Goal: Task Accomplishment & Management: Use online tool/utility

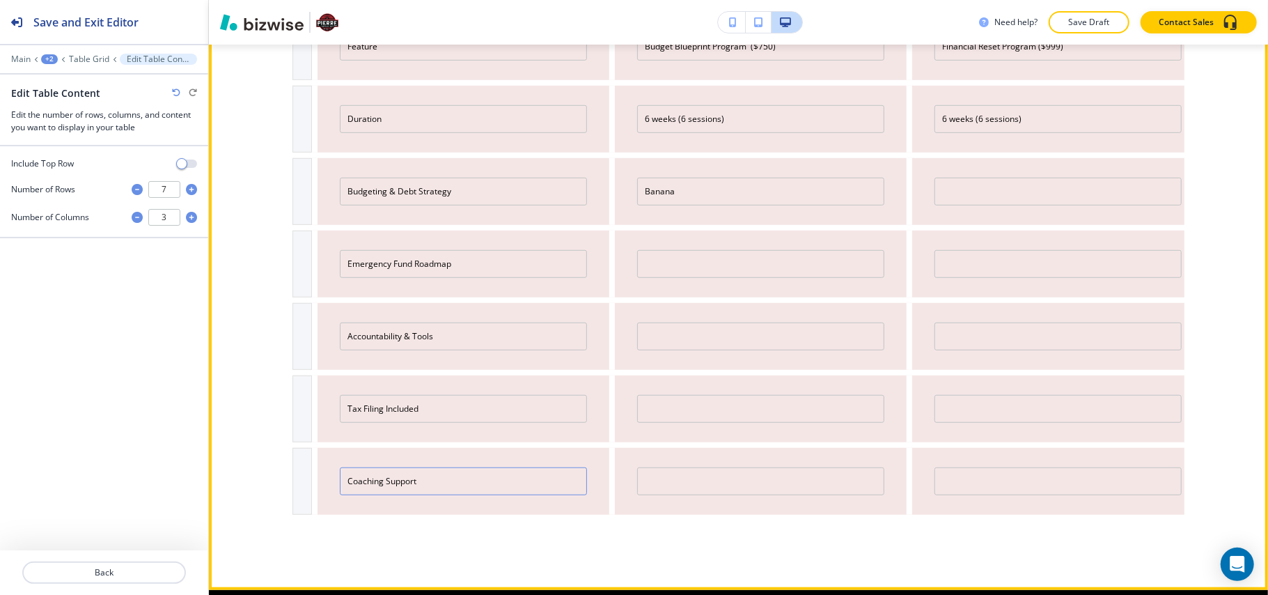
scroll to position [479, 0]
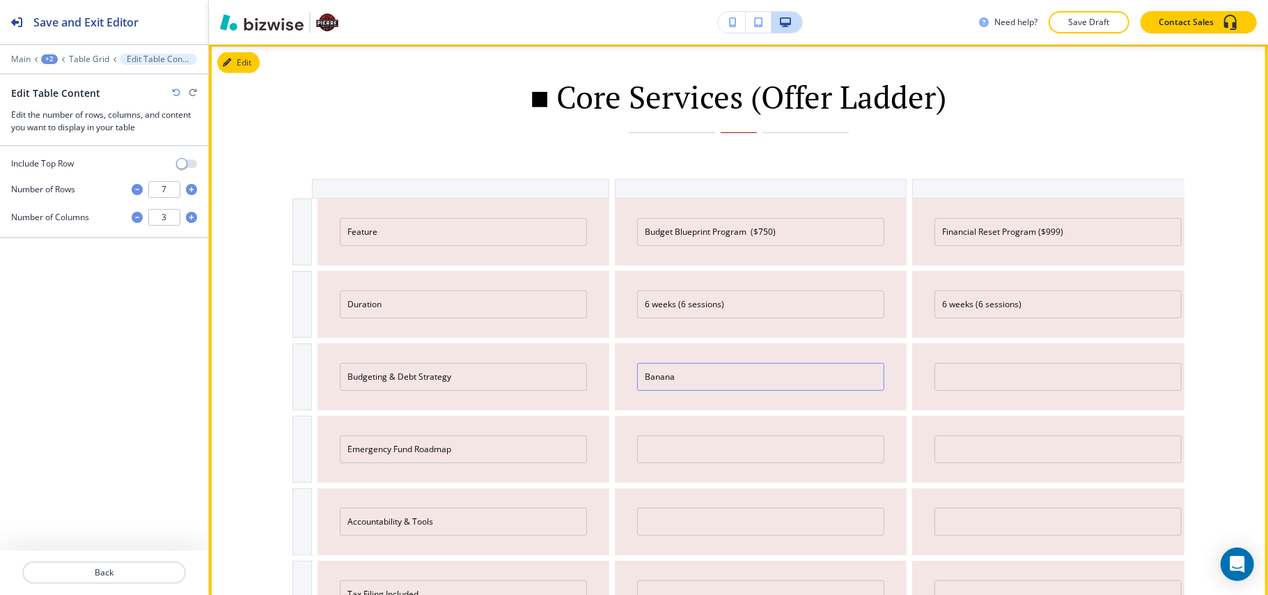
drag, startPoint x: 710, startPoint y: 364, endPoint x: 599, endPoint y: 360, distance: 111.5
click at [599, 360] on div "Budgeting & Debt Strategy Banana" at bounding box center [739, 376] width 892 height 67
paste input "■"
type input "■"
paste input "■"
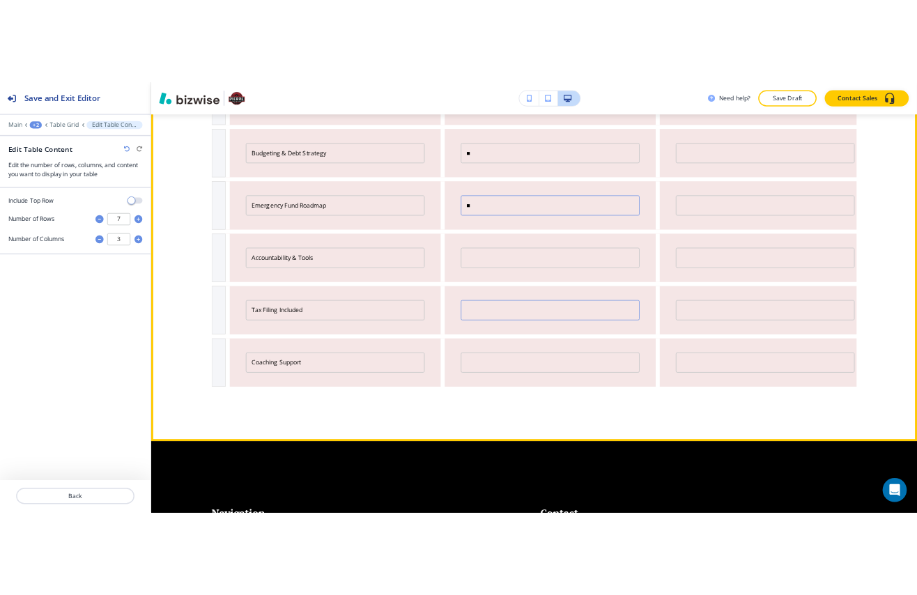
scroll to position [664, 0]
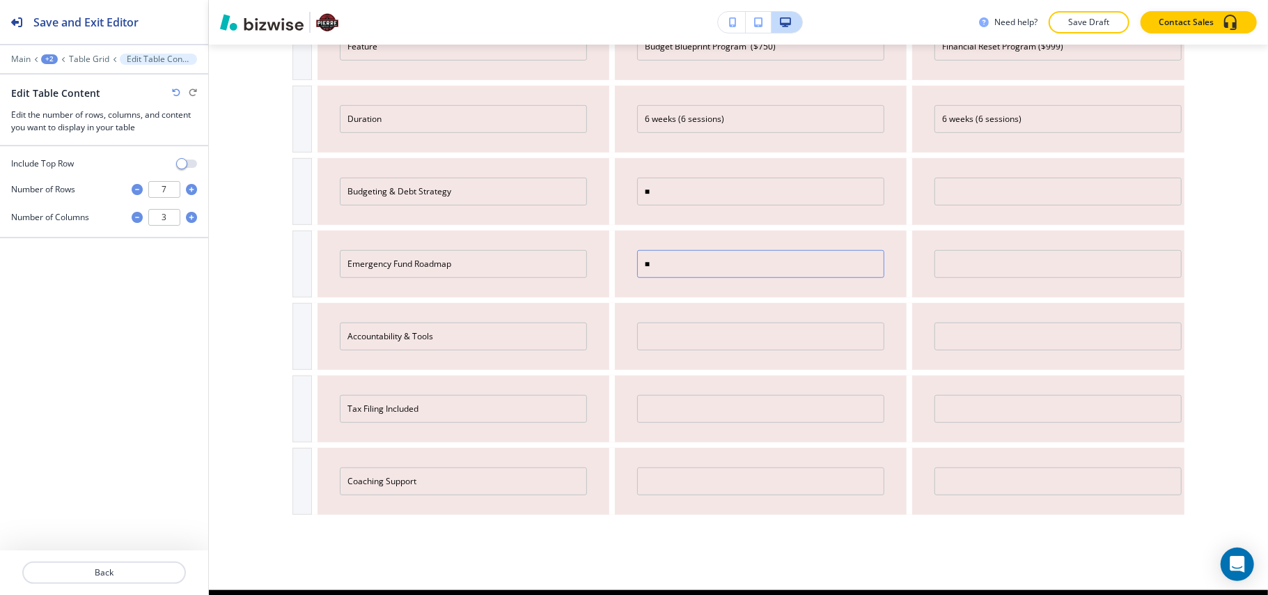
type input "■"
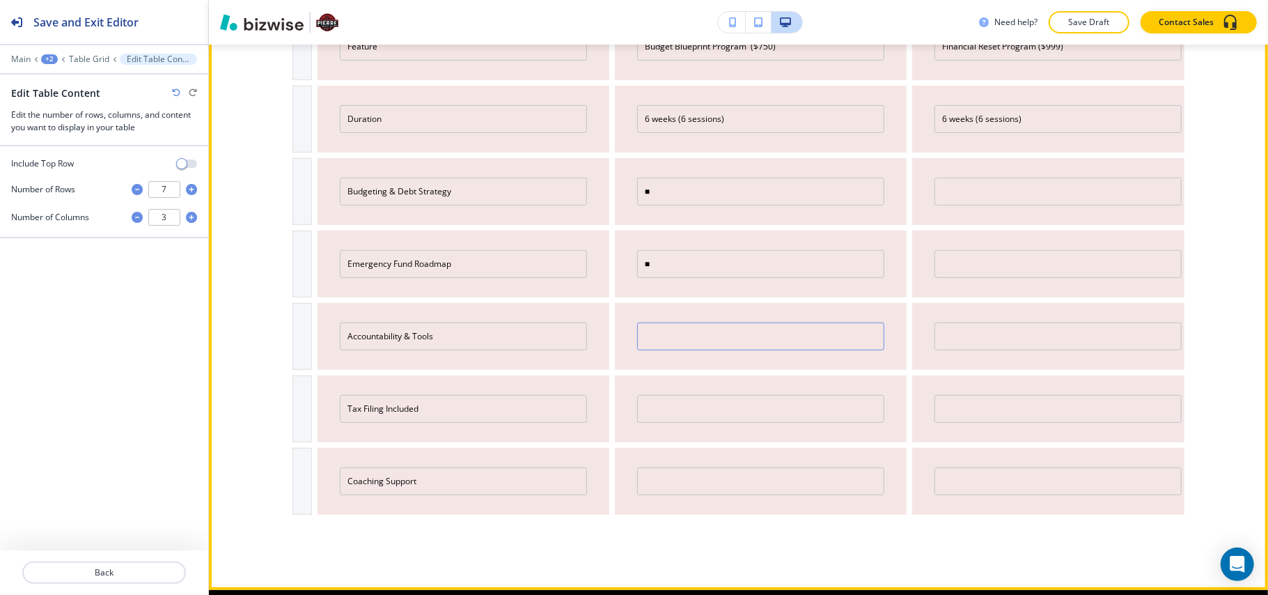
paste input "■"
type input "■"
paste input "■"
type input "■"
paste input "■"
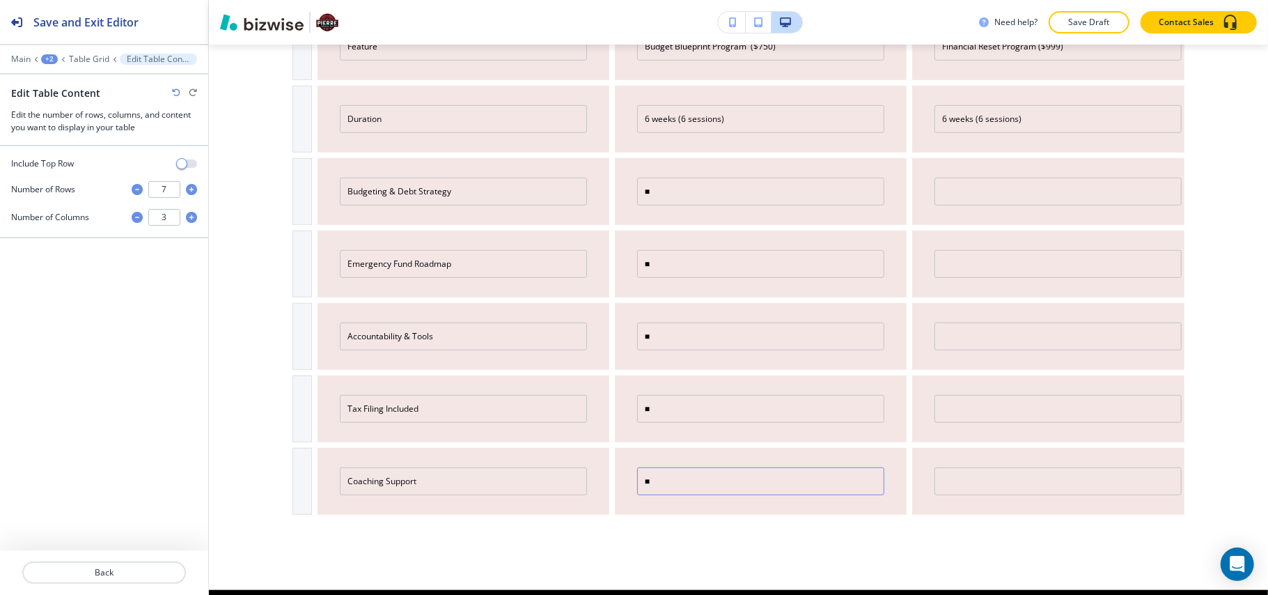
type input "■"
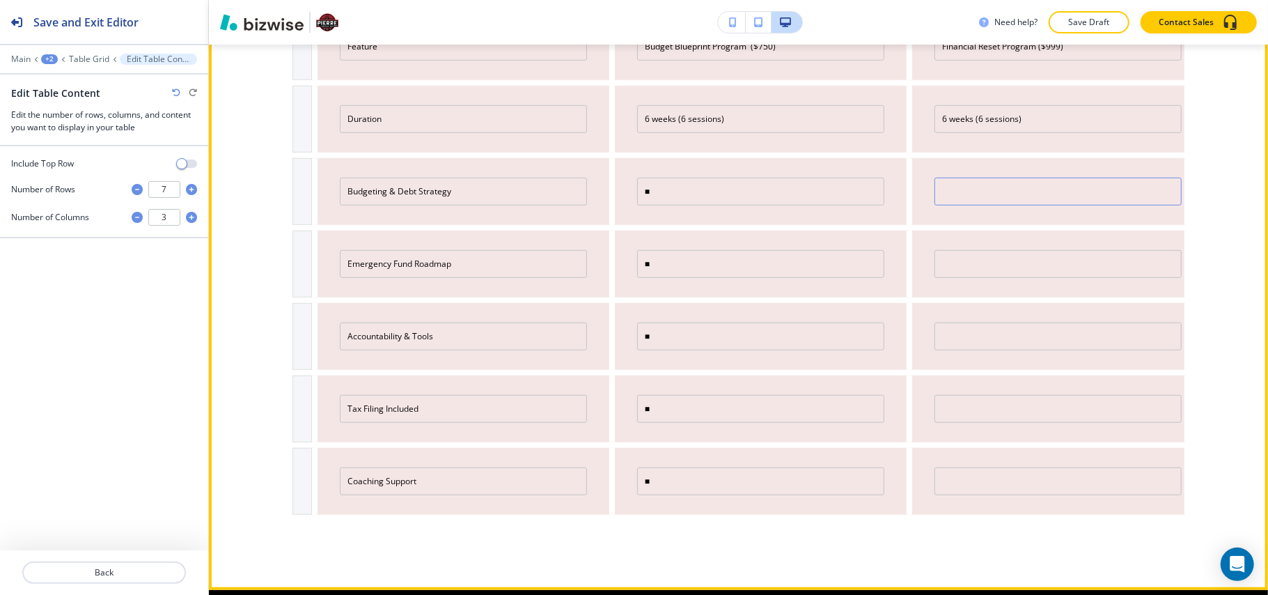
paste input "■"
type input "■"
paste input "■"
type input "■"
paste input "■"
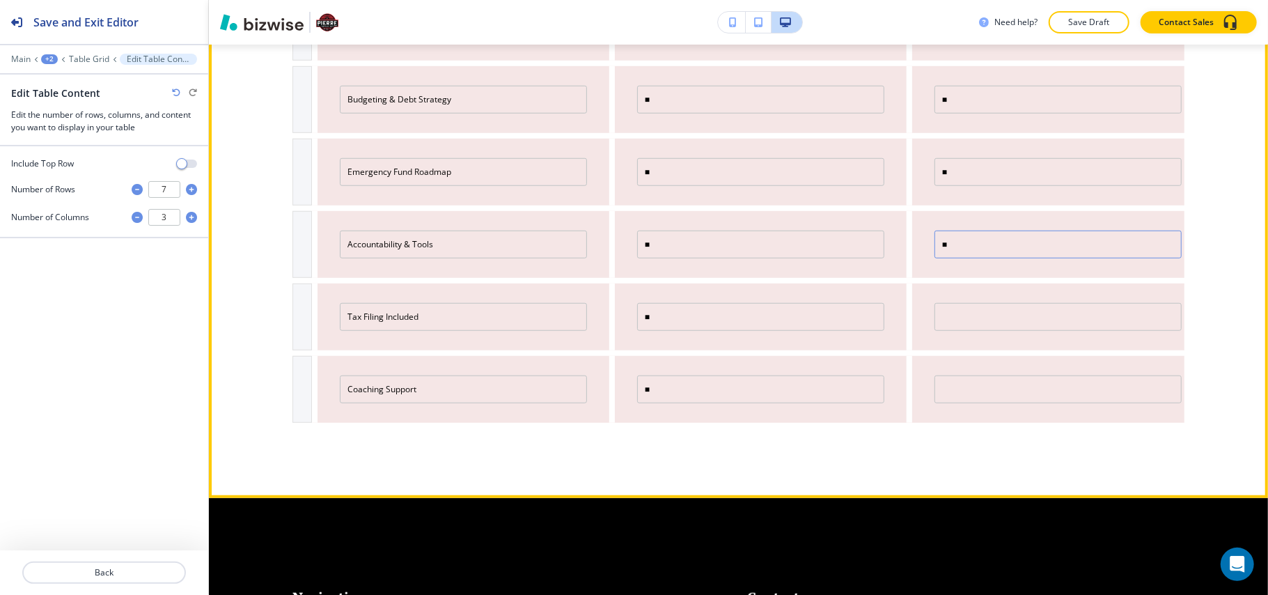
scroll to position [758, 0]
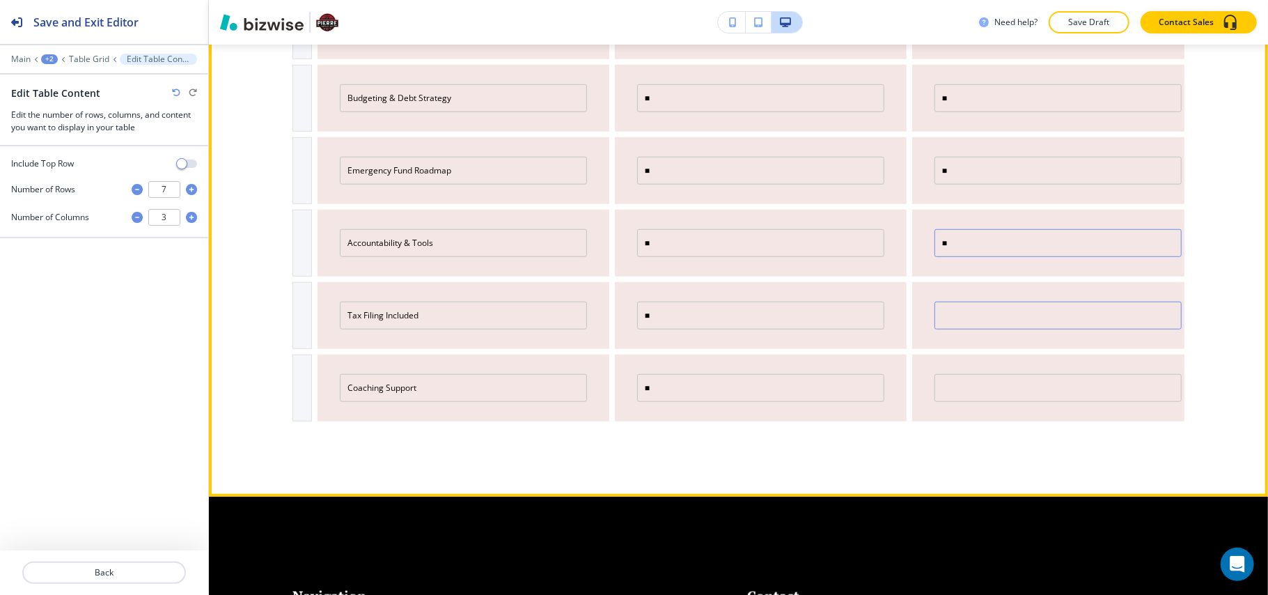
type input "■"
paste input "■"
type input "■"
paste input "■"
paste input "(integrated with tax review)"
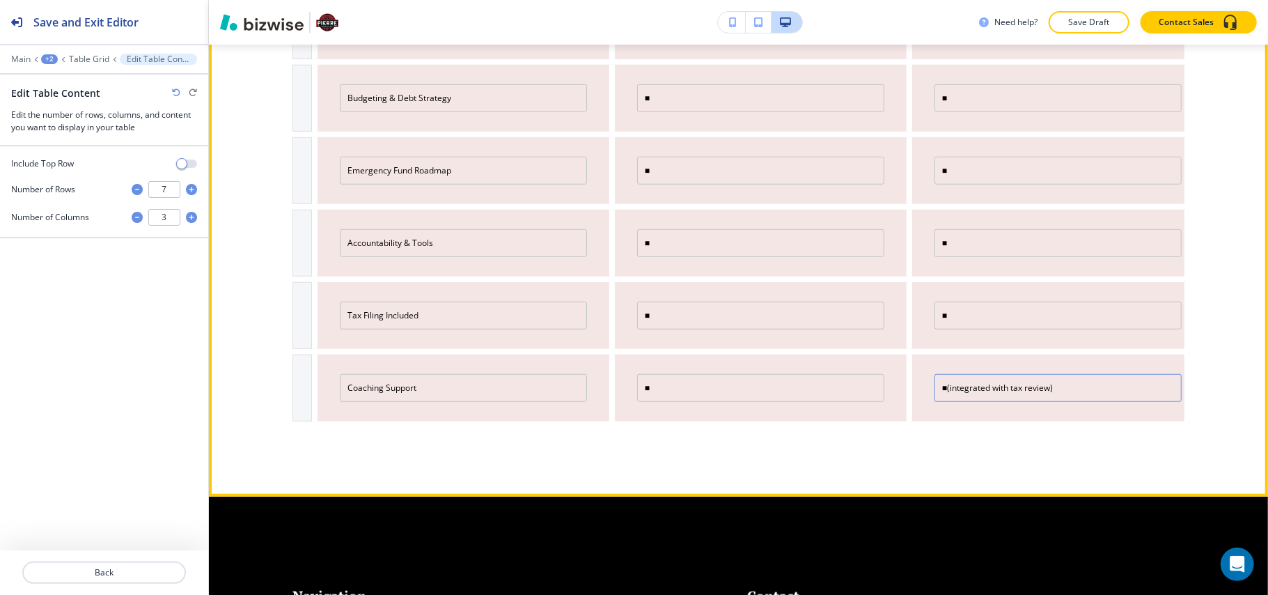
click at [937, 389] on input "■(integrated with tax review)" at bounding box center [1058, 388] width 247 height 28
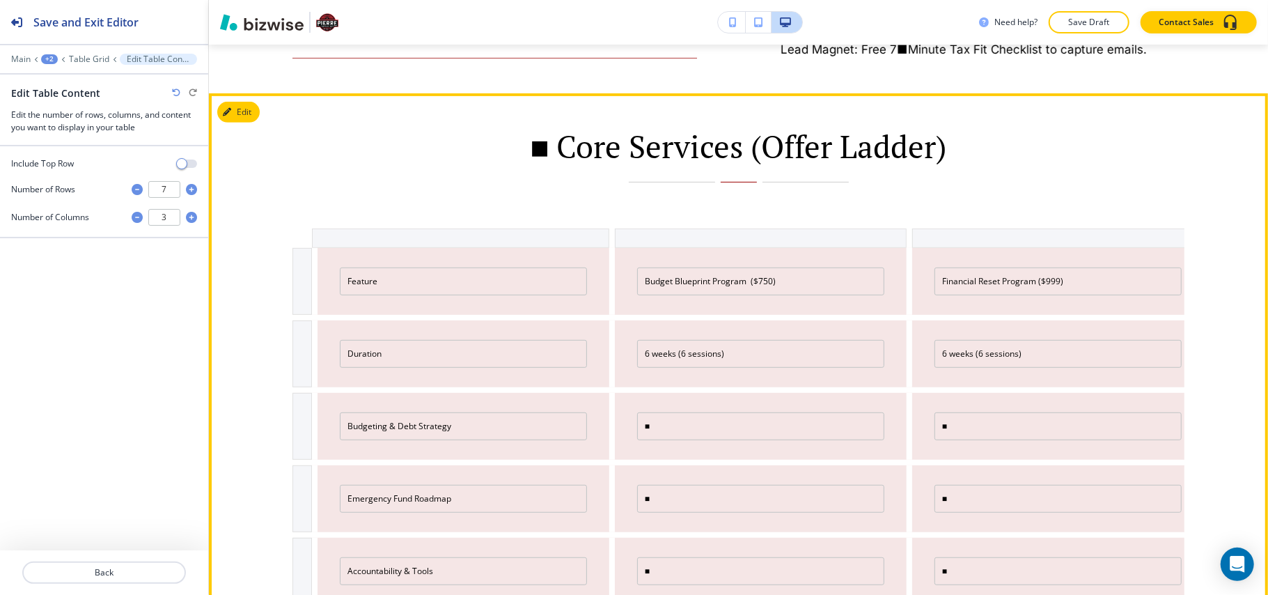
scroll to position [293, 0]
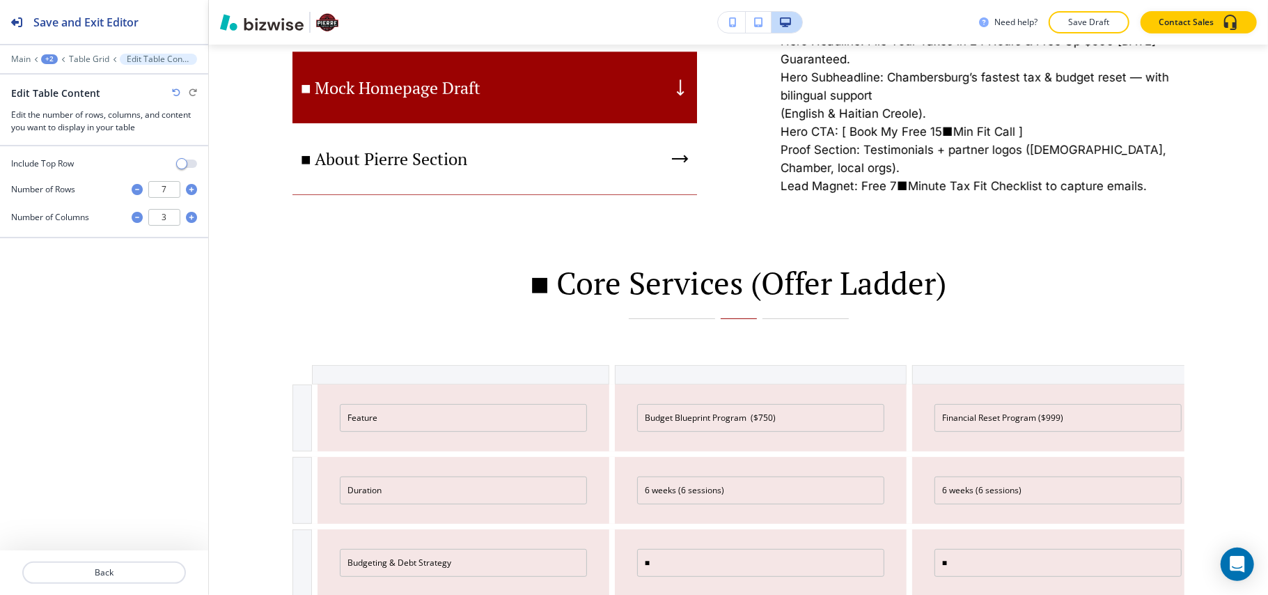
type input "■ (integrated with tax review)"
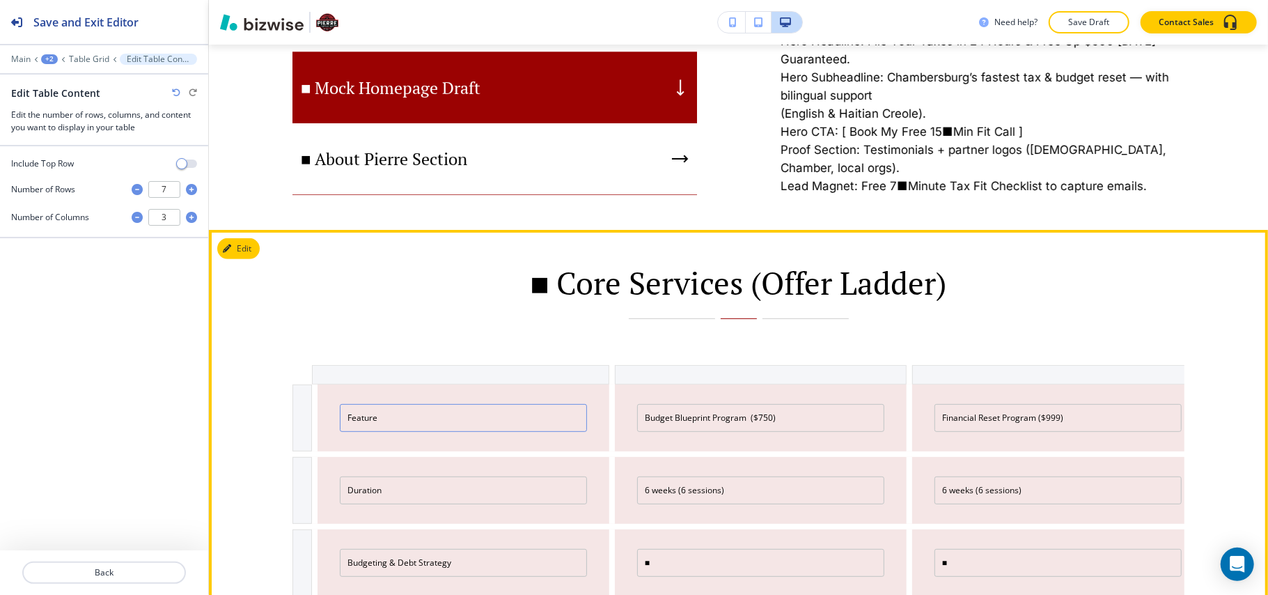
click at [405, 410] on input "Feature" at bounding box center [463, 418] width 247 height 28
click at [341, 416] on input "Feature" at bounding box center [463, 418] width 247 height 28
drag, startPoint x: 363, startPoint y: 416, endPoint x: 297, endPoint y: 416, distance: 66.2
click at [297, 416] on div "<b>Feature Budget Blueprint Program ($750) Financial Reset Program ($999)" at bounding box center [739, 417] width 892 height 67
type input "<b>Feature"
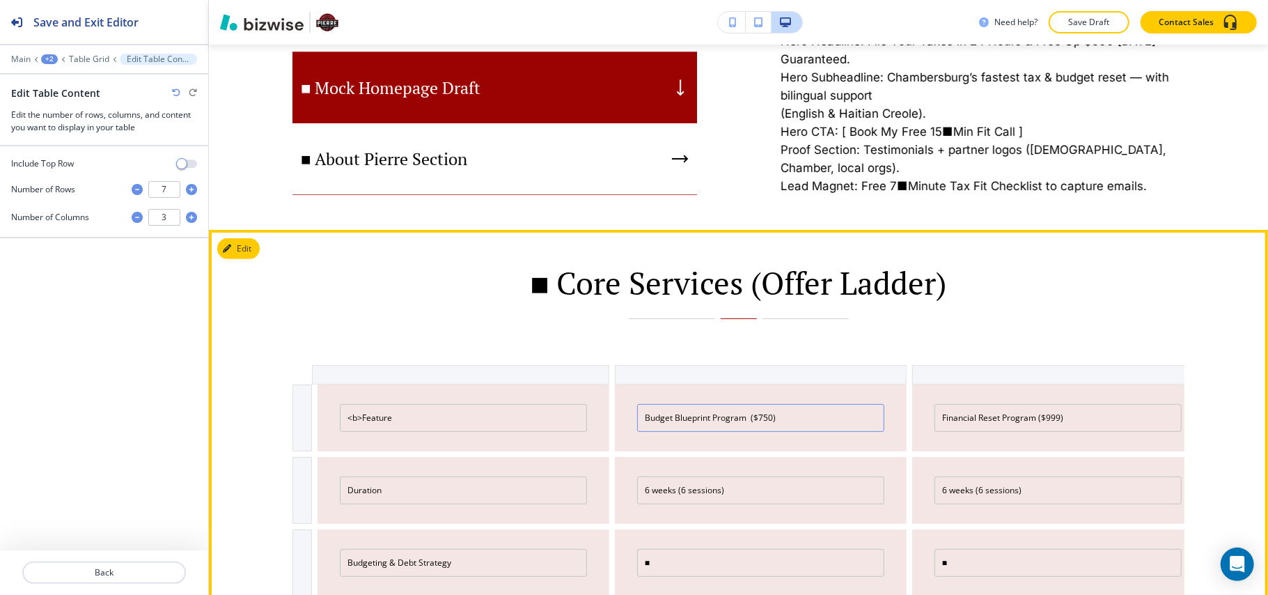
click at [639, 416] on input "Budget Blueprint Program ($750)" at bounding box center [760, 418] width 247 height 28
paste input "<b>"
type input "<b>Budget Blueprint Program ($750)"
click at [935, 413] on input "Financial Reset Program ($999)" at bounding box center [1058, 418] width 247 height 28
paste input "<b>"
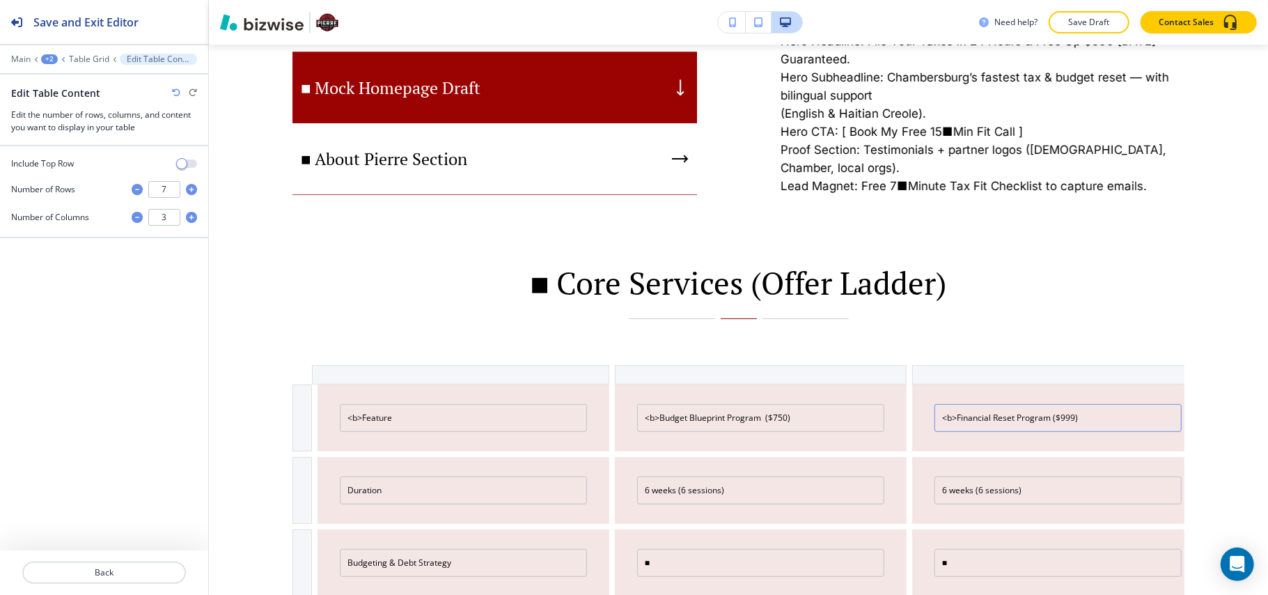
type input "<b>Financial Reset Program ($999)"
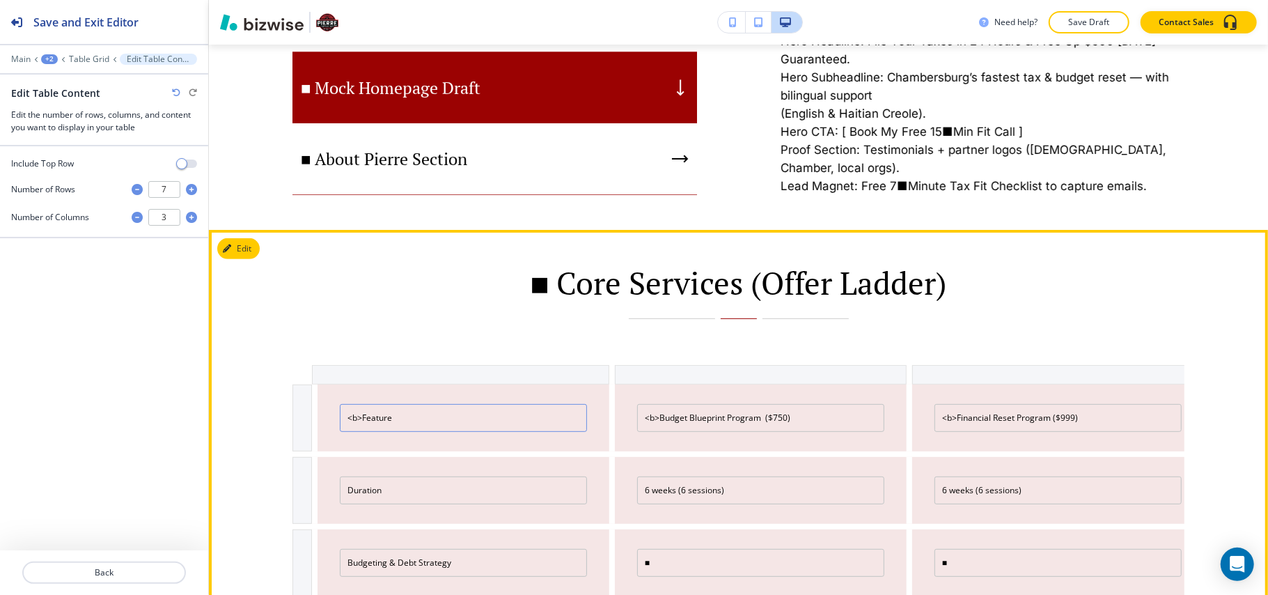
click at [364, 419] on input "<b>Feature" at bounding box center [463, 418] width 247 height 28
drag, startPoint x: 396, startPoint y: 418, endPoint x: 362, endPoint y: 421, distance: 34.3
click at [362, 421] on input "<b><center>Feature" at bounding box center [463, 418] width 247 height 28
type input "<b><center>Feature"
click at [655, 419] on input "<b>Budget Blueprint Program ($750)" at bounding box center [760, 418] width 247 height 28
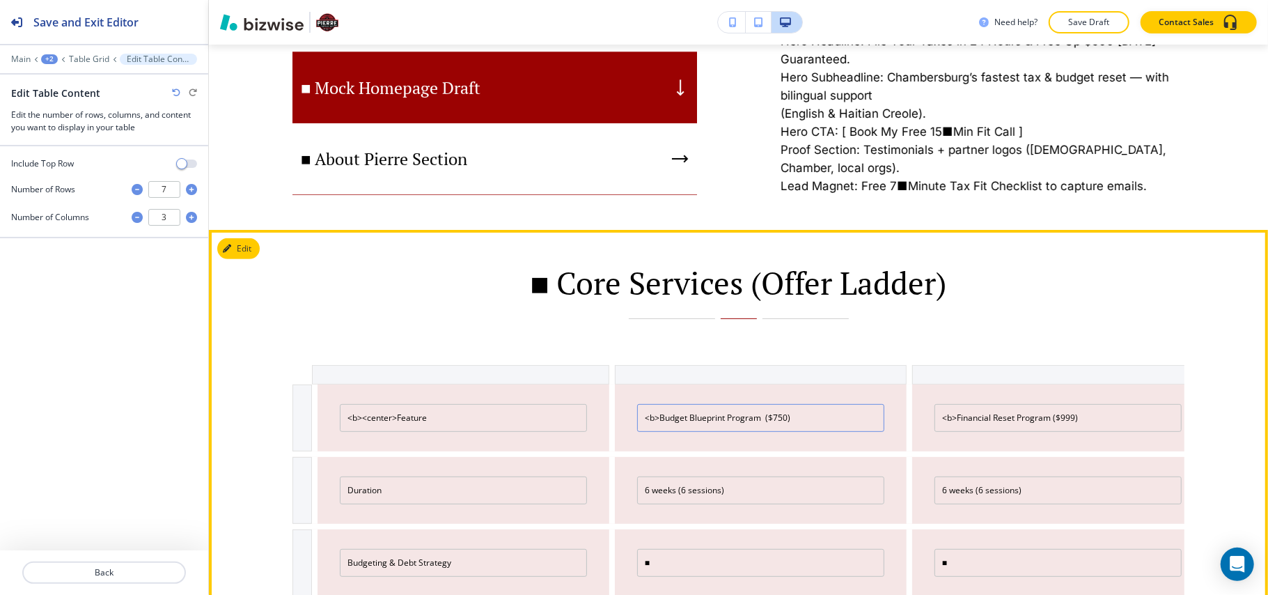
paste input "<center>"
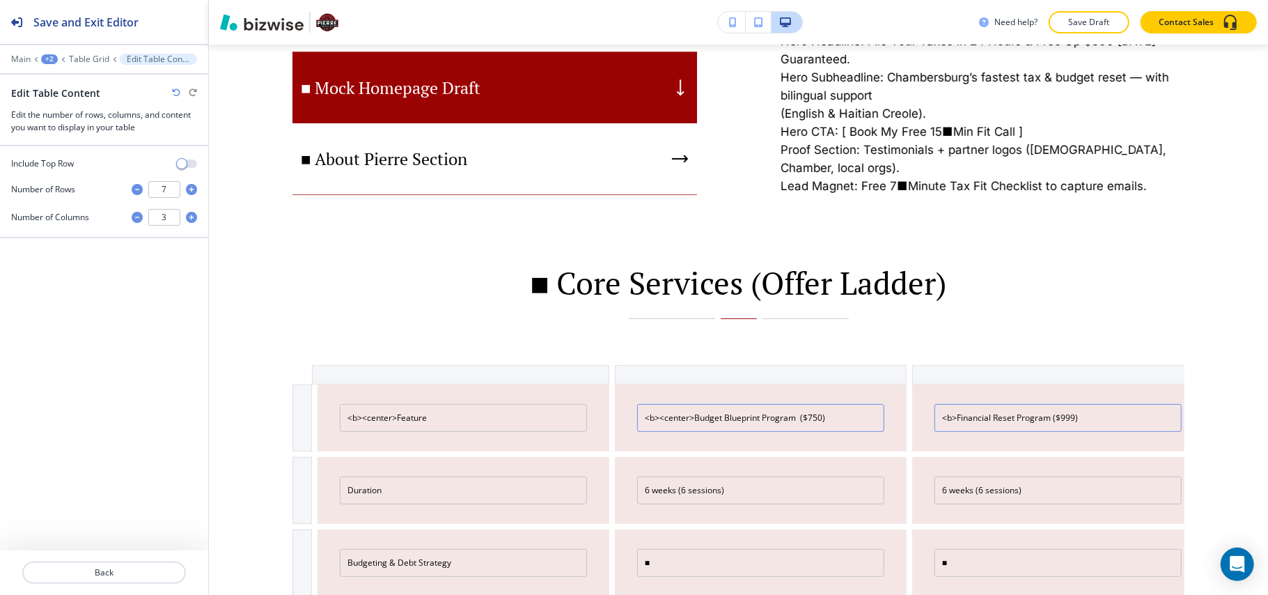
type input "<b><center>Budget Blueprint Program ($750)"
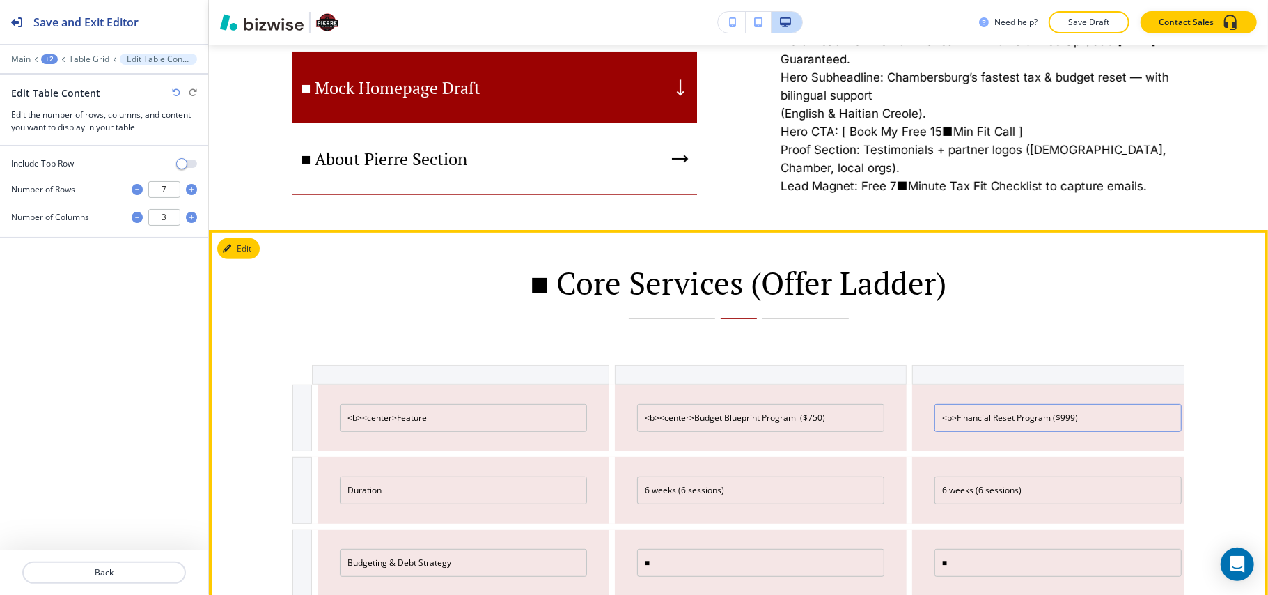
click at [948, 421] on input "<b>Financial Reset Program ($999)" at bounding box center [1058, 418] width 247 height 28
paste input "<center>"
type input "<b><center>Financial Reset Program ($999)"
click at [425, 488] on input "Duration" at bounding box center [463, 490] width 247 height 28
click at [419, 492] on input "Duration" at bounding box center [463, 490] width 247 height 28
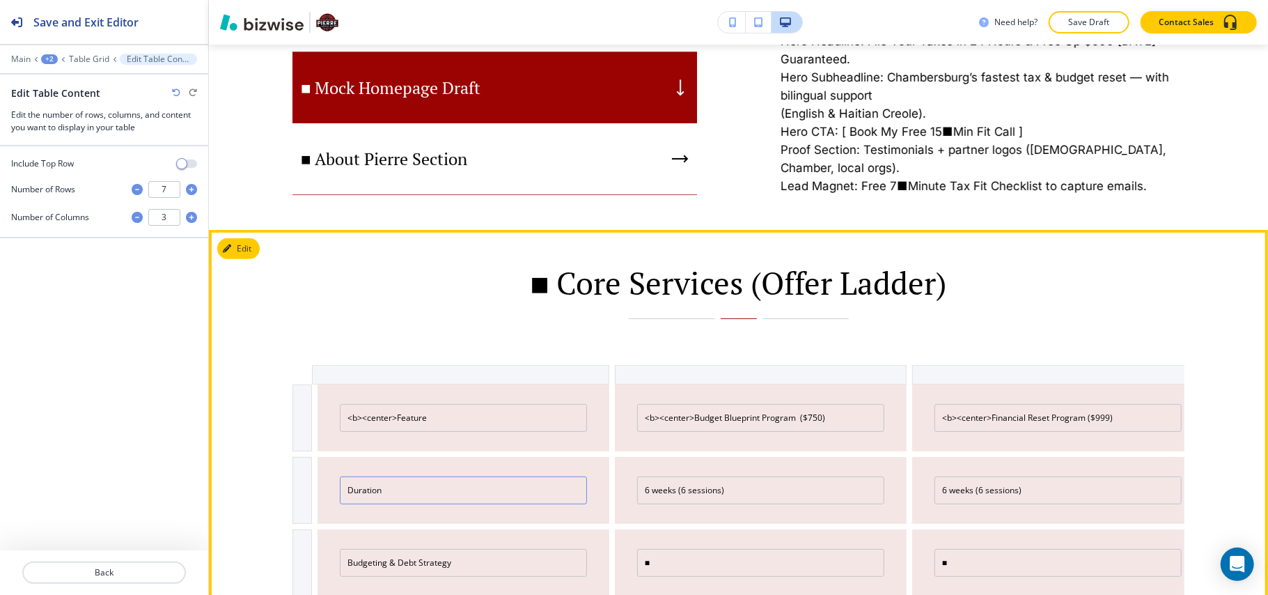
click at [348, 490] on input "Duration" at bounding box center [463, 490] width 247 height 28
paste input "<center>"
type input "<center>Duration"
click at [627, 489] on div "6 weeks (6 sessions)" at bounding box center [757, 490] width 297 height 67
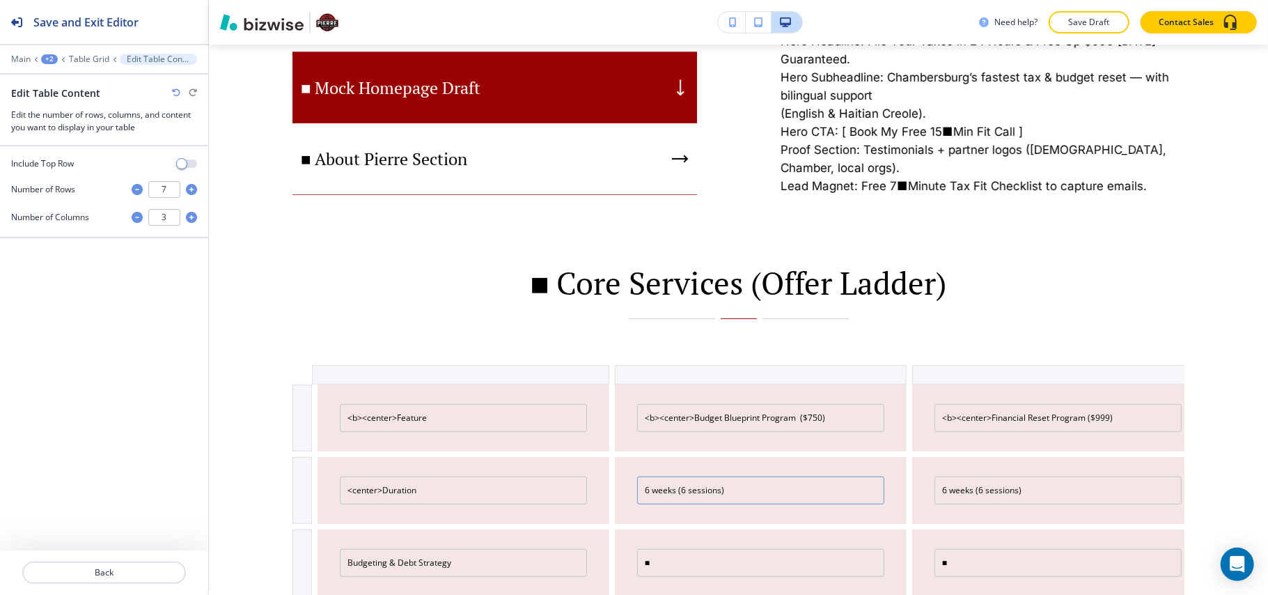
click at [637, 490] on input "6 weeks (6 sessions)" at bounding box center [760, 490] width 247 height 28
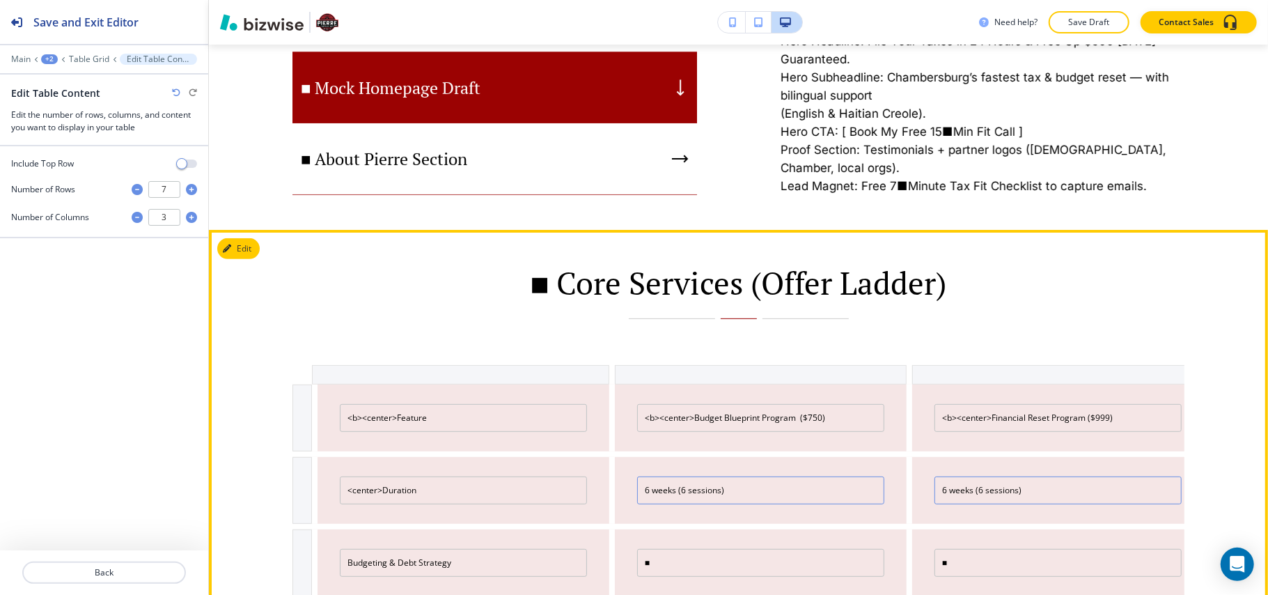
paste input "<center>"
type input "<center>6 weeks (6 sessions)"
click at [935, 490] on input "6 weeks (6 sessions)" at bounding box center [1058, 490] width 247 height 28
paste input "<center>"
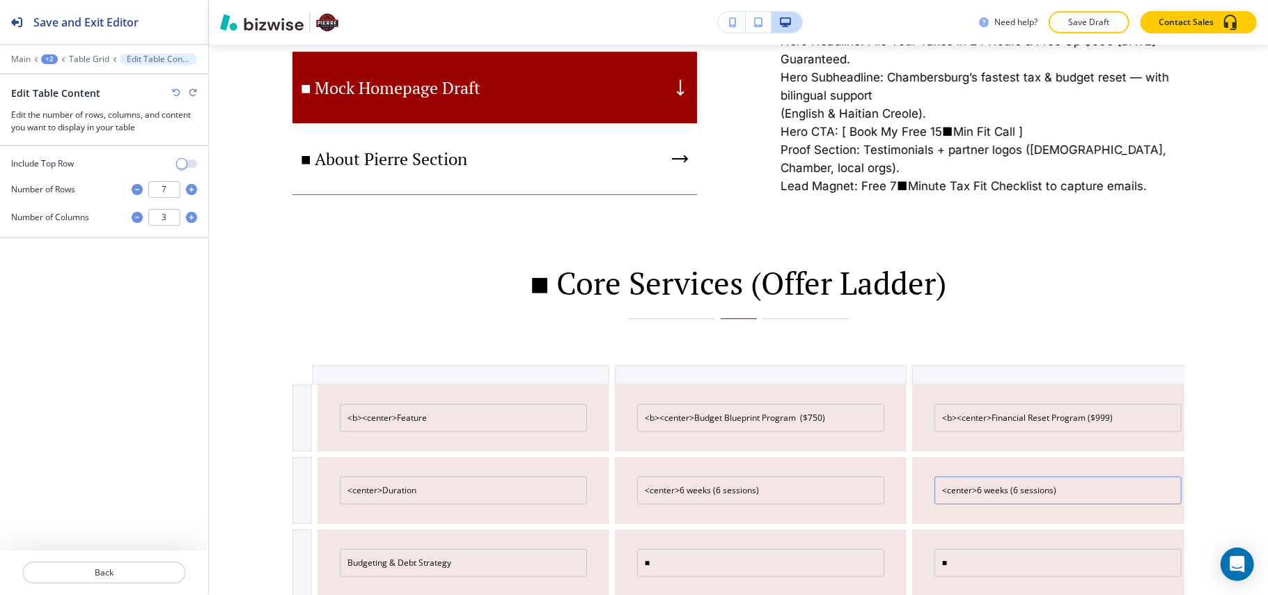
type input "<center>6 weeks (6 sessions)"
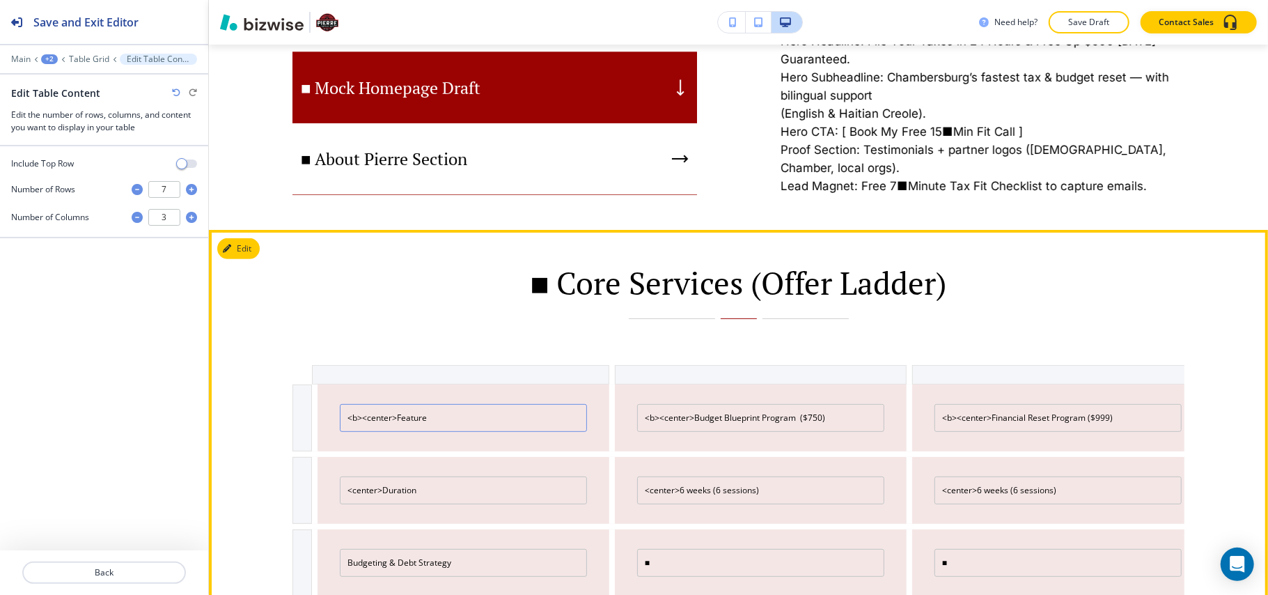
drag, startPoint x: 397, startPoint y: 416, endPoint x: 327, endPoint y: 416, distance: 70.3
click at [327, 416] on div "<b><center>Feature" at bounding box center [460, 417] width 297 height 67
click at [493, 419] on input "<b><center>Feature" at bounding box center [463, 418] width 247 height 28
paste input "<b><center>"
click at [432, 418] on input "<b><center>Feature<b><center>" at bounding box center [463, 418] width 247 height 28
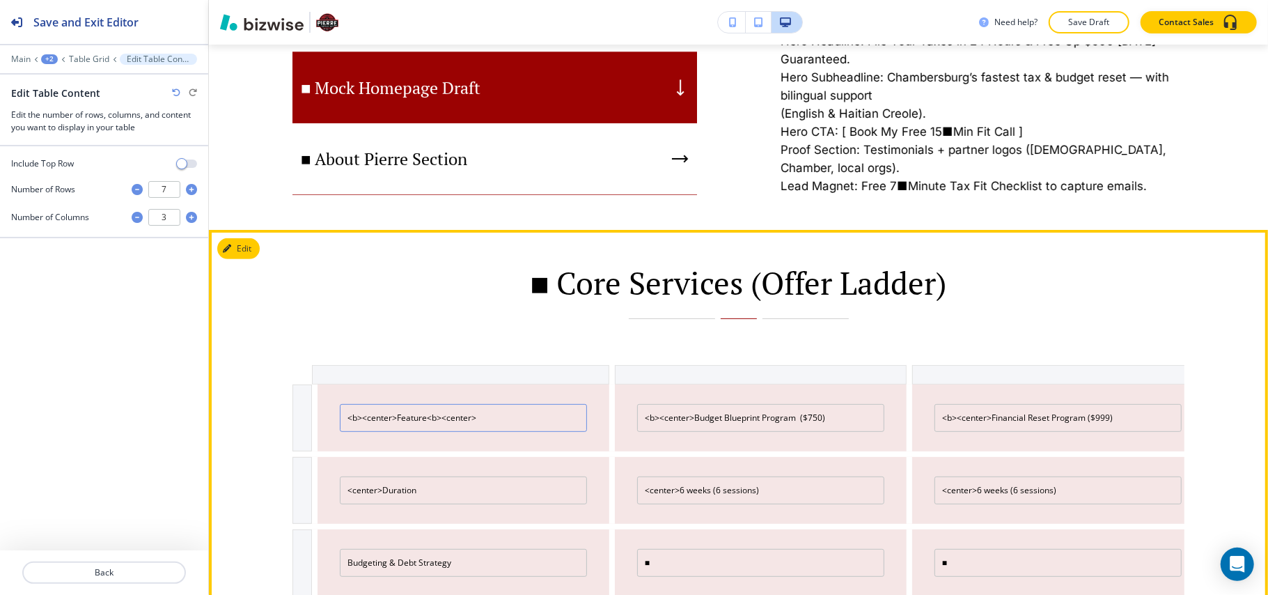
click at [496, 419] on input "<b><center>Feature<b><center>" at bounding box center [463, 418] width 247 height 28
click at [435, 419] on input "<b><center>Feature<b><center>" at bounding box center [463, 418] width 247 height 28
click at [430, 419] on input "<b><center>Feature<b><center>" at bounding box center [463, 418] width 247 height 28
click at [449, 419] on input "<b><center>Feature</b><center>" at bounding box center [463, 418] width 247 height 28
drag, startPoint x: 499, startPoint y: 419, endPoint x: 429, endPoint y: 418, distance: 69.6
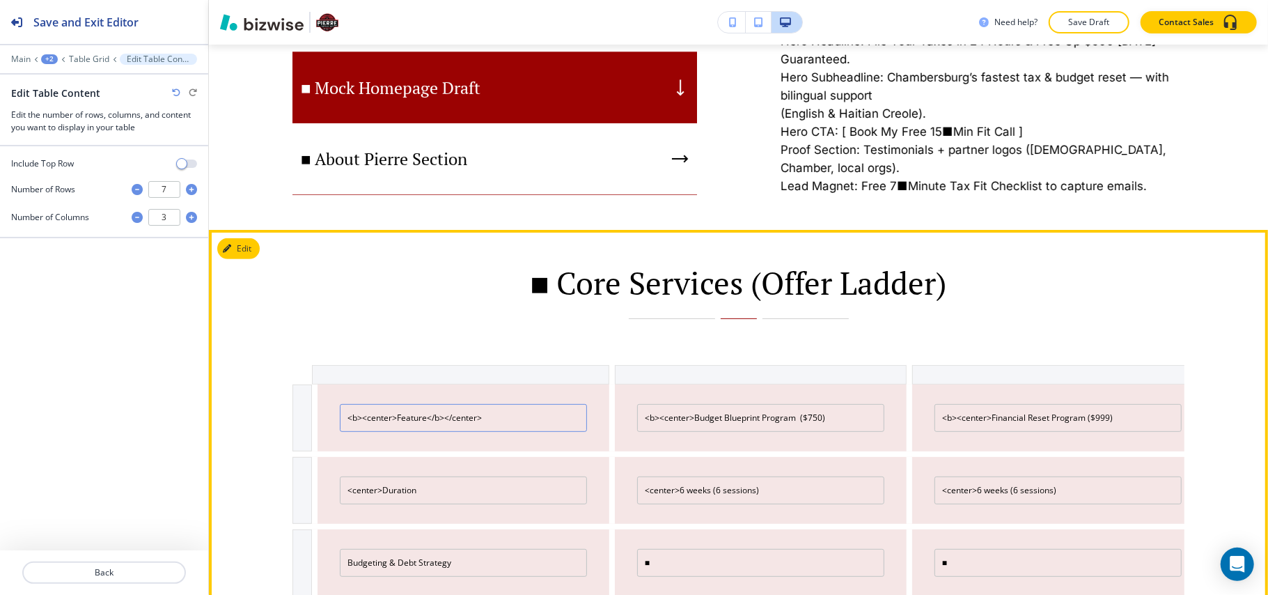
click at [429, 418] on input "<b><center>Feature</b></center>" at bounding box center [463, 418] width 247 height 28
type input "<b><center>Feature</b></center>"
click at [831, 415] on input "<b><center>Budget Blueprint Program ($750)" at bounding box center [760, 418] width 247 height 28
paste input "</b></center>"
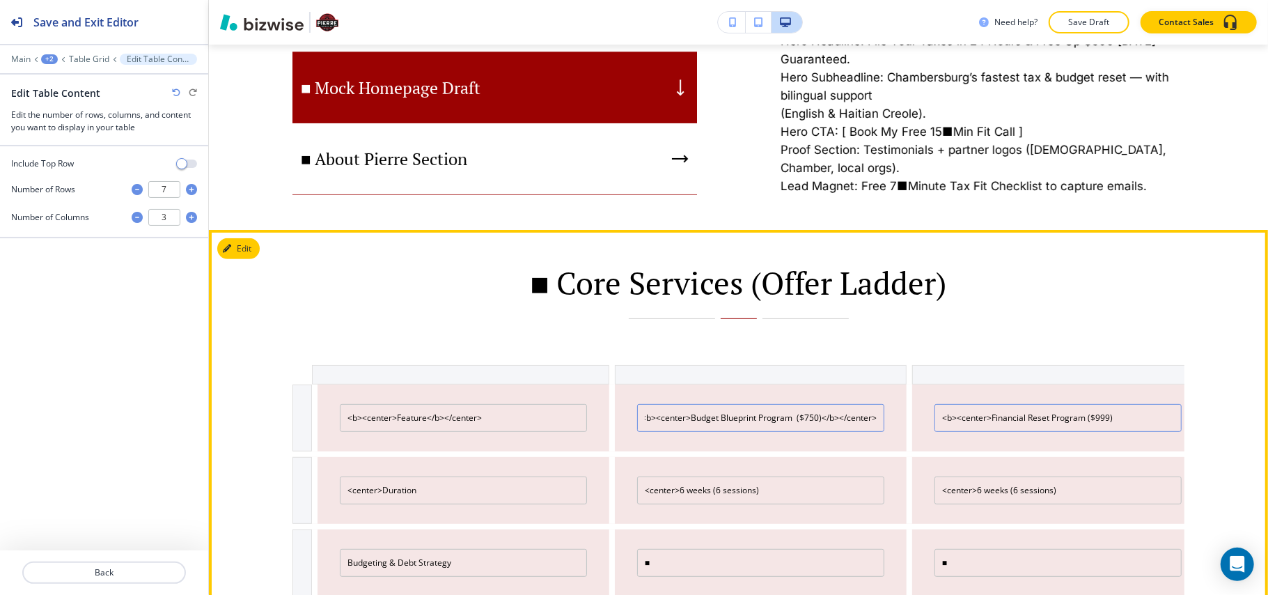
type input "<b><center>Budget Blueprint Program ($750)</b></center>"
click at [1146, 419] on input "<b><center>Financial Reset Program ($999)" at bounding box center [1058, 418] width 247 height 28
paste input "</b></center>"
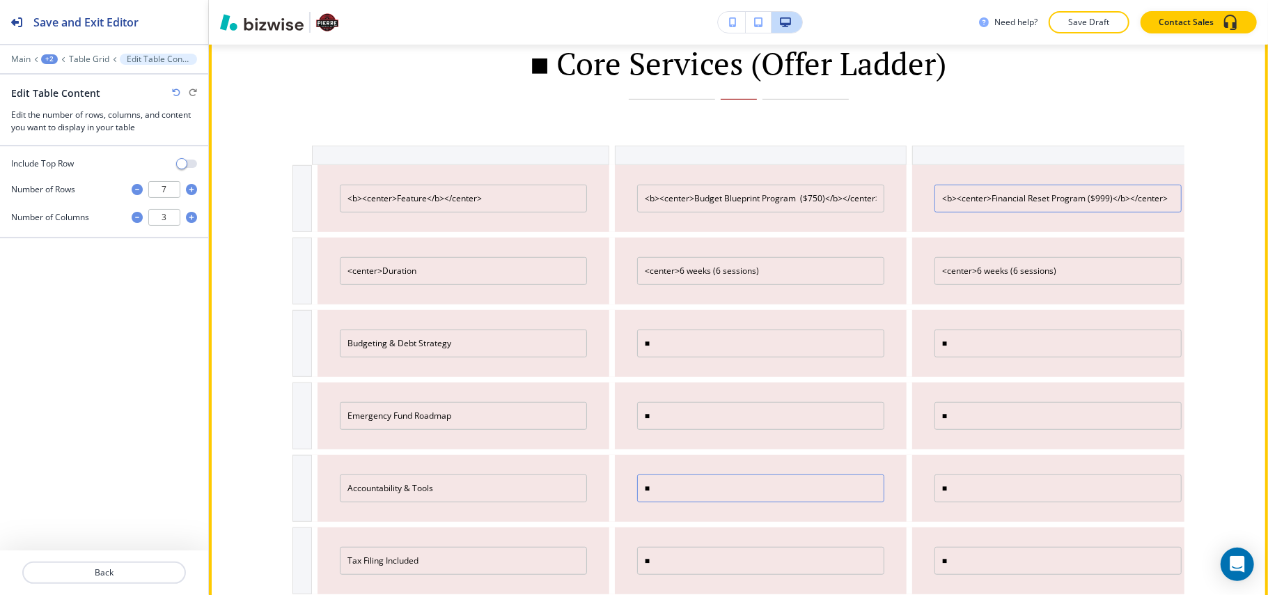
scroll to position [479, 0]
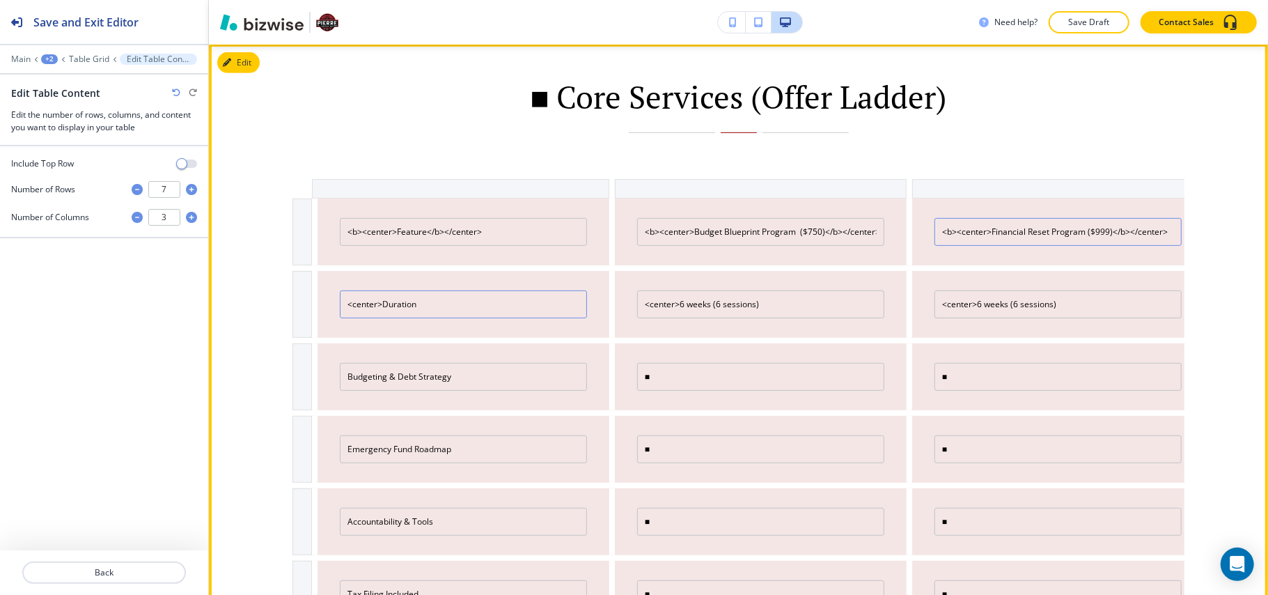
type input "<b><center>Financial Reset Program ($999)</b></center>"
click at [447, 304] on input "<center>Duration" at bounding box center [463, 304] width 247 height 28
drag, startPoint x: 492, startPoint y: 233, endPoint x: 444, endPoint y: 234, distance: 47.4
click at [444, 234] on input "<b><center>Feature</b></center>" at bounding box center [463, 232] width 247 height 28
click at [444, 306] on input "<center>Duration" at bounding box center [463, 304] width 247 height 28
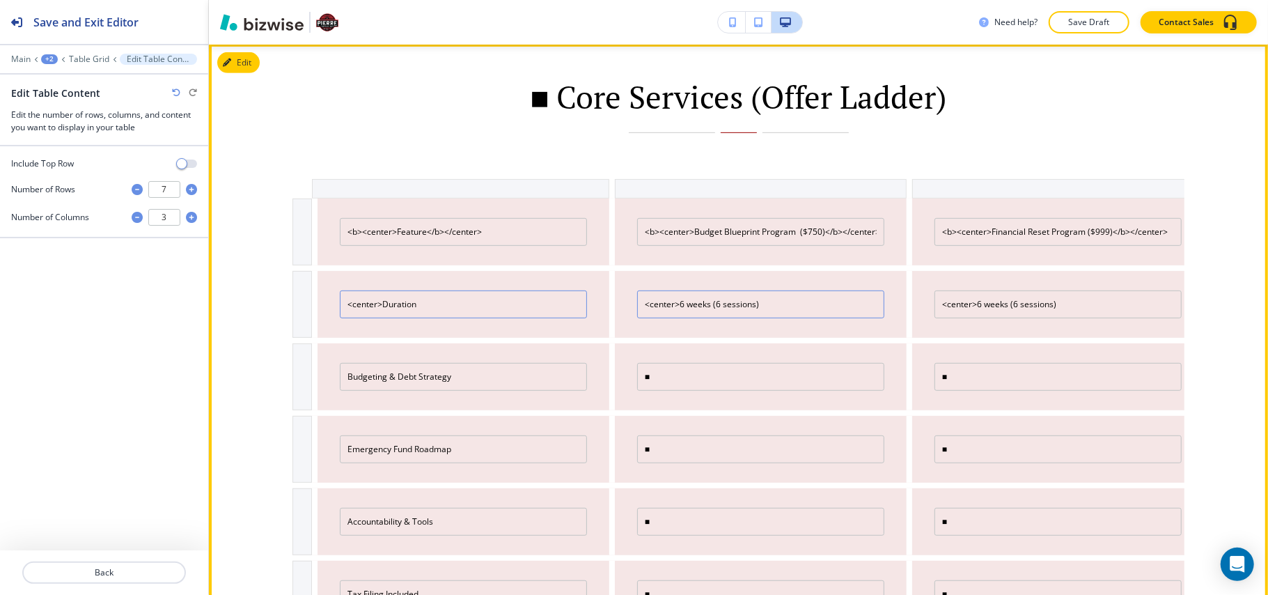
paste input "</center>"
type input "<center>Duration</center>"
click at [803, 307] on input "<center>6 weeks (6 sessions)" at bounding box center [760, 304] width 247 height 28
paste input "</center>"
type input "<center>6 weeks (6 sessions)</center>"
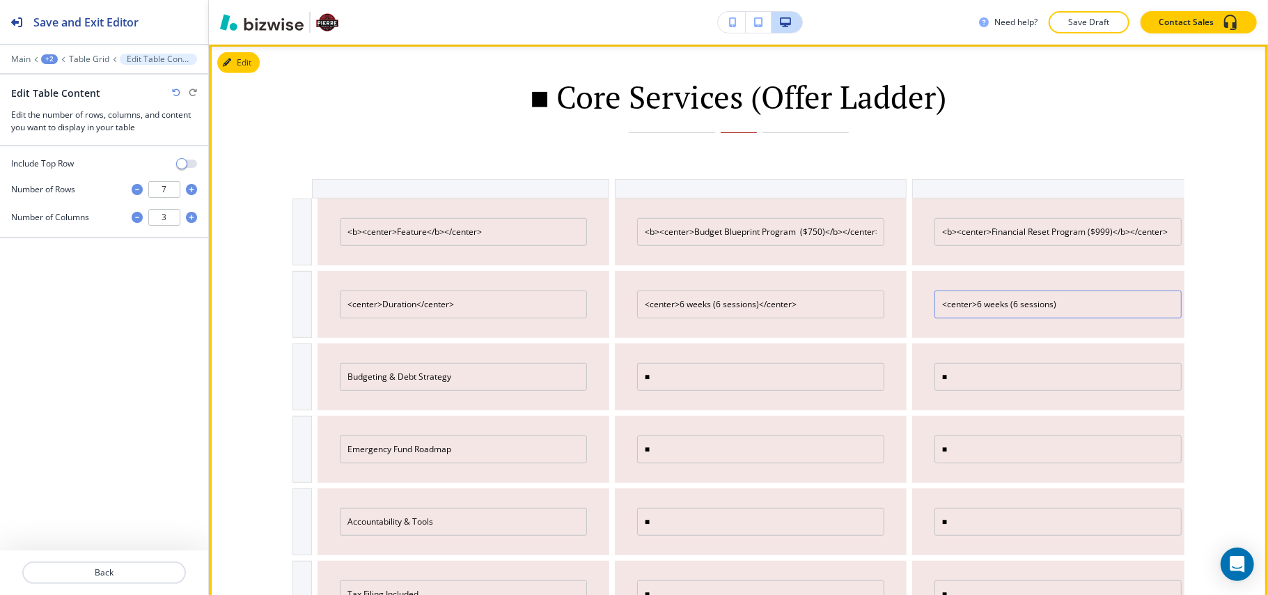
click at [1115, 301] on input "<center>6 weeks (6 sessions)" at bounding box center [1058, 304] width 247 height 28
paste input "</center>"
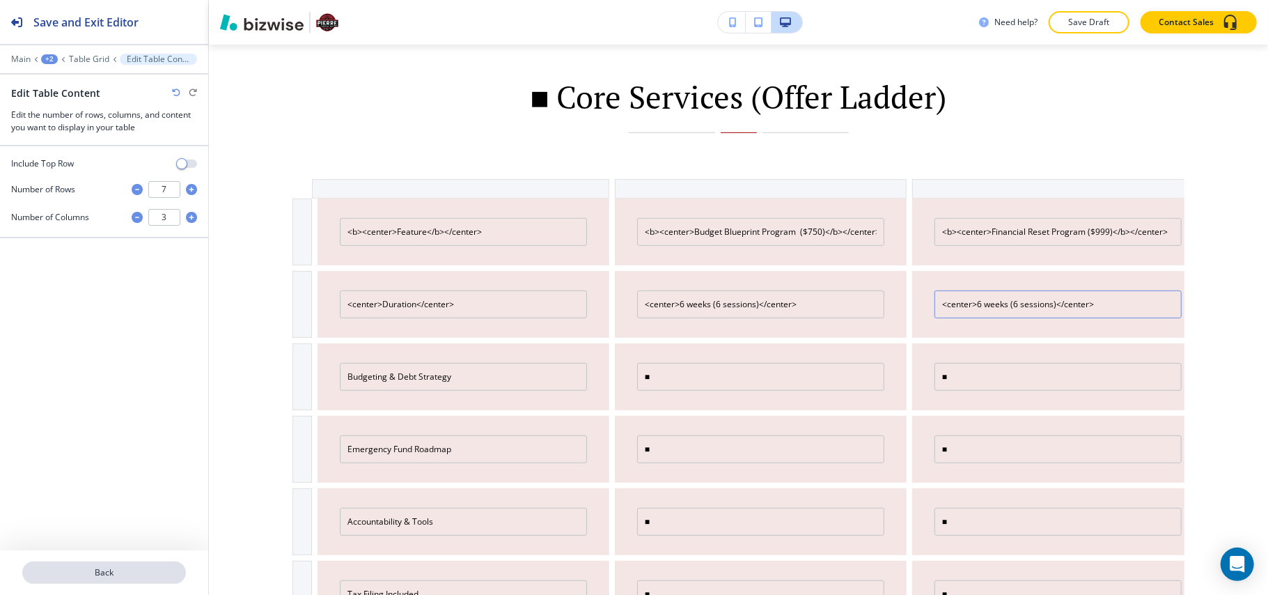
type input "<center>6 weeks (6 sessions)</center>"
click at [134, 571] on p "Back" at bounding box center [104, 572] width 161 height 13
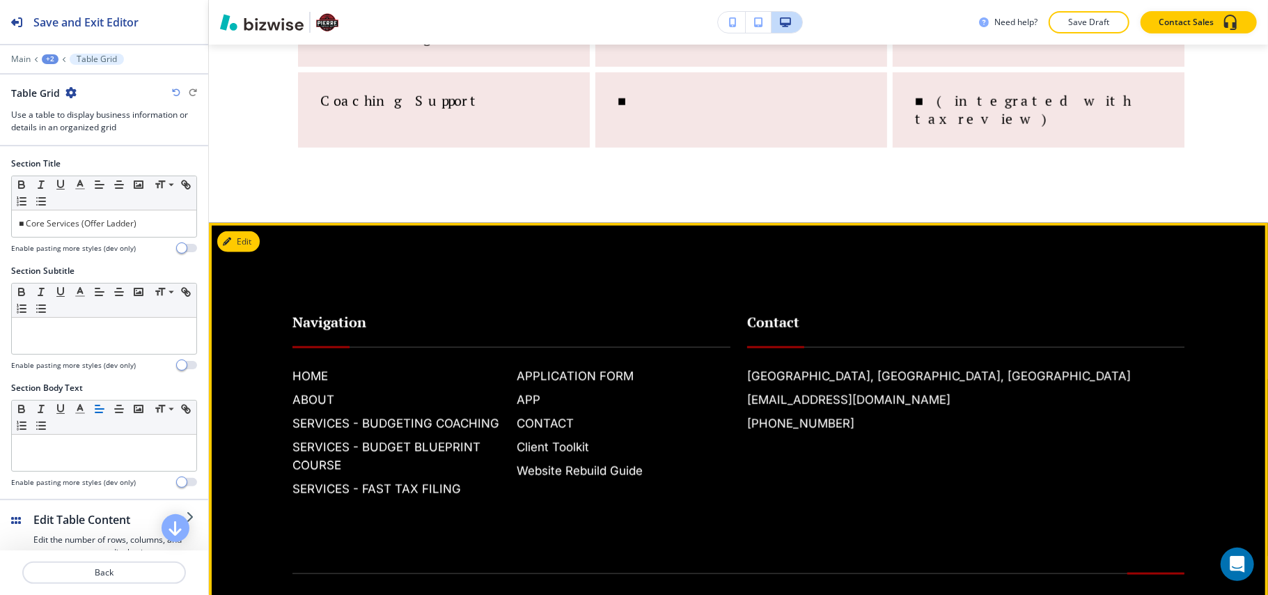
scroll to position [1082, 0]
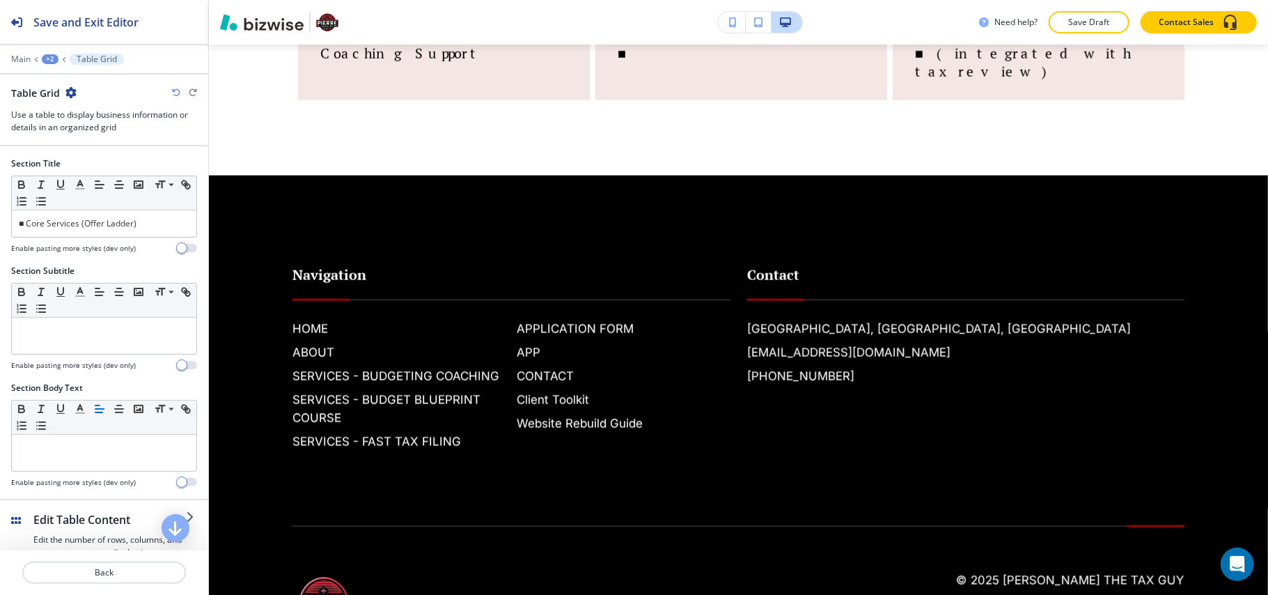
click at [35, 59] on icon at bounding box center [36, 59] width 6 height 6
click at [42, 56] on div "+2" at bounding box center [50, 59] width 17 height 10
click at [64, 113] on button "Website Rebuild Guide" at bounding box center [86, 106] width 89 height 25
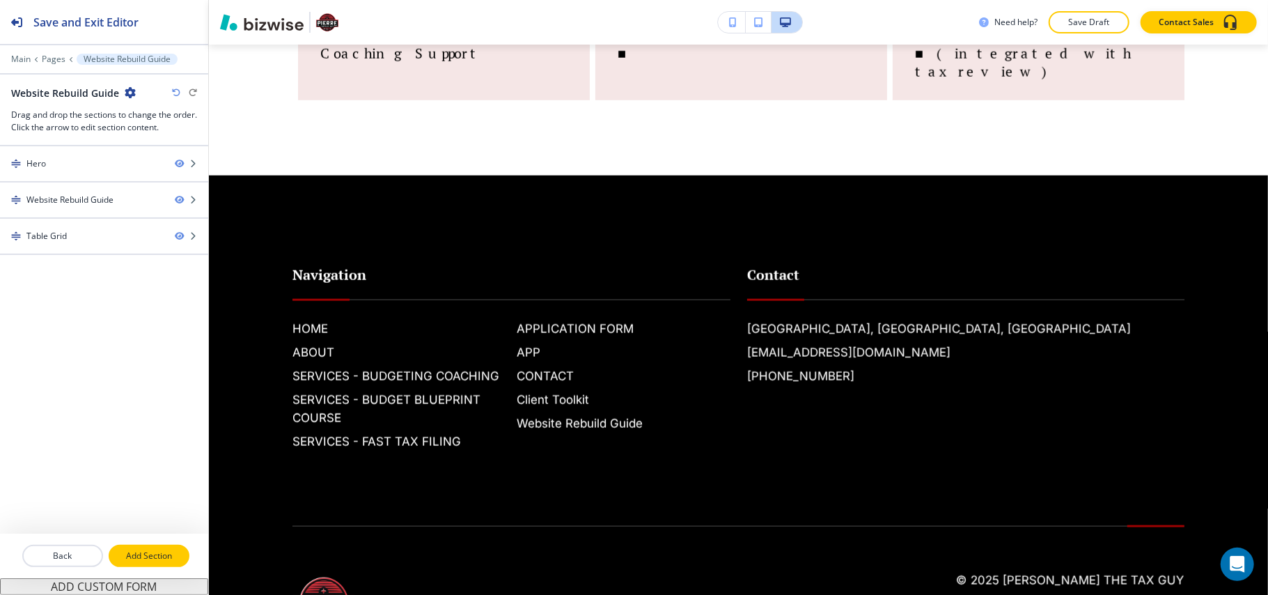
click at [145, 560] on p "Add Section" at bounding box center [149, 555] width 78 height 13
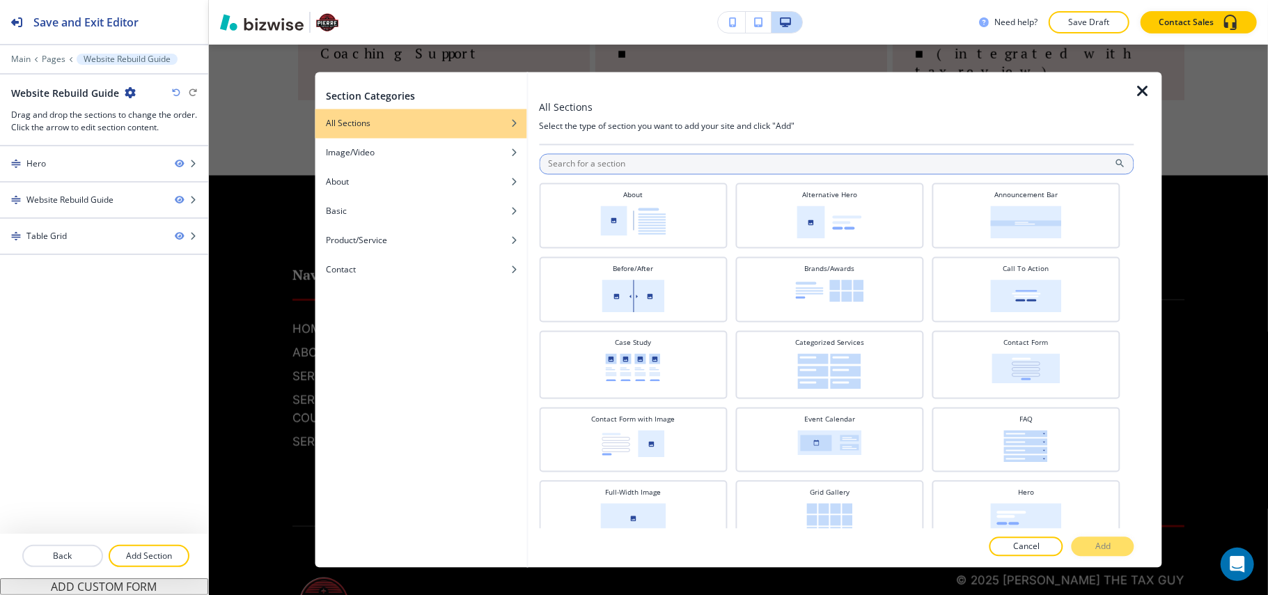
click at [660, 168] on input "text" at bounding box center [836, 164] width 595 height 21
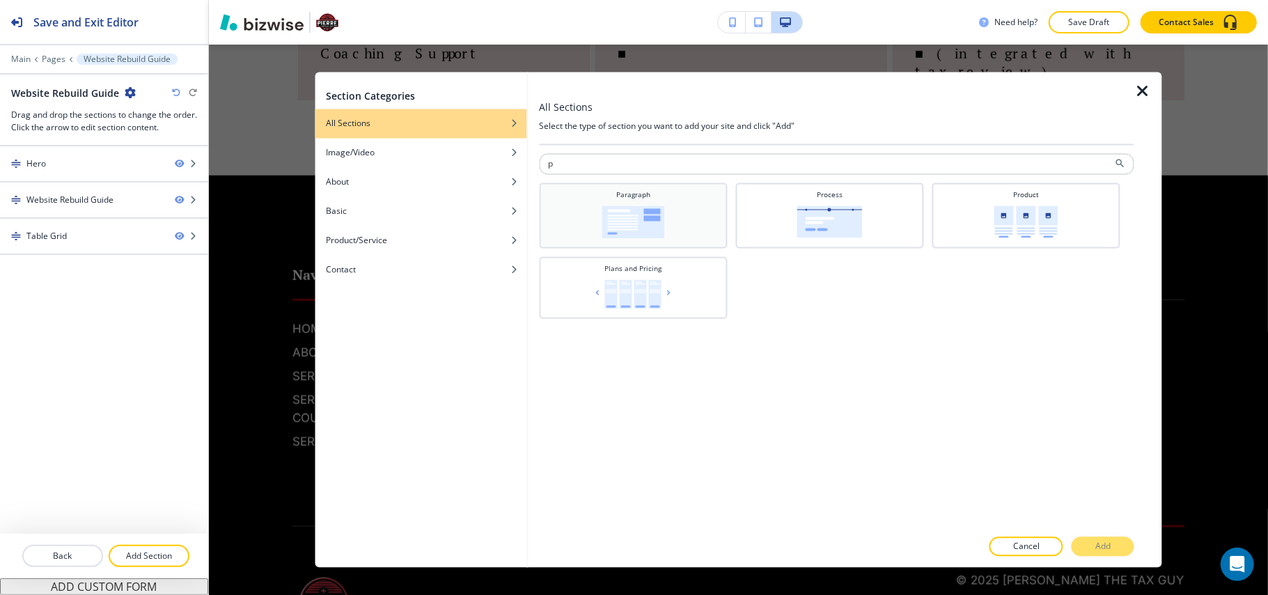
type input "p"
click at [644, 212] on img at bounding box center [633, 222] width 63 height 33
click at [1092, 541] on button "Add" at bounding box center [1103, 547] width 63 height 20
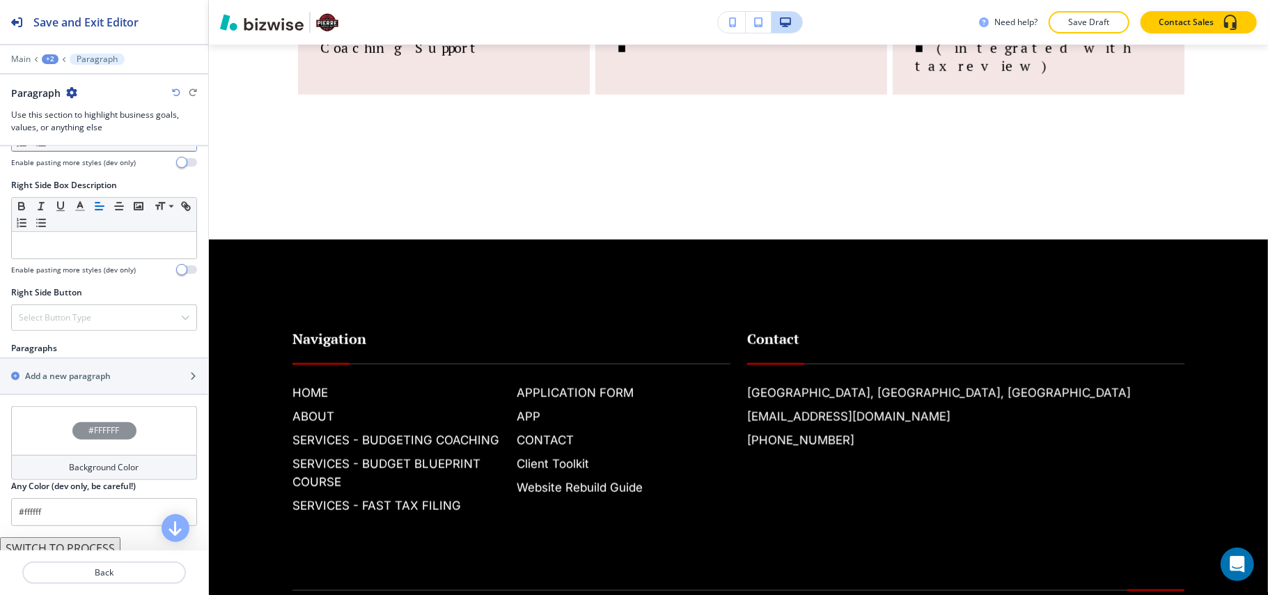
scroll to position [733, 0]
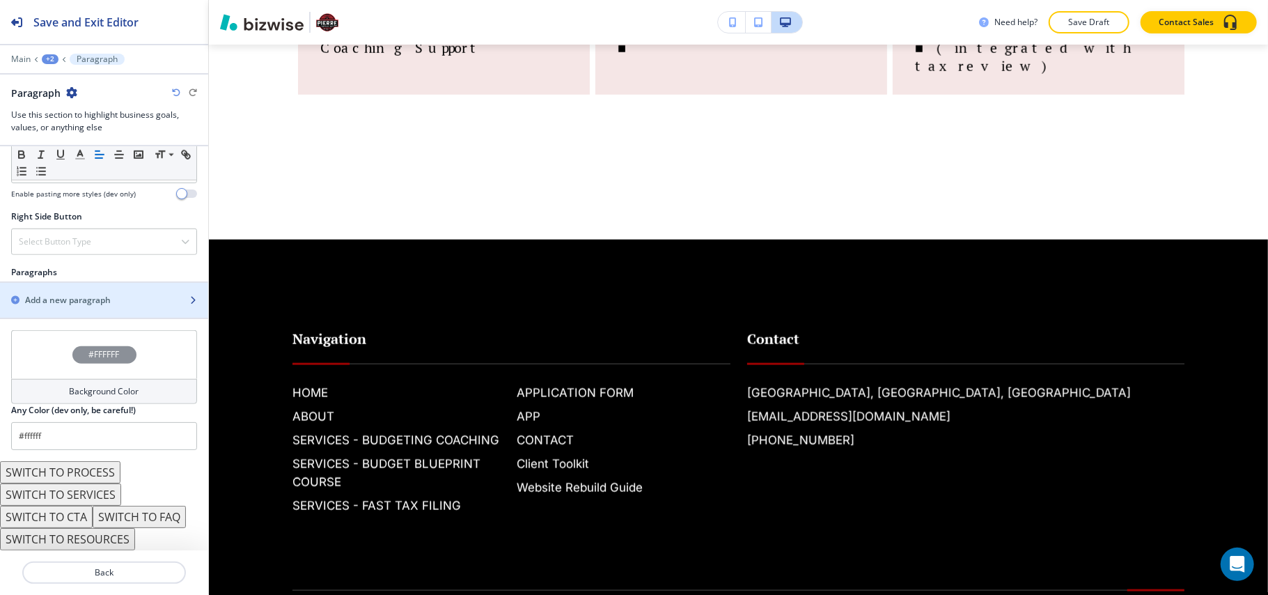
click at [100, 285] on div "button" at bounding box center [104, 288] width 208 height 11
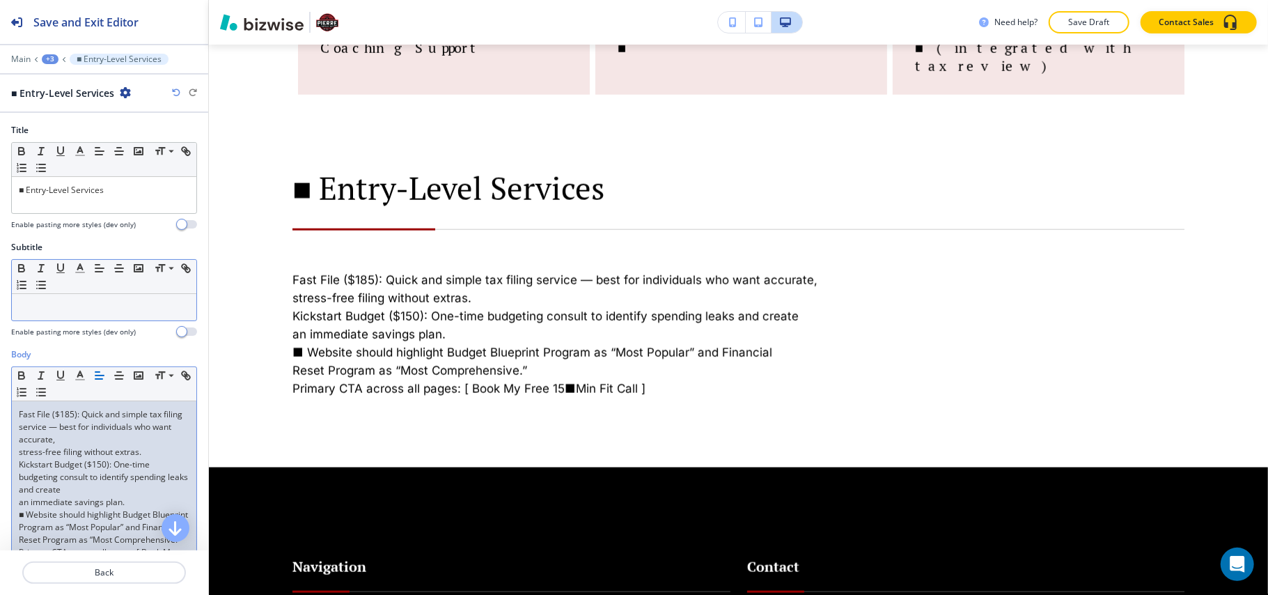
scroll to position [0, 0]
click at [130, 499] on p "an immediate savings plan." at bounding box center [104, 502] width 171 height 13
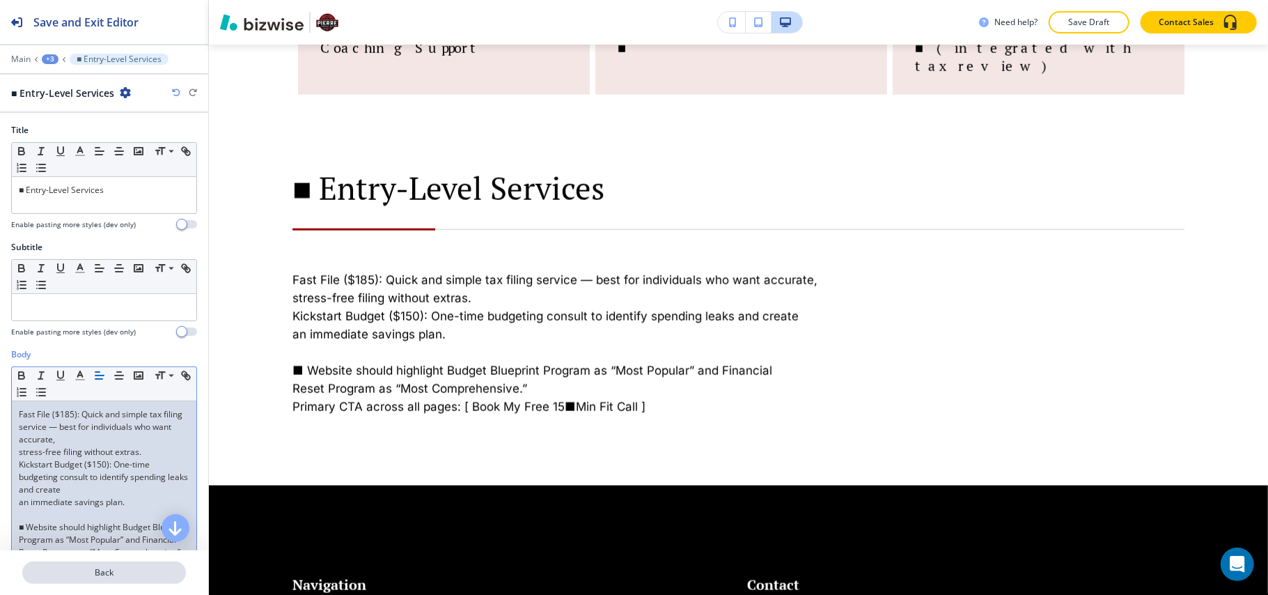
click at [103, 572] on p "Back" at bounding box center [104, 572] width 161 height 13
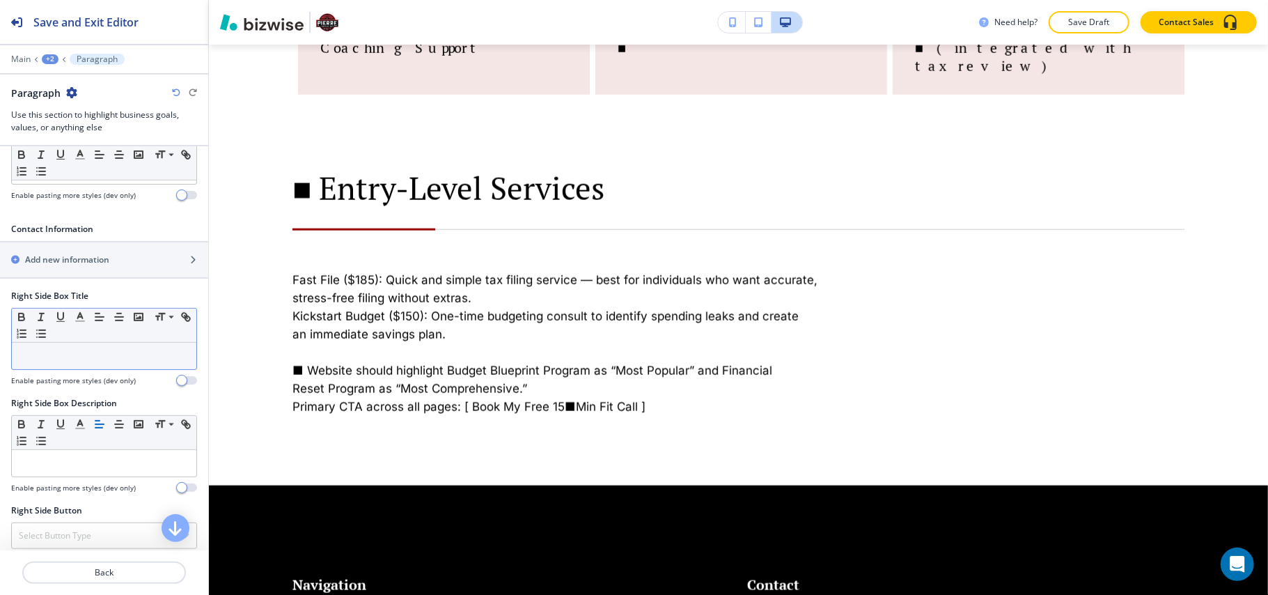
scroll to position [650, 0]
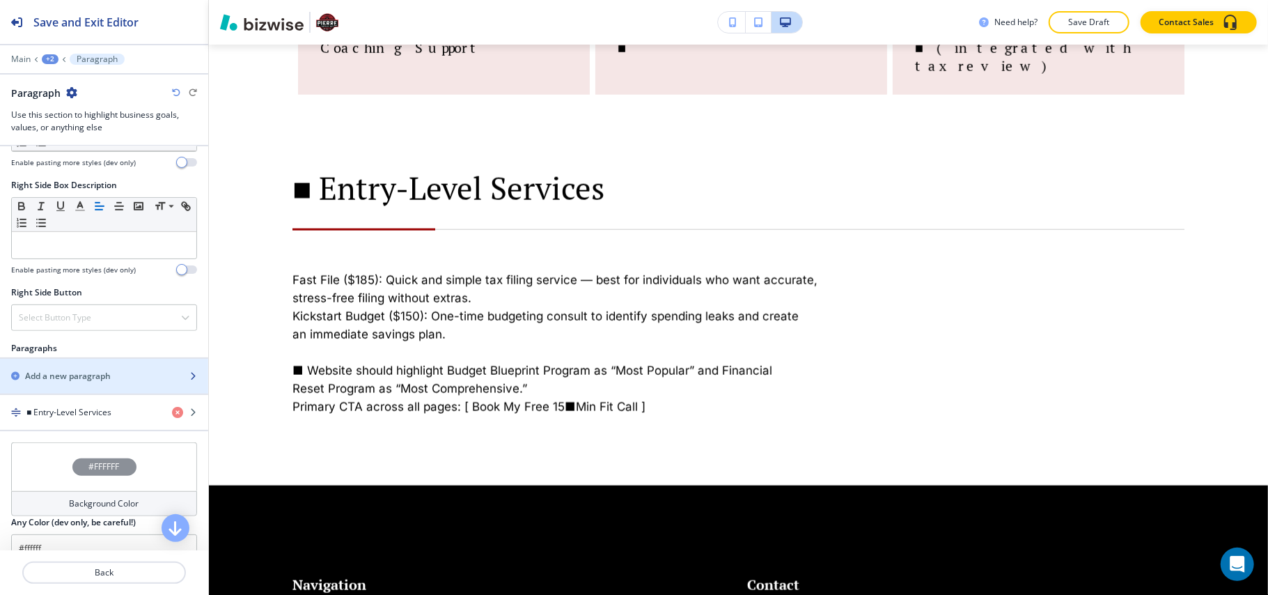
click at [81, 382] on h2 "Add a new paragraph" at bounding box center [68, 376] width 86 height 13
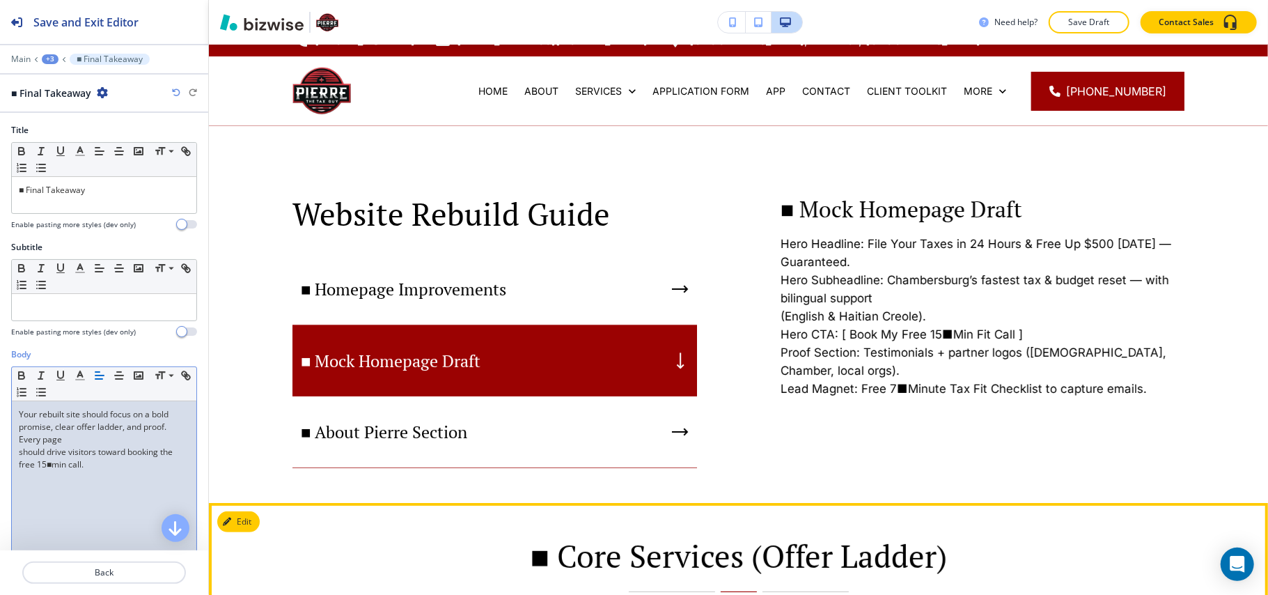
scroll to position [0, 0]
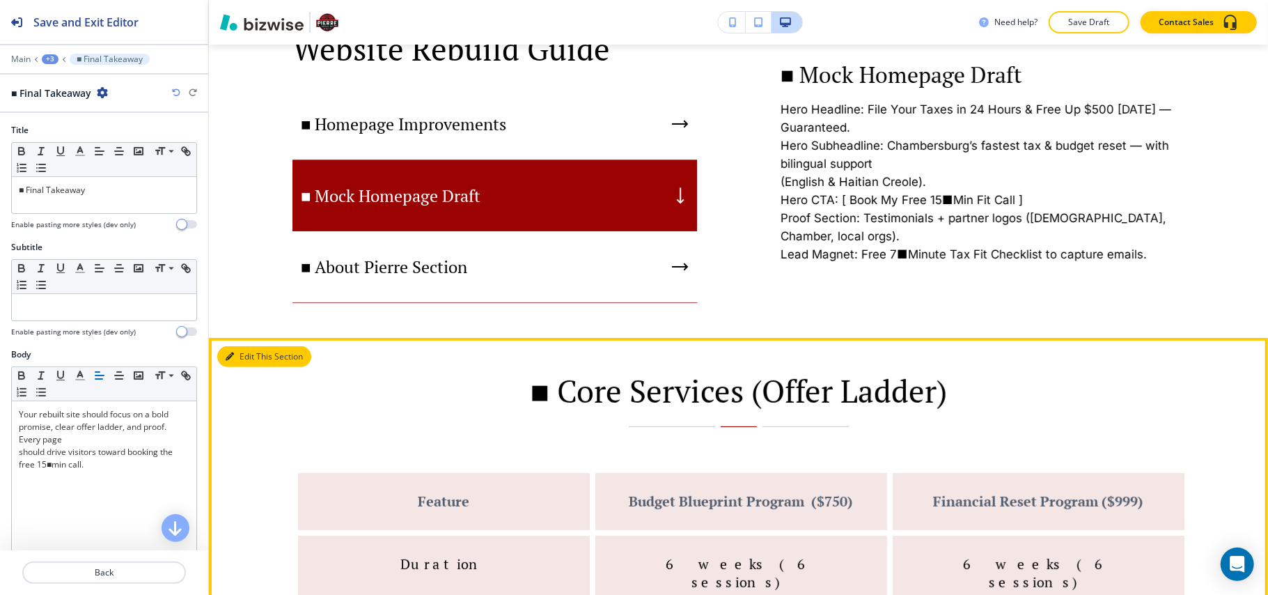
click at [251, 355] on button "Edit This Section" at bounding box center [264, 356] width 94 height 21
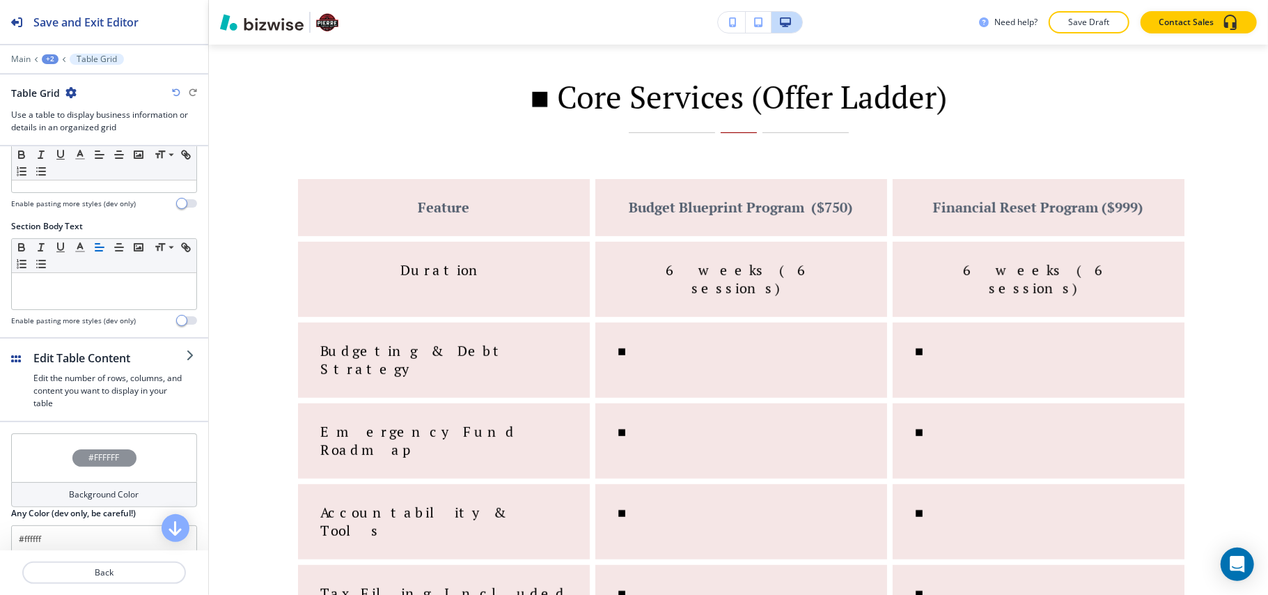
scroll to position [180, 0]
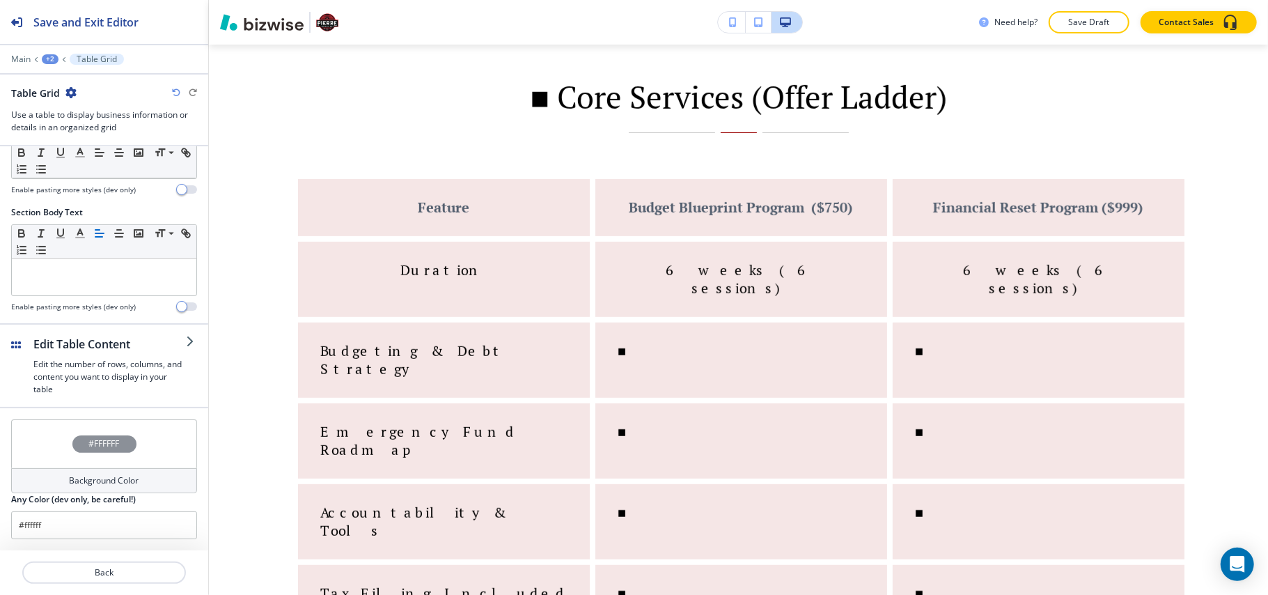
click at [46, 443] on div "#FFFFFF" at bounding box center [104, 443] width 186 height 49
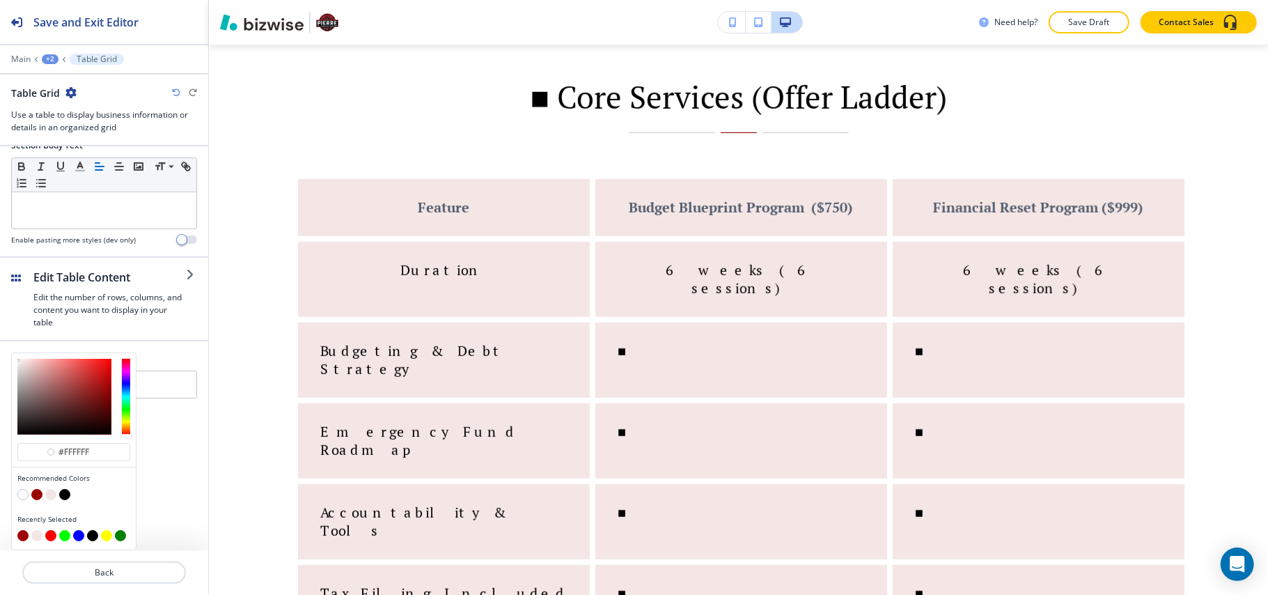
click at [40, 492] on button "button" at bounding box center [36, 494] width 11 height 11
type input "#9b0202"
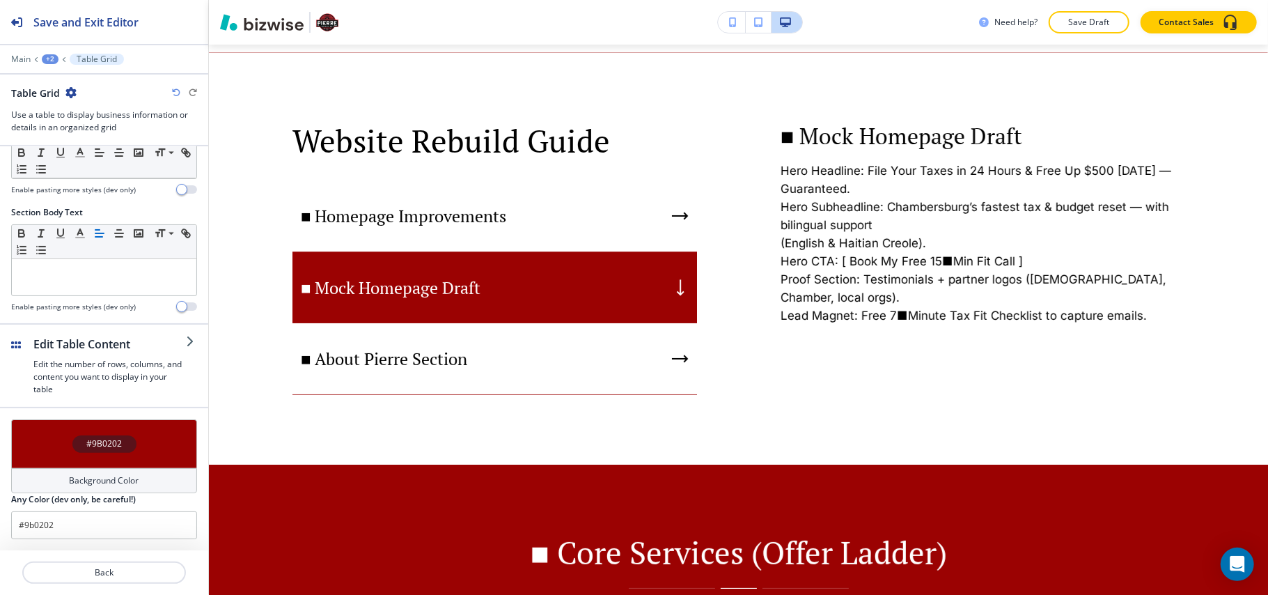
scroll to position [0, 0]
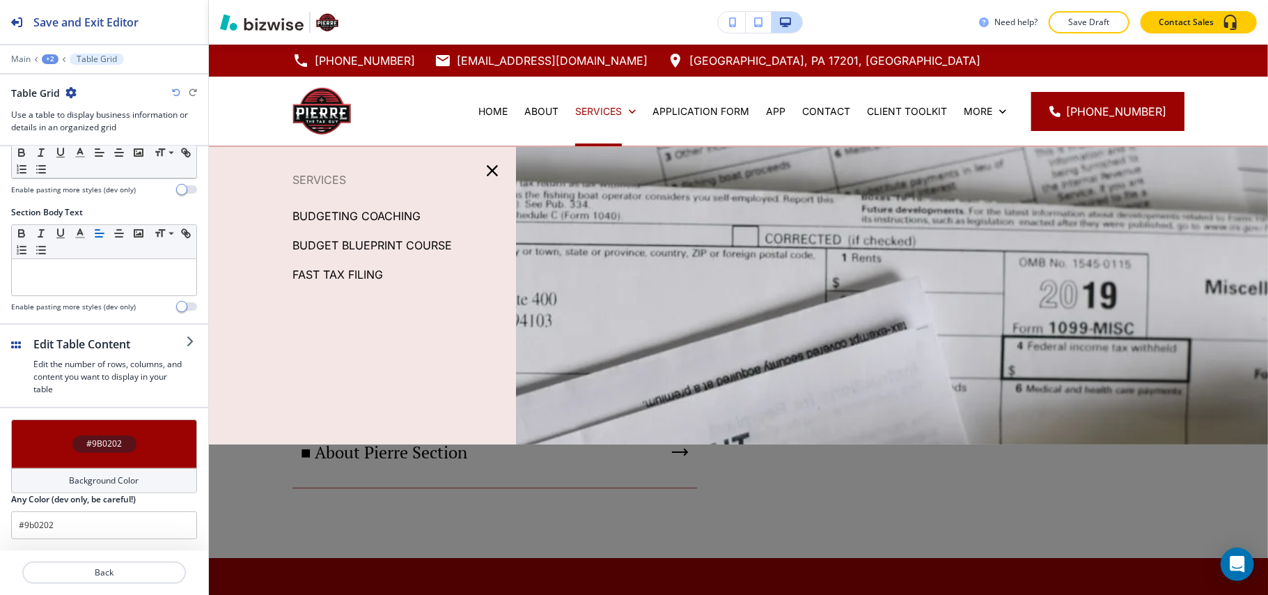
click at [488, 169] on icon "button" at bounding box center [493, 171] width 20 height 20
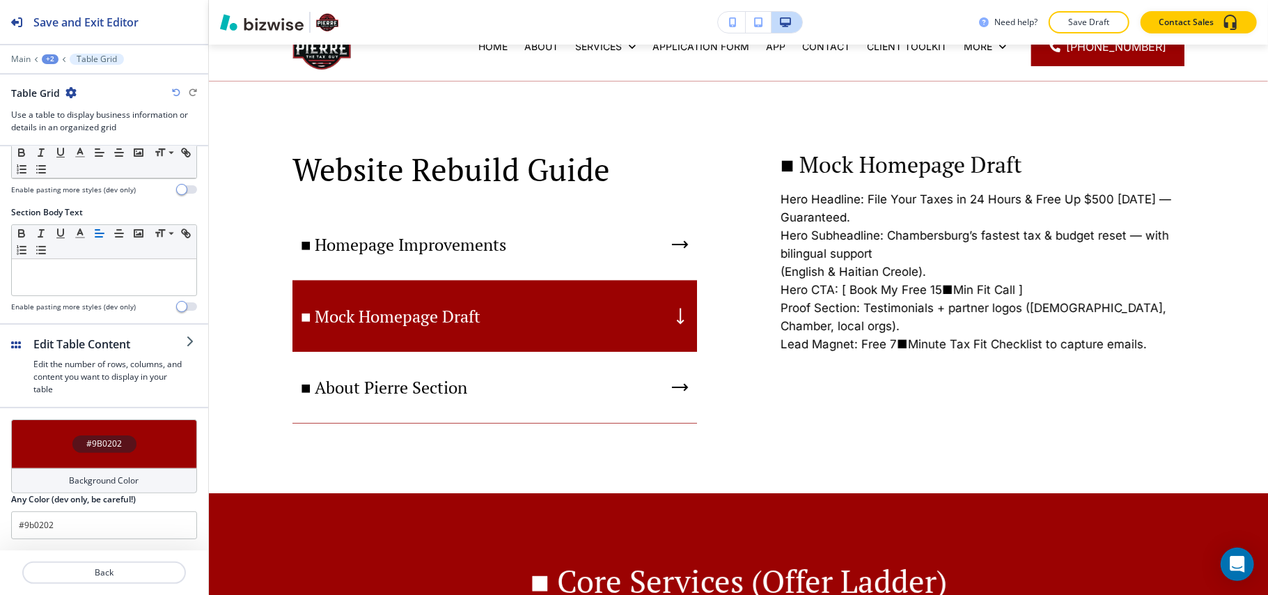
scroll to position [93, 0]
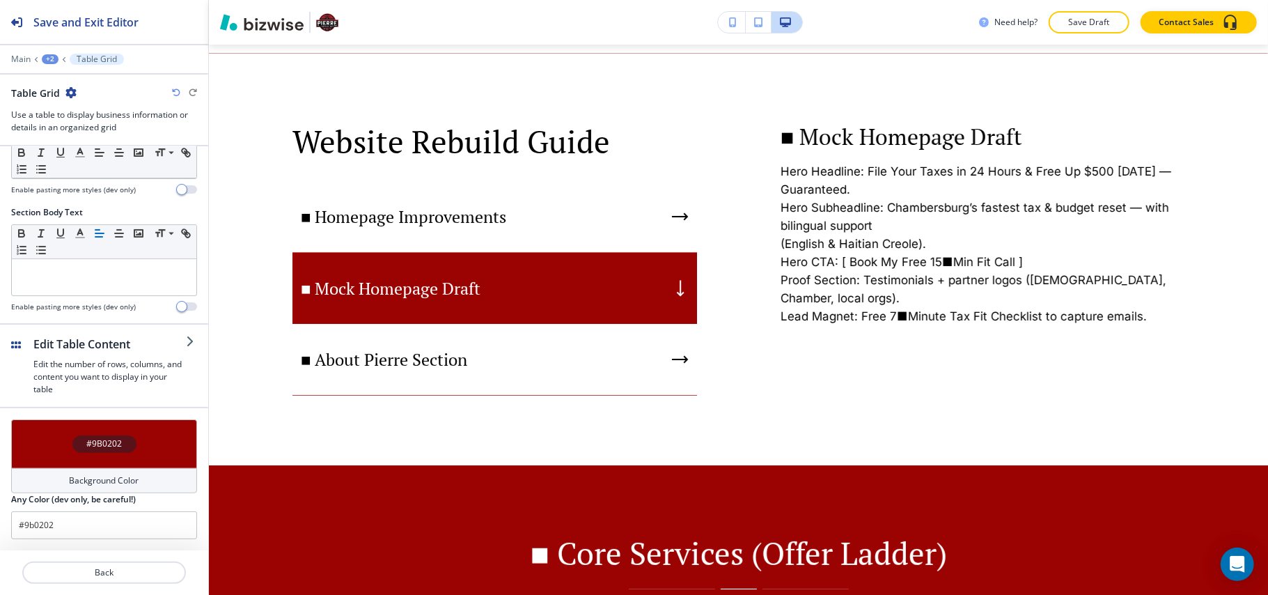
click at [54, 57] on div "+2" at bounding box center [50, 59] width 17 height 10
click at [73, 106] on p "Website Rebuild Guide" at bounding box center [86, 106] width 71 height 13
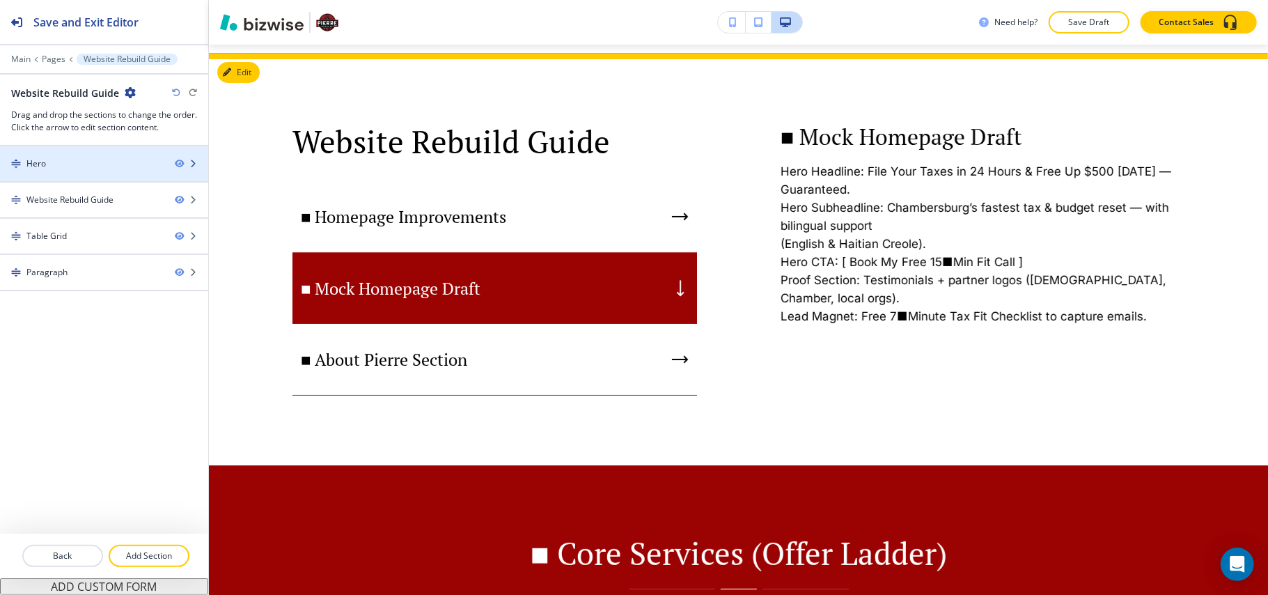
click at [79, 170] on div "Hero" at bounding box center [82, 163] width 164 height 13
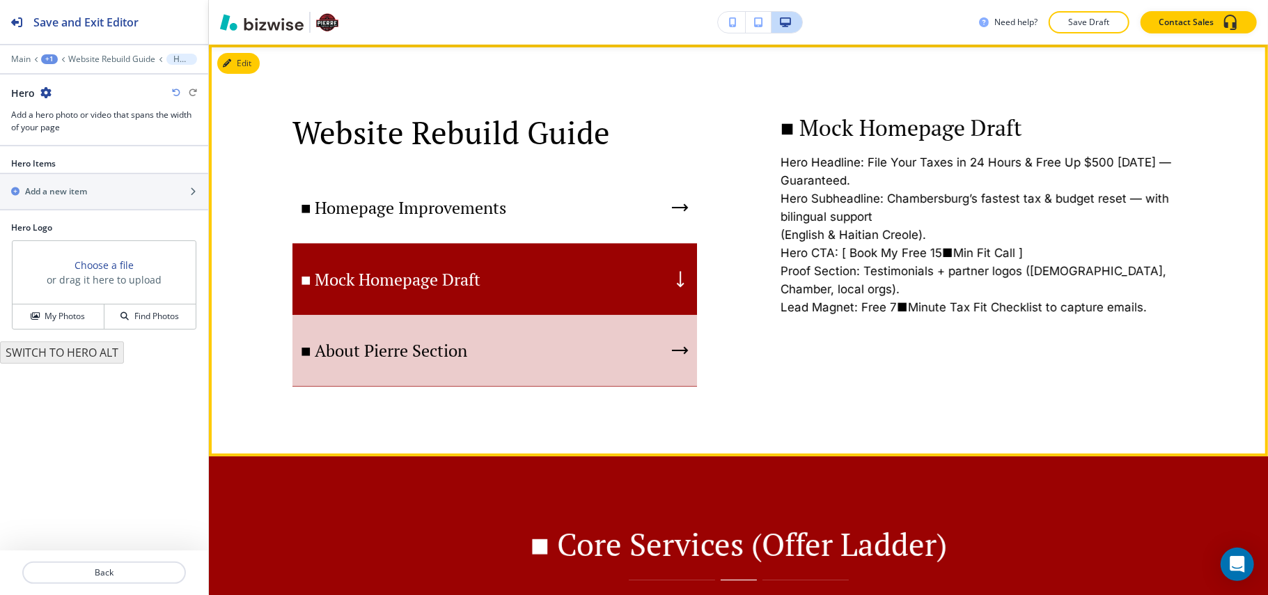
scroll to position [0, 0]
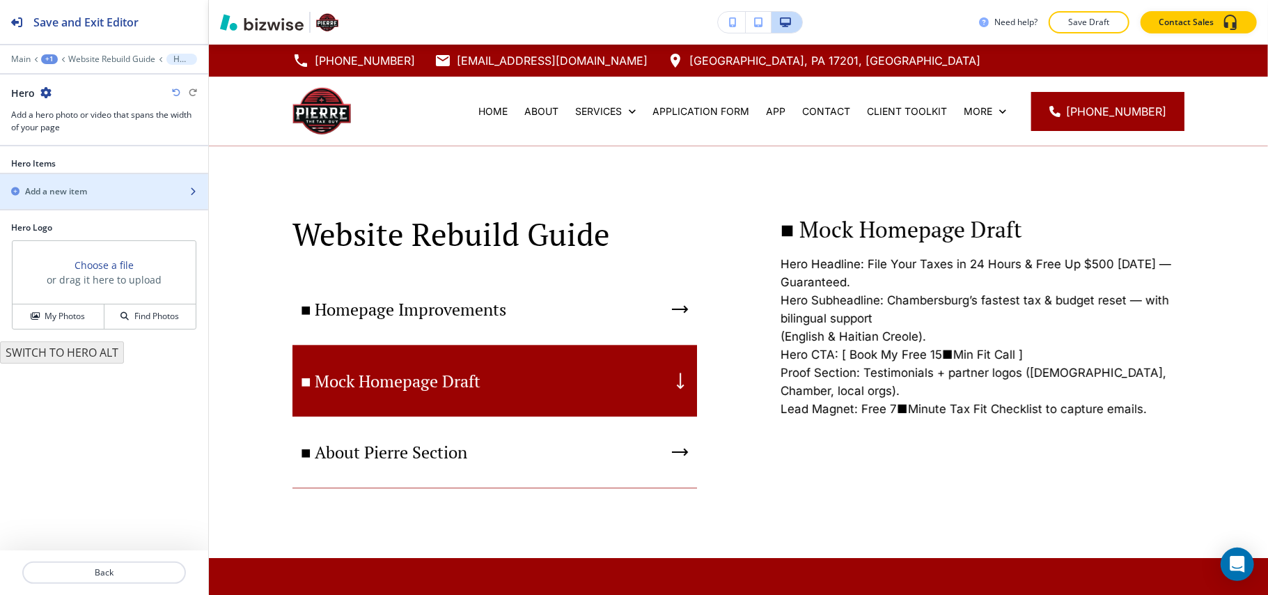
click at [90, 192] on div "Add a new item" at bounding box center [89, 191] width 178 height 13
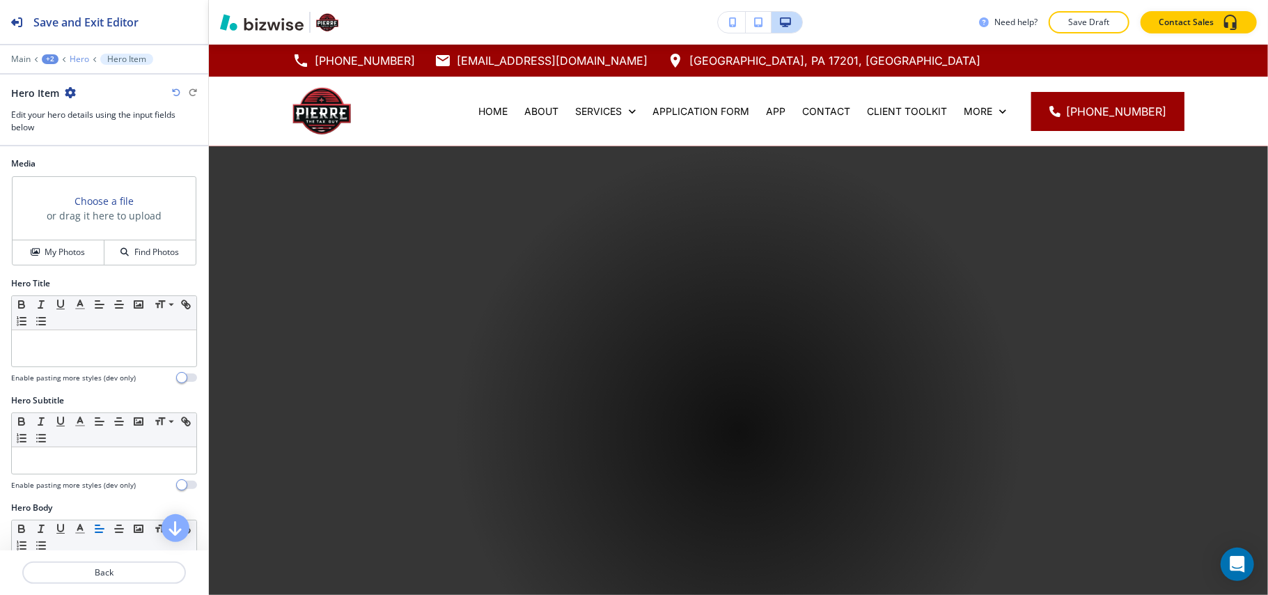
click at [76, 60] on p "Hero" at bounding box center [80, 59] width 20 height 10
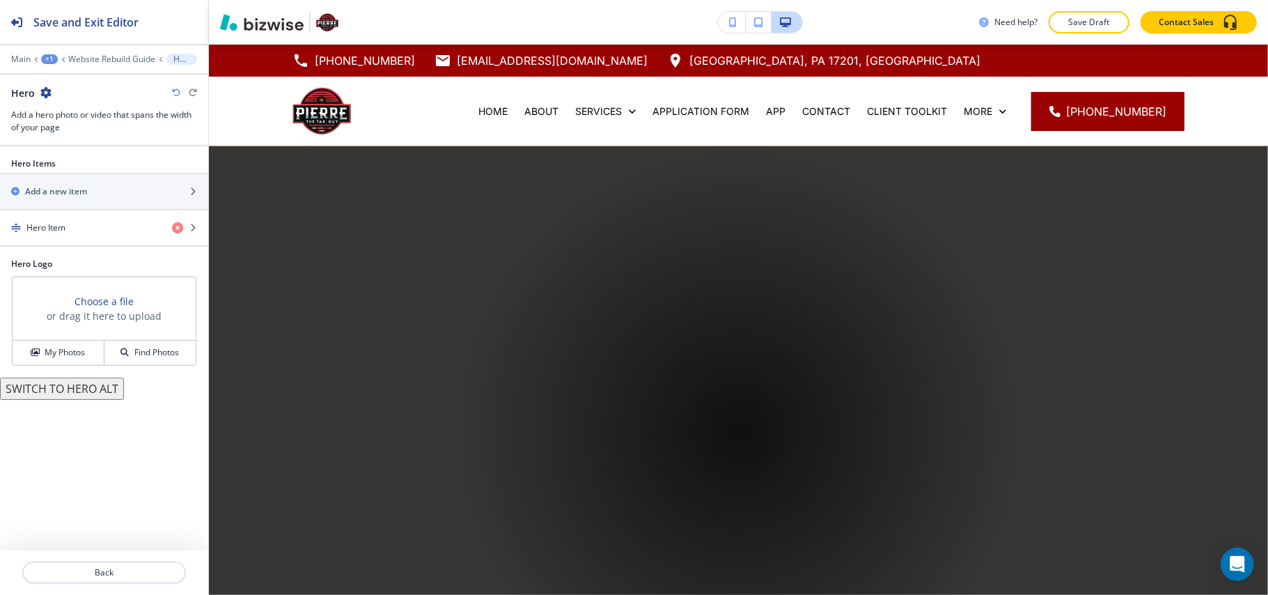
scroll to position [102, 0]
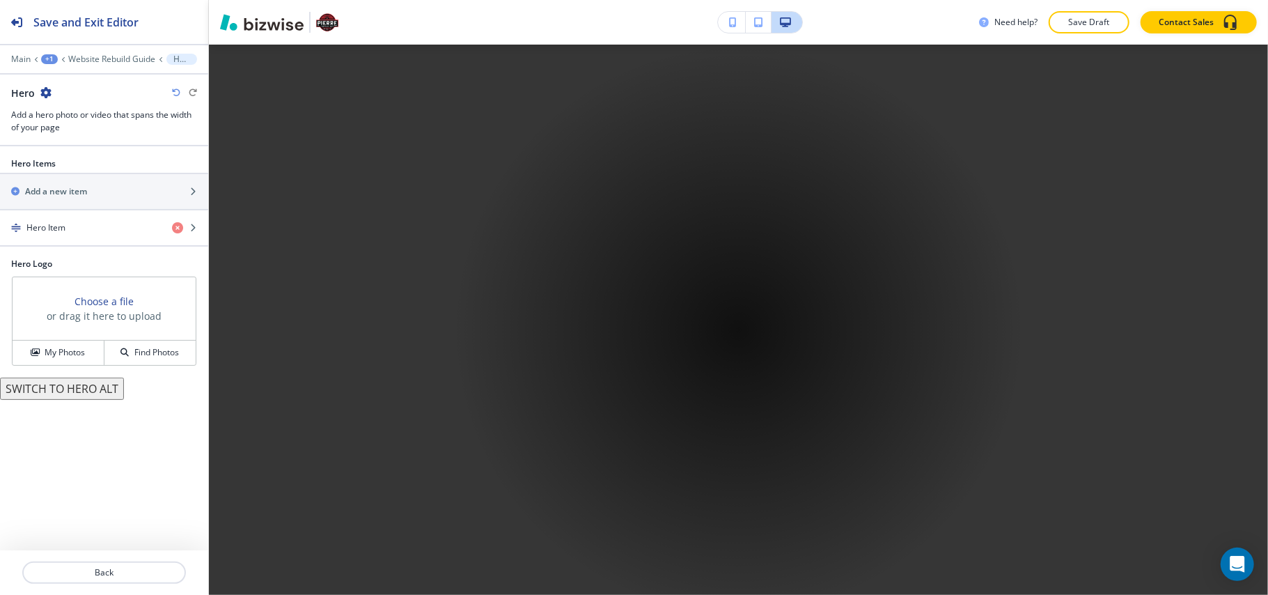
click at [70, 389] on button "SWITCH TO HERO ALT" at bounding box center [62, 388] width 124 height 22
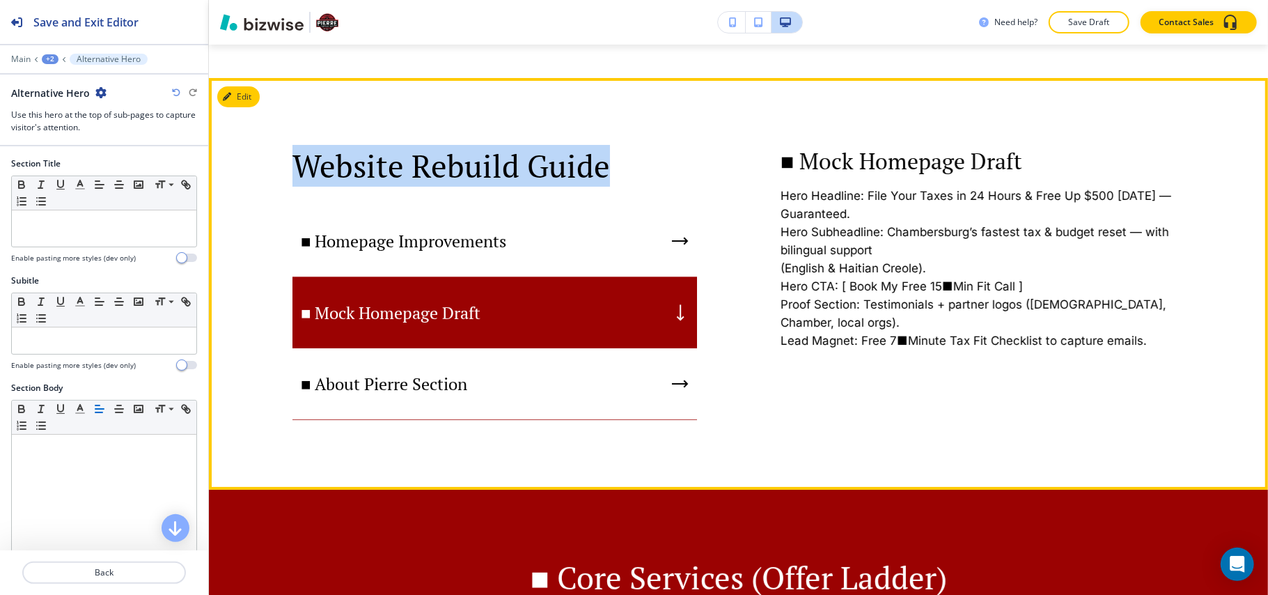
drag, startPoint x: 581, startPoint y: 168, endPoint x: 635, endPoint y: 166, distance: 54.4
click at [635, 166] on div "Website Rebuild Guide ■ Homepage Improvements ■ Mock Homepage Draft ■ About Pie…" at bounding box center [453, 284] width 488 height 272
copy p "Website Rebuild Guide"
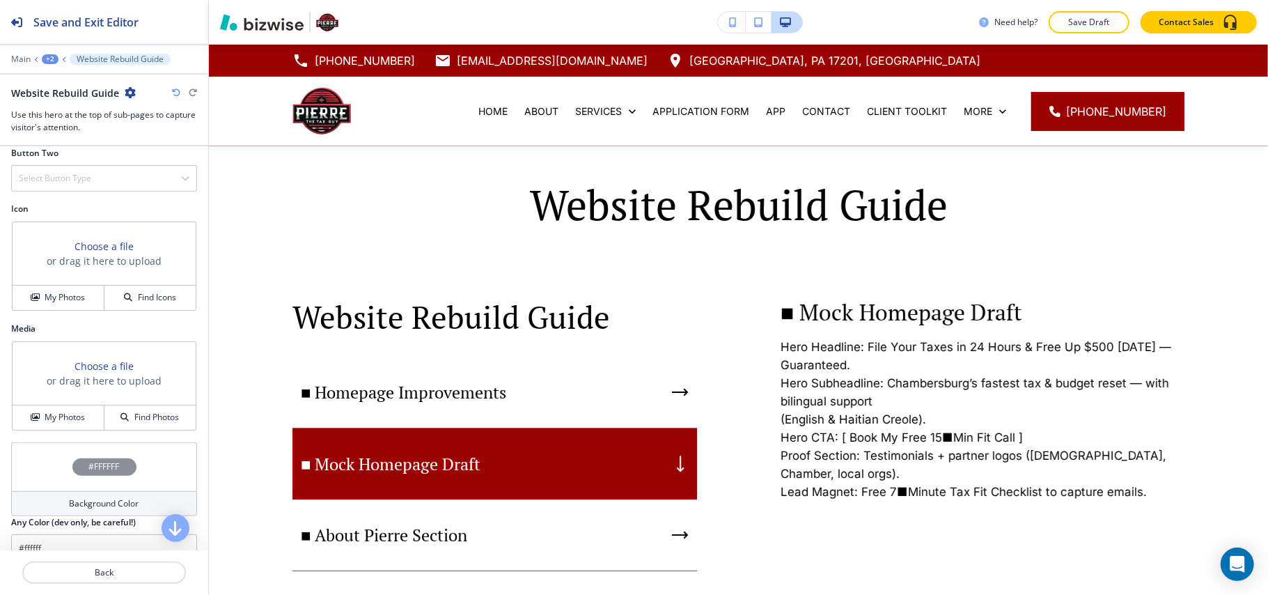
scroll to position [557, 0]
drag, startPoint x: 59, startPoint y: 294, endPoint x: 49, endPoint y: 401, distance: 107.8
click at [62, 351] on div "Section Title Small Normal Large Huge Website Rebuild Guide Enable pasting more…" at bounding box center [104, 348] width 208 height 404
click at [52, 419] on h4 "My Photos" at bounding box center [65, 412] width 40 height 13
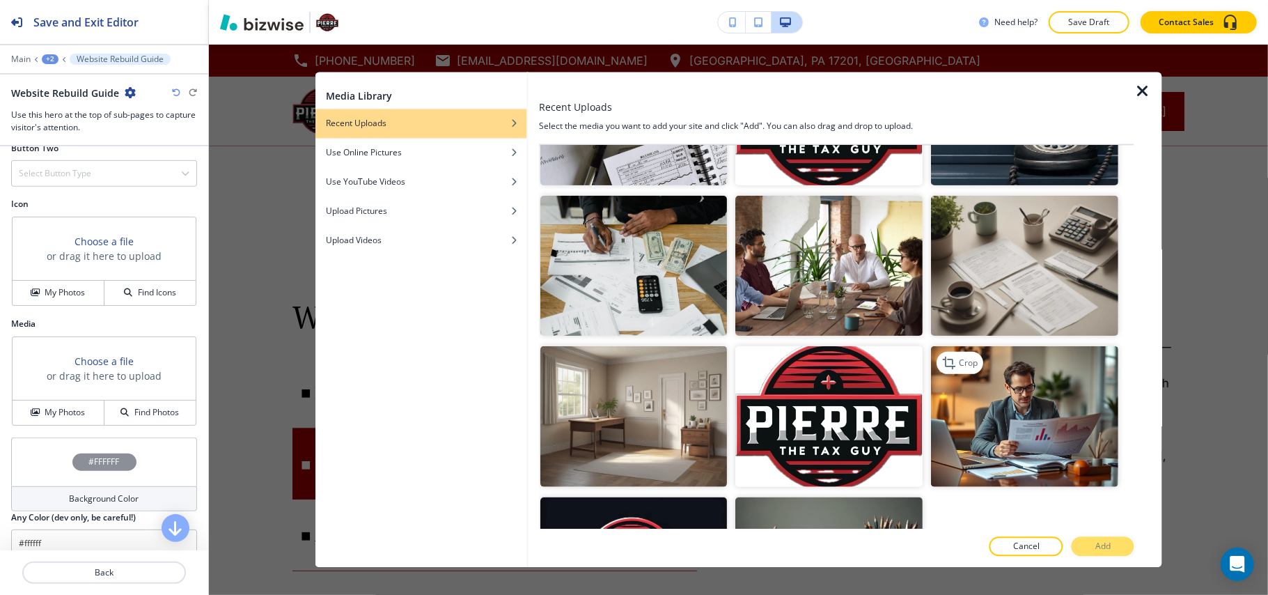
scroll to position [325, 0]
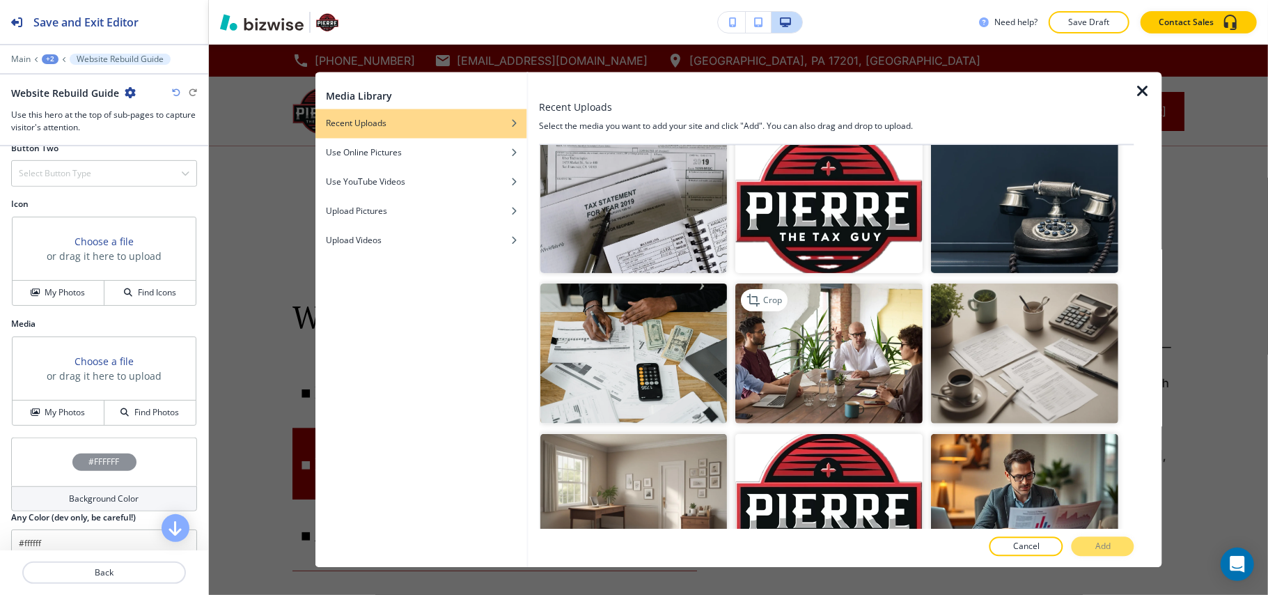
click at [826, 368] on img "button" at bounding box center [829, 353] width 187 height 141
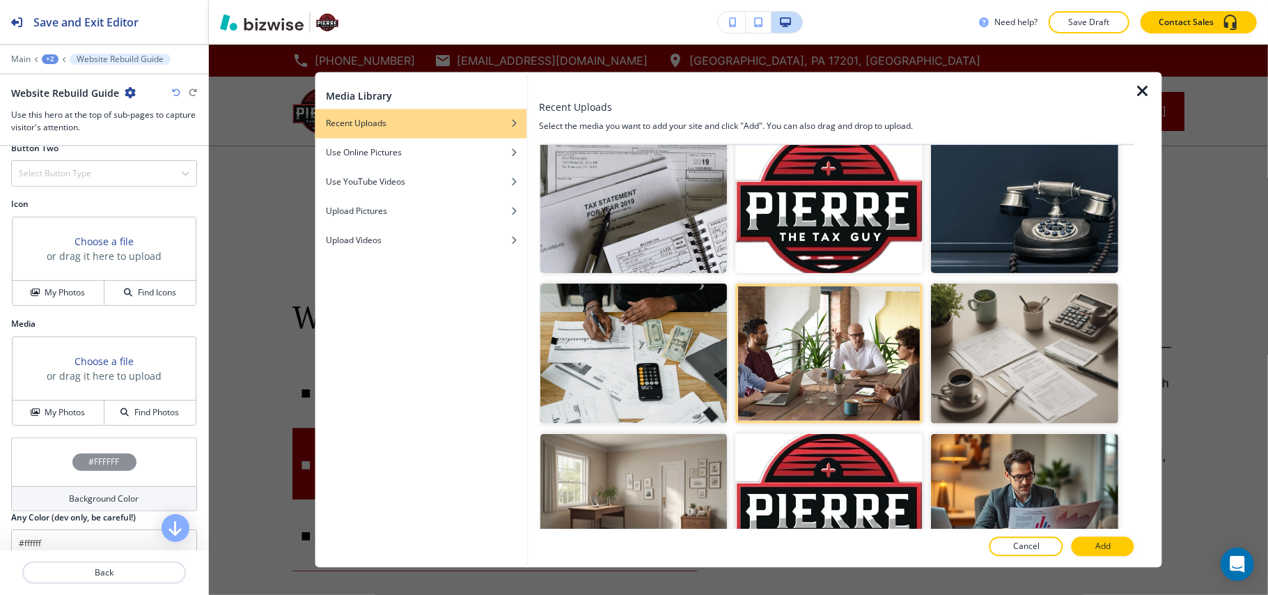
click at [1099, 538] on button "Add" at bounding box center [1103, 547] width 63 height 20
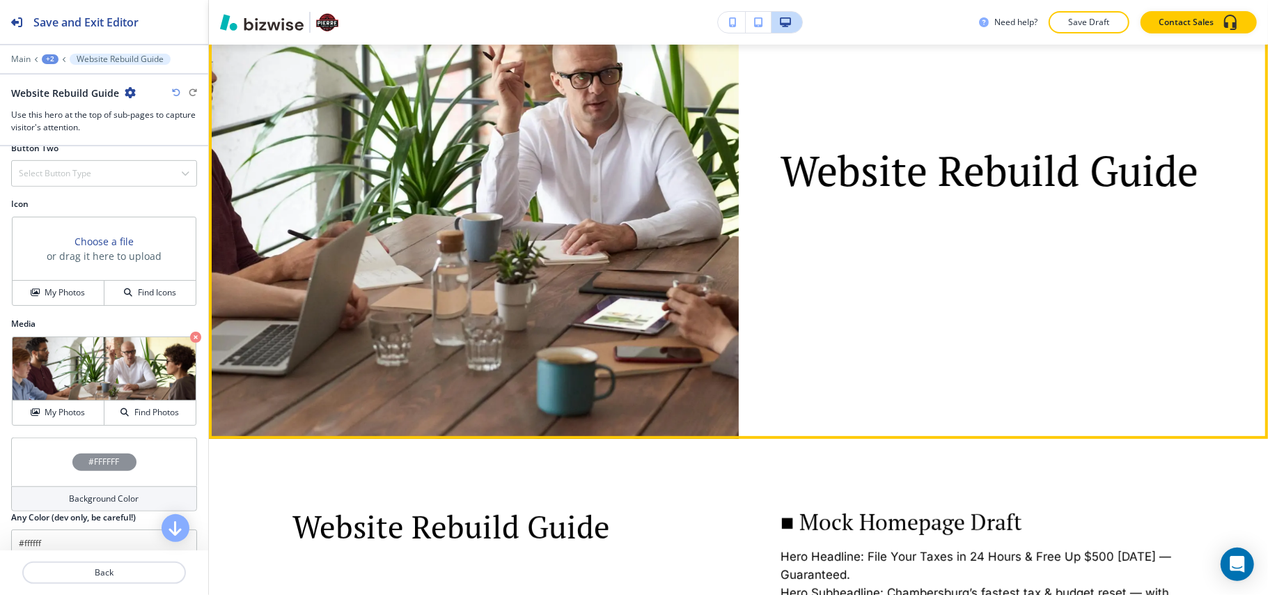
scroll to position [93, 0]
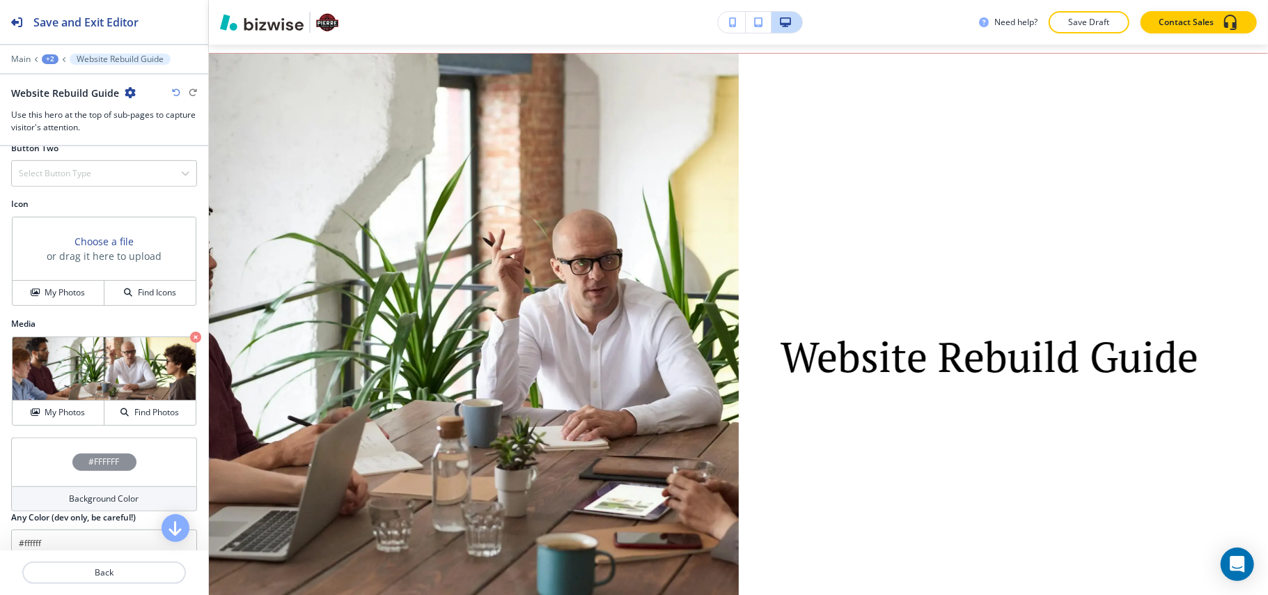
click at [48, 54] on div "+2" at bounding box center [50, 59] width 17 height 10
click at [81, 104] on p "Website Rebuild Guide" at bounding box center [86, 106] width 71 height 13
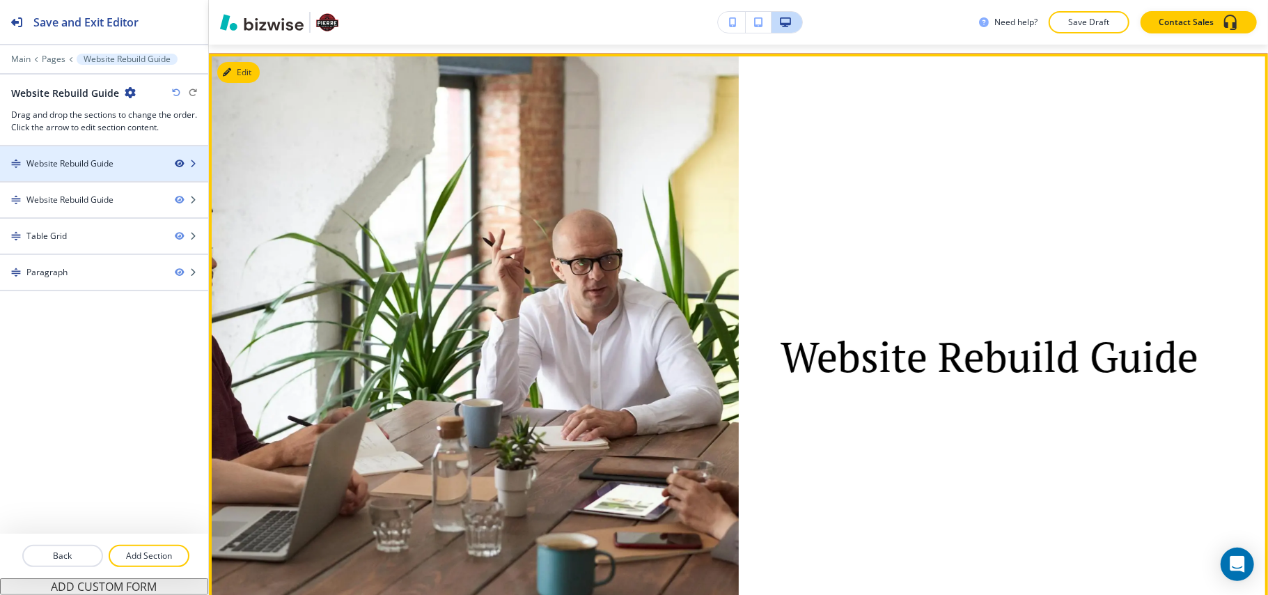
click at [175, 160] on icon "button" at bounding box center [179, 163] width 8 height 8
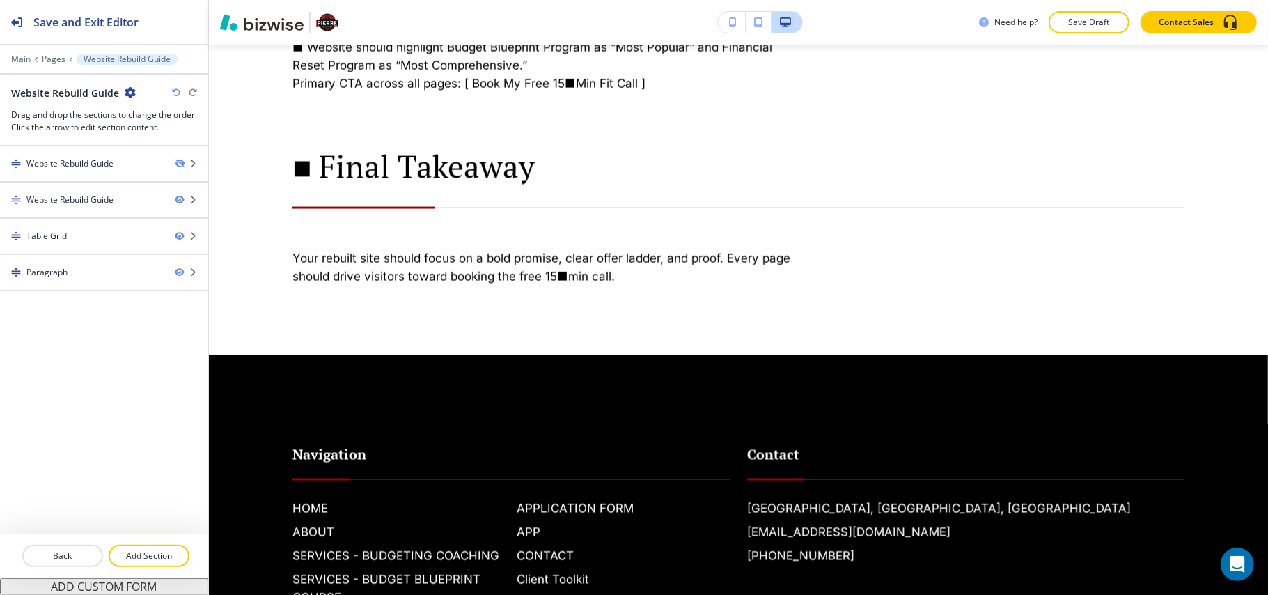
scroll to position [1677, 0]
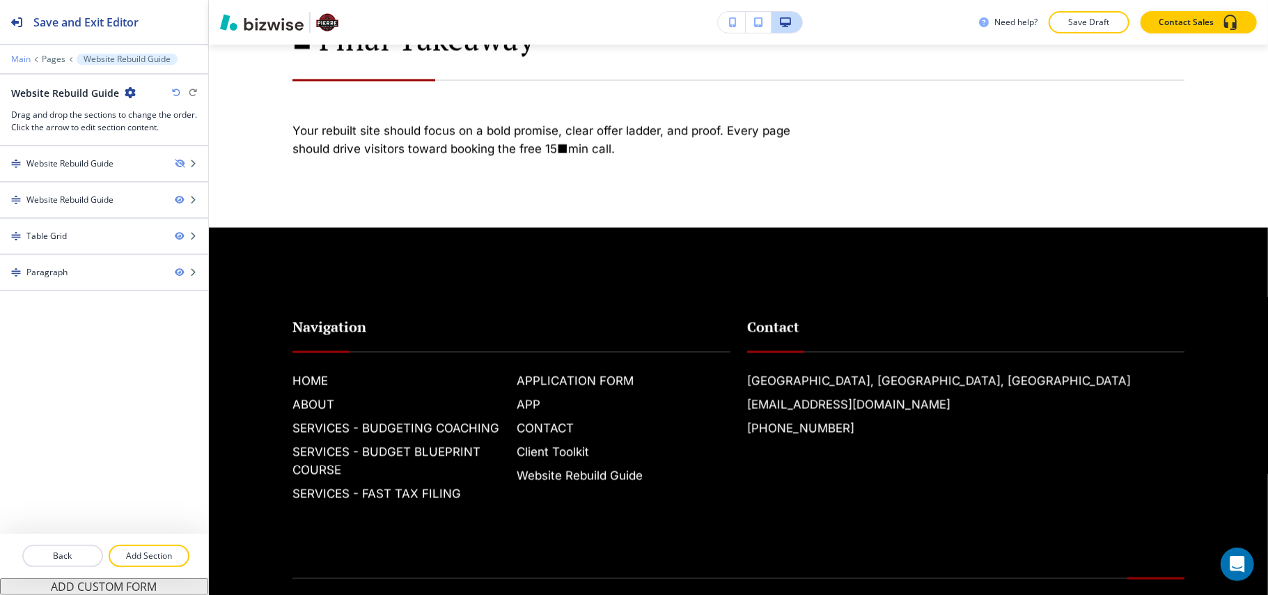
click at [15, 57] on p "Main" at bounding box center [21, 59] width 20 height 10
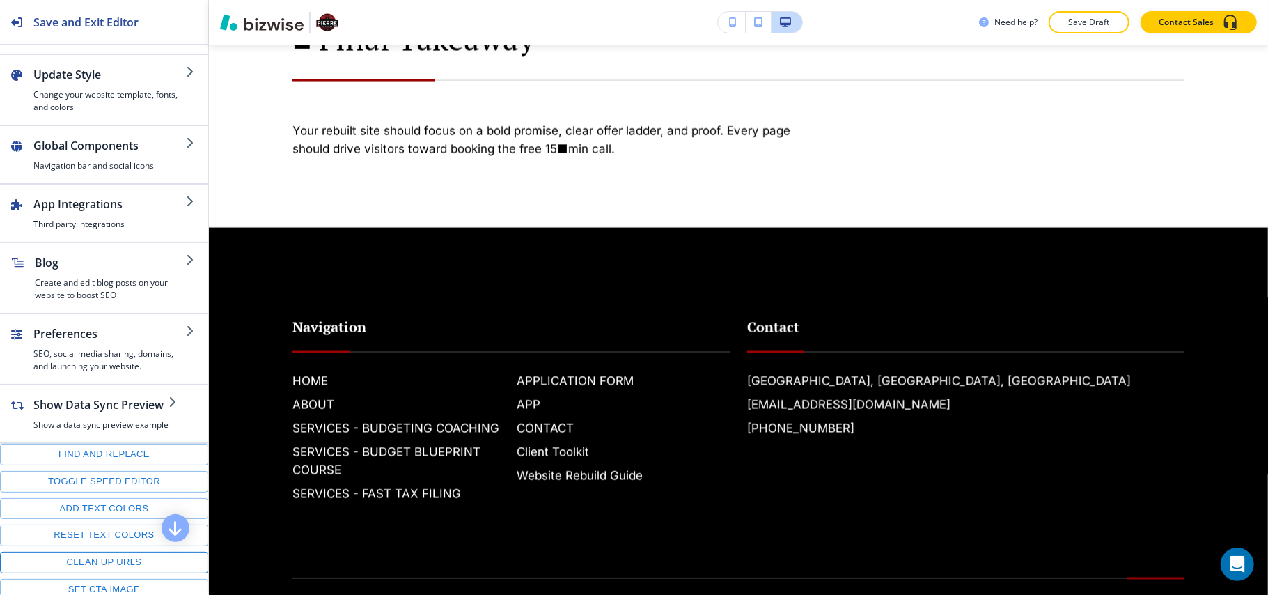
scroll to position [167, 0]
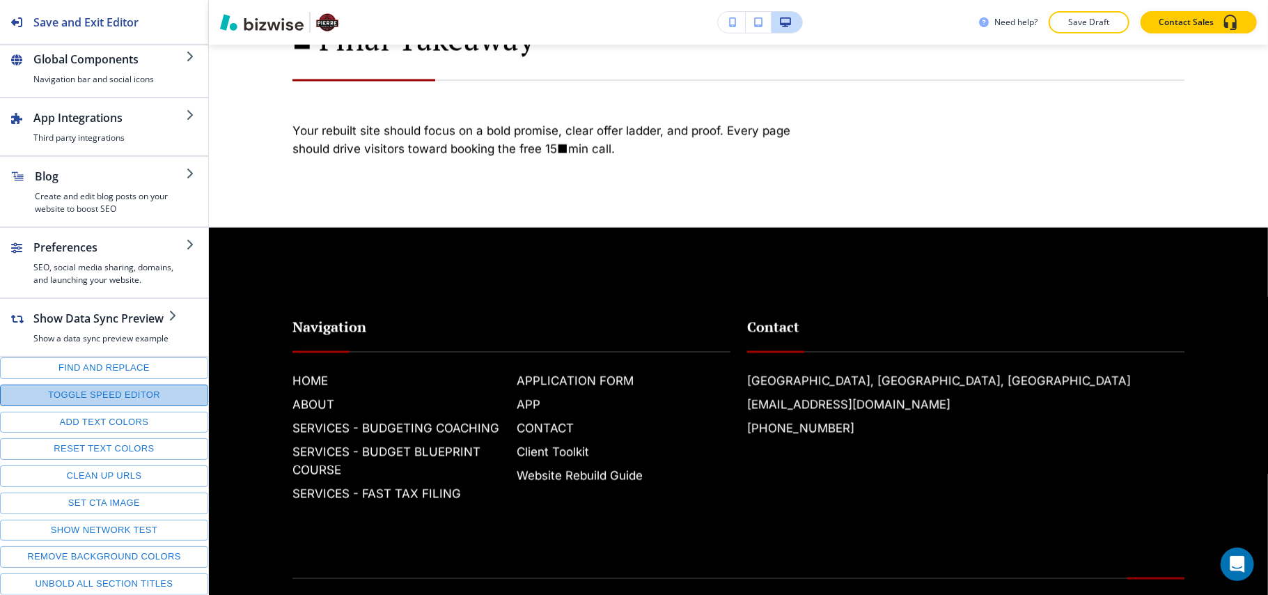
click at [104, 389] on button "Toggle speed editor" at bounding box center [104, 395] width 208 height 22
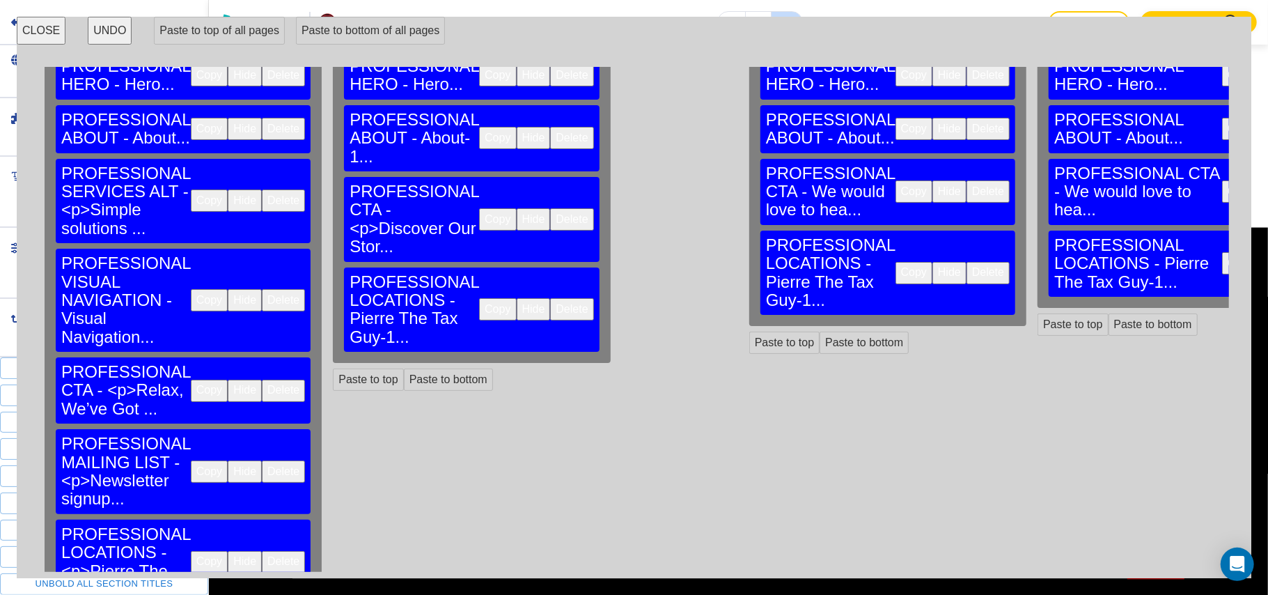
scroll to position [95, 0]
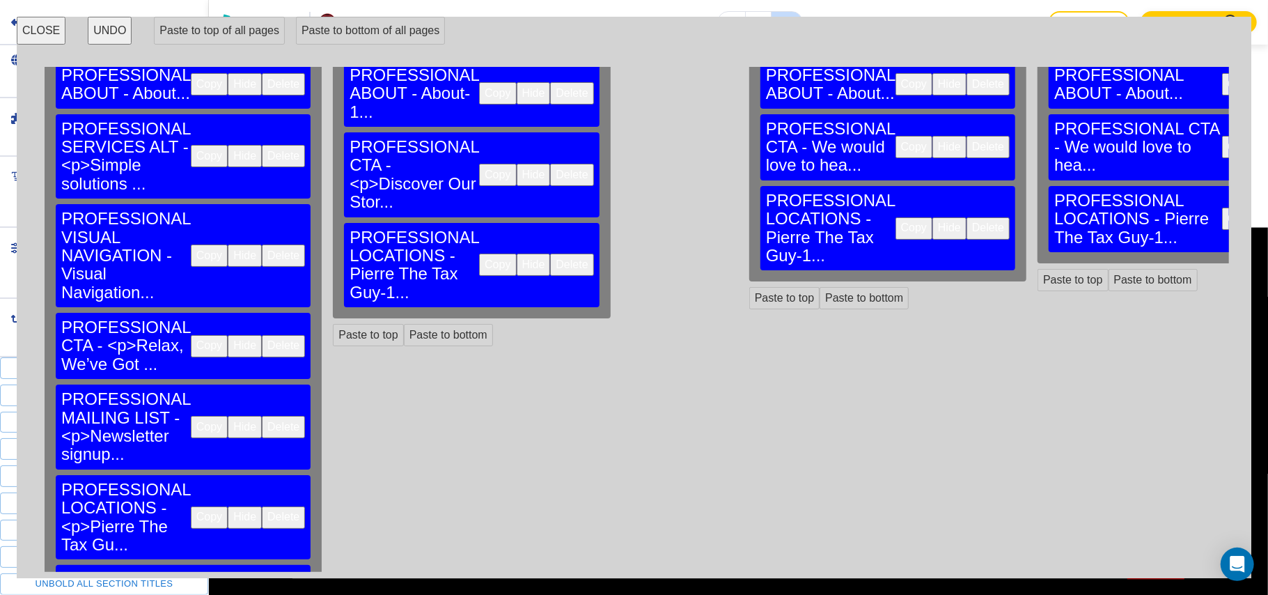
click at [191, 506] on button "Copy" at bounding box center [209, 517] width 37 height 22
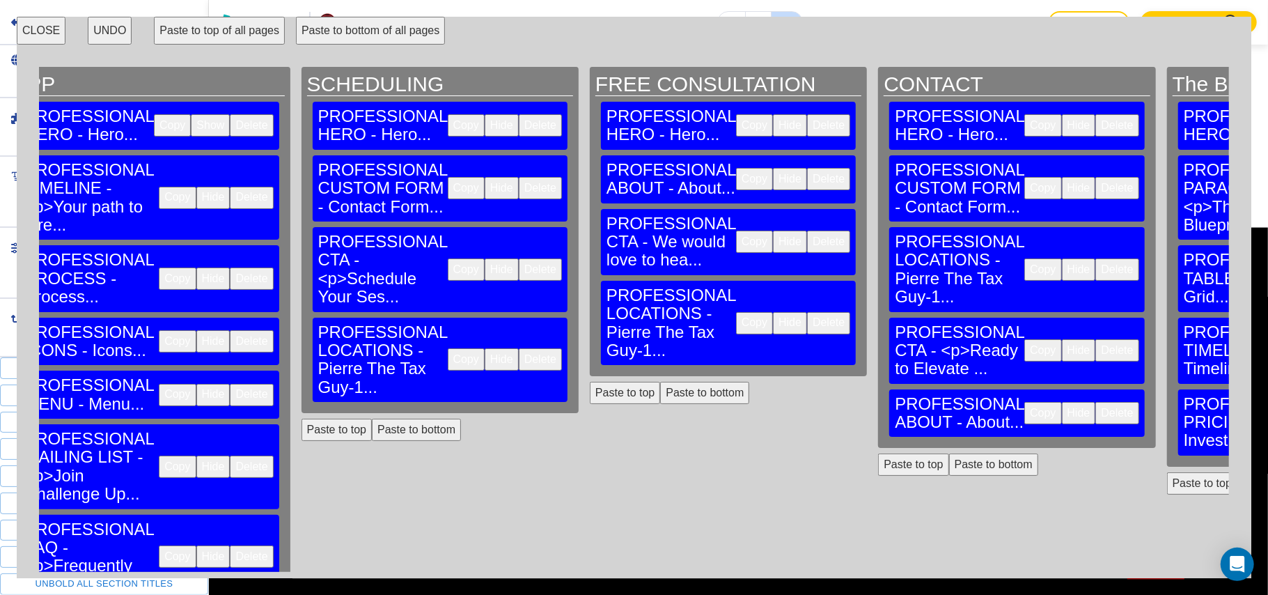
scroll to position [0, 2252]
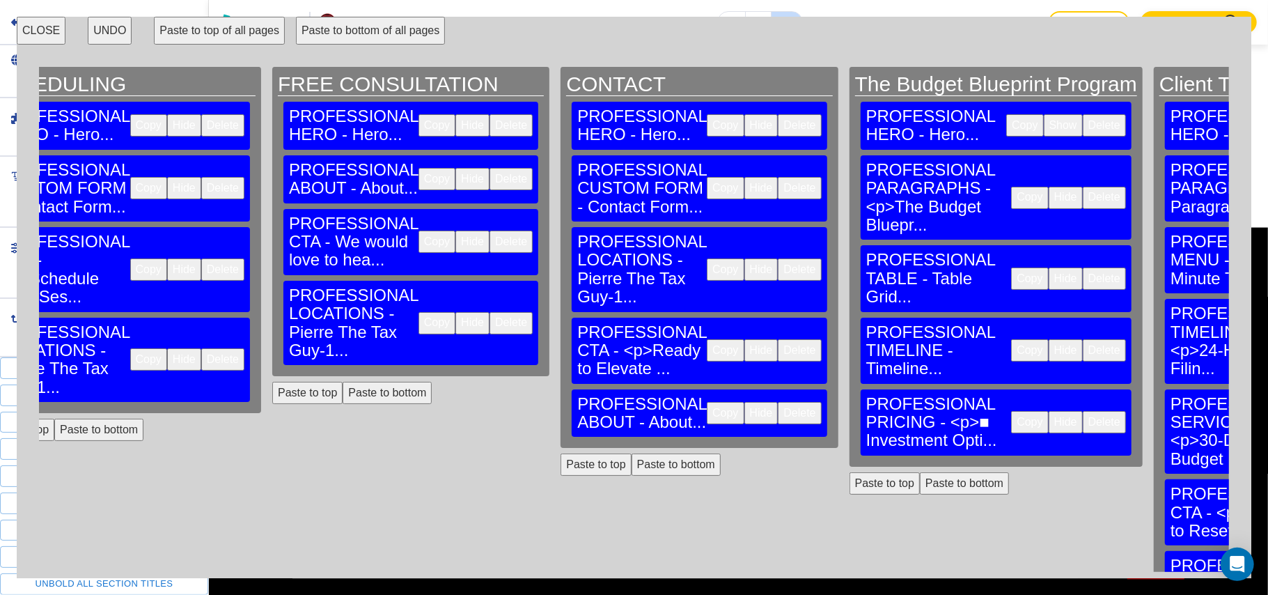
click at [920, 472] on button "Paste to bottom" at bounding box center [964, 483] width 89 height 22
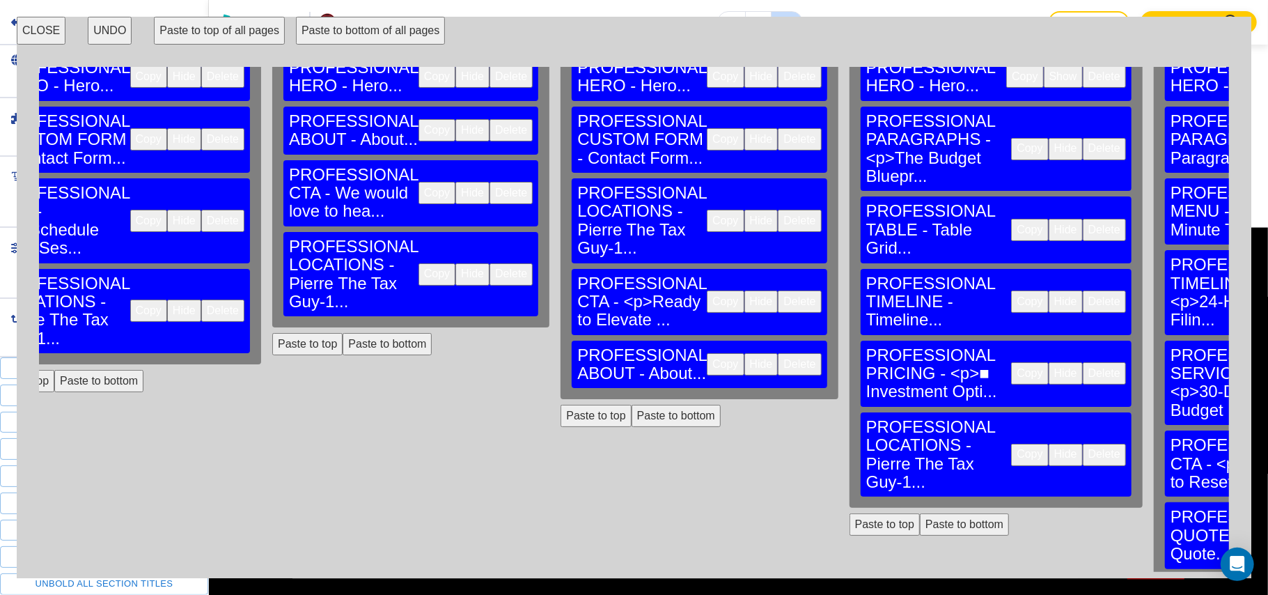
scroll to position [95, 2252]
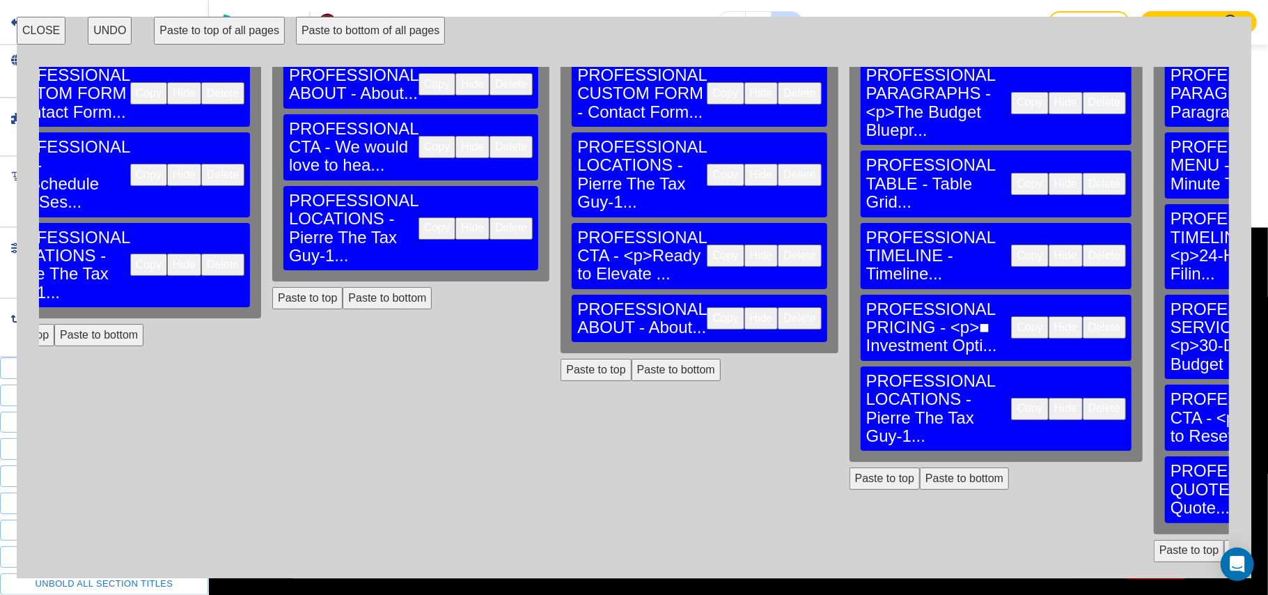
click at [1224, 540] on button "Paste to bottom" at bounding box center [1268, 551] width 89 height 22
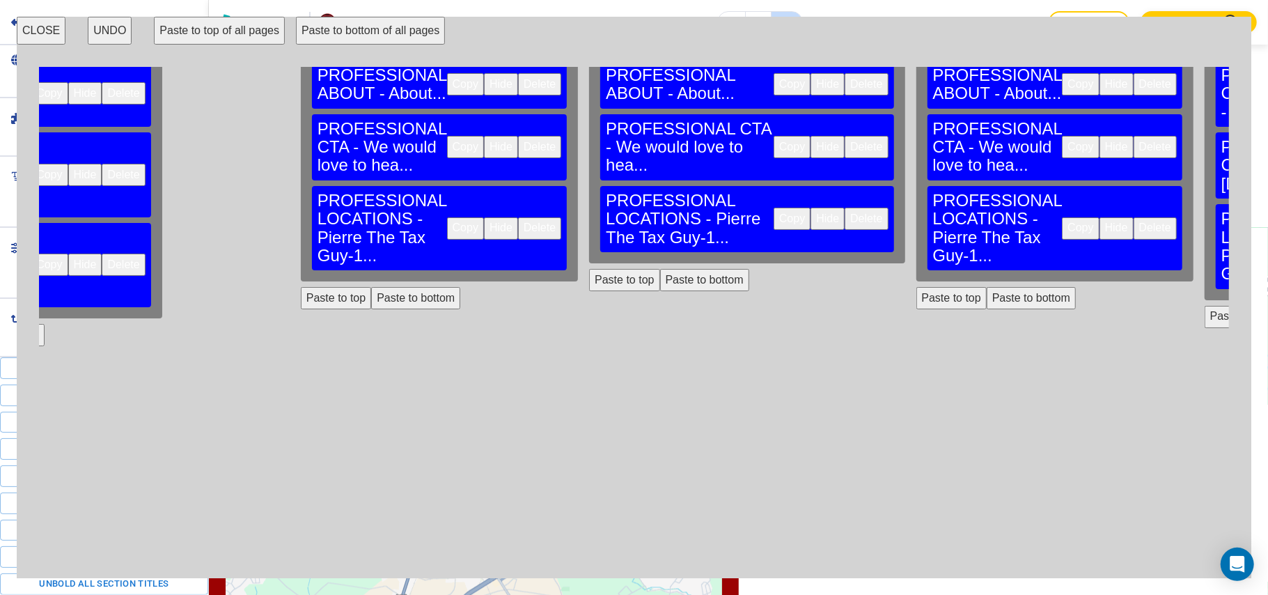
scroll to position [95, 0]
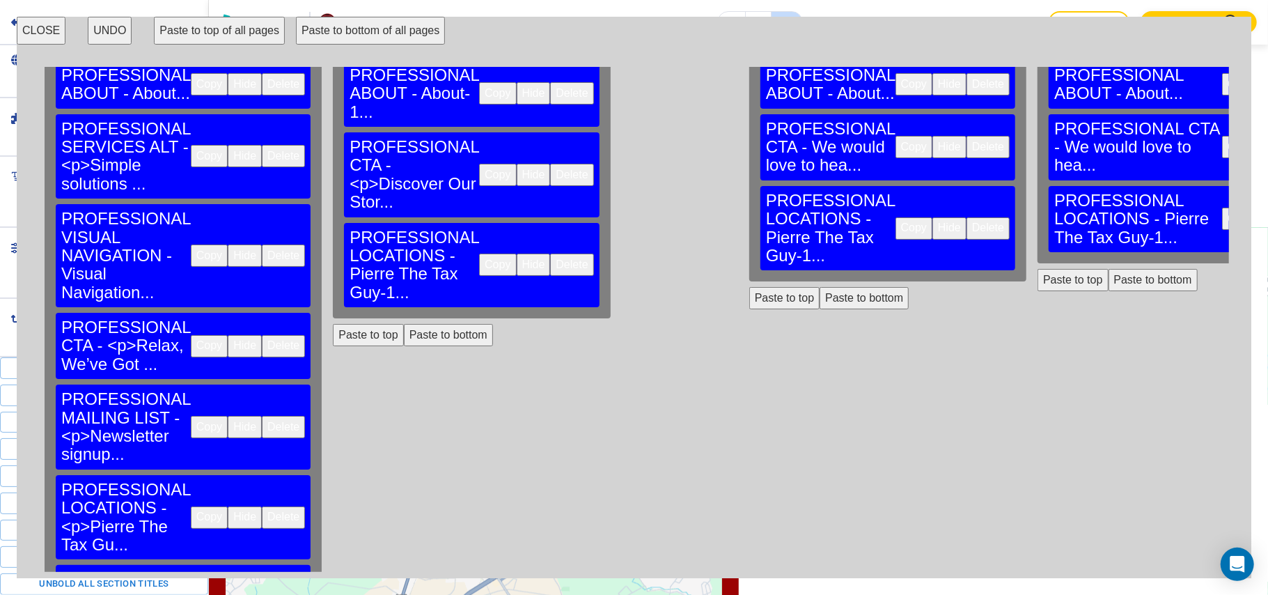
click at [191, 335] on button "Copy" at bounding box center [209, 346] width 37 height 22
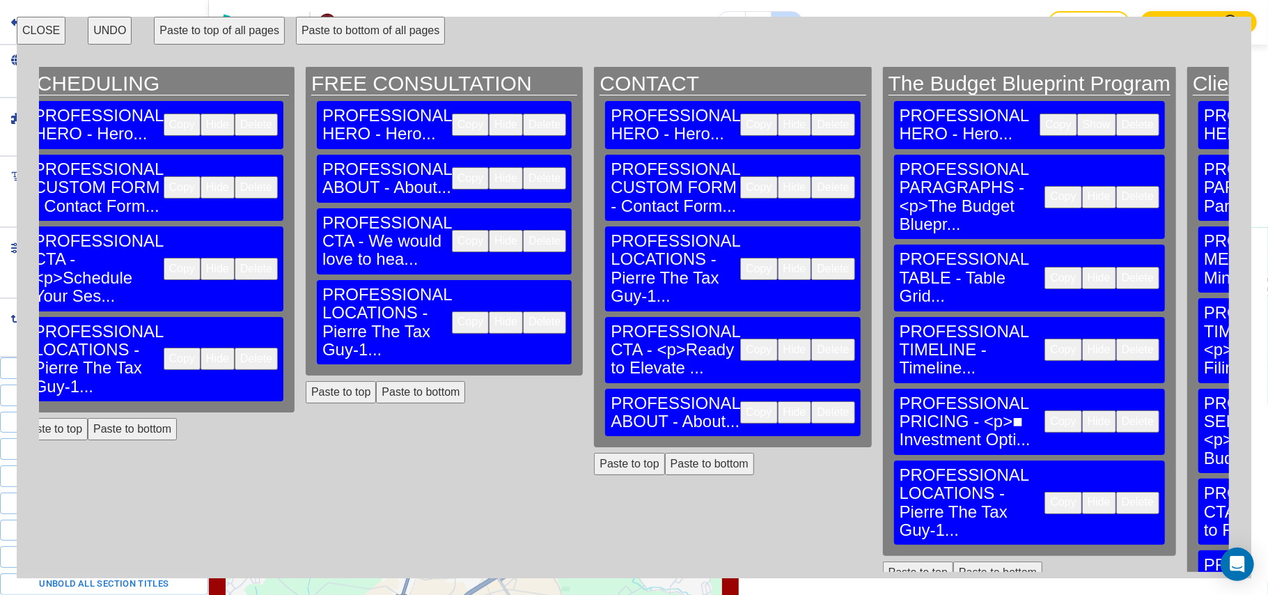
scroll to position [0, 2218]
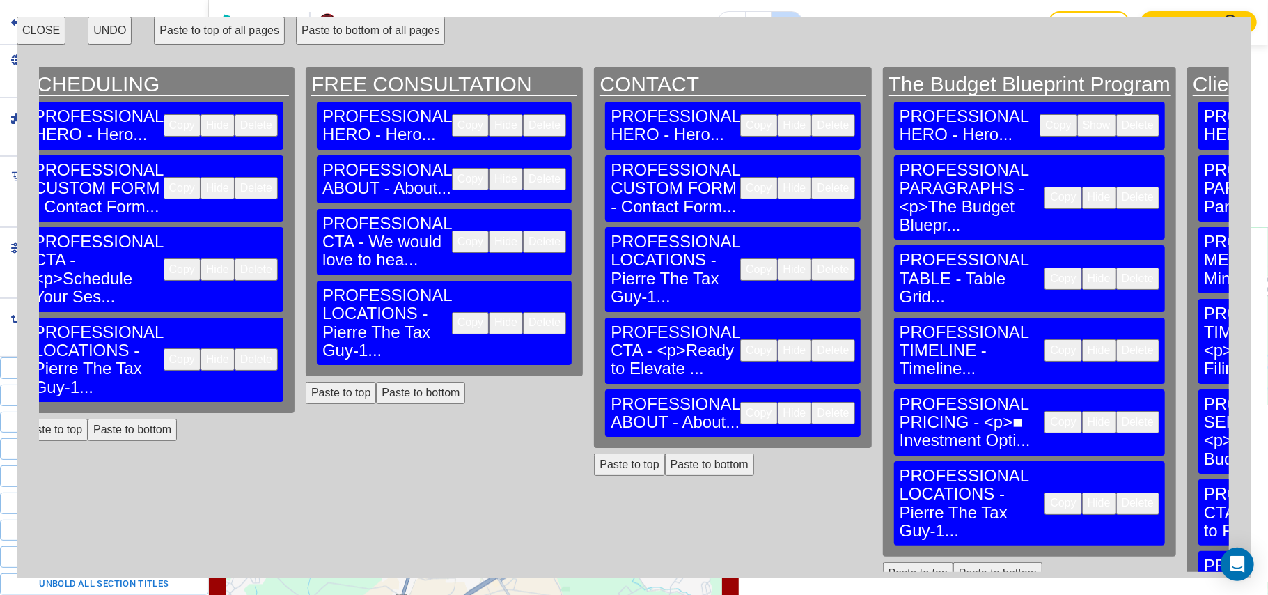
click at [878, 478] on div "The Budget Blueprint Program PROFESSIONAL HERO - Hero... Copy Show Delete PROFE…" at bounding box center [1030, 319] width 304 height 505
click at [953, 562] on button "Paste to bottom" at bounding box center [997, 573] width 89 height 22
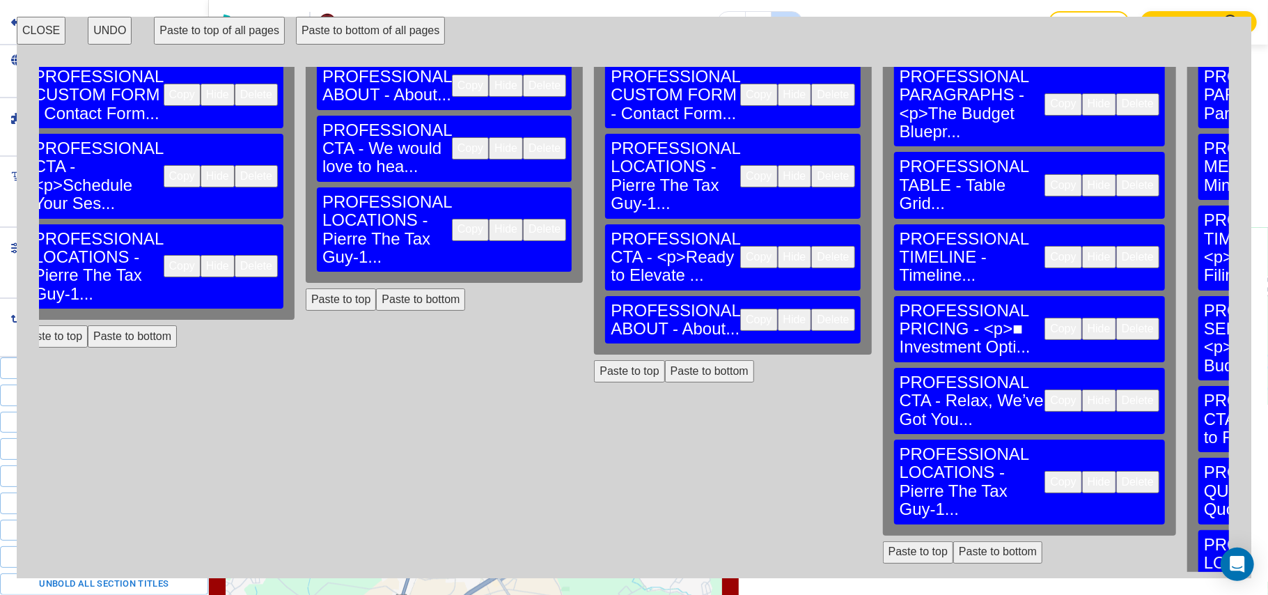
scroll to position [95, 2218]
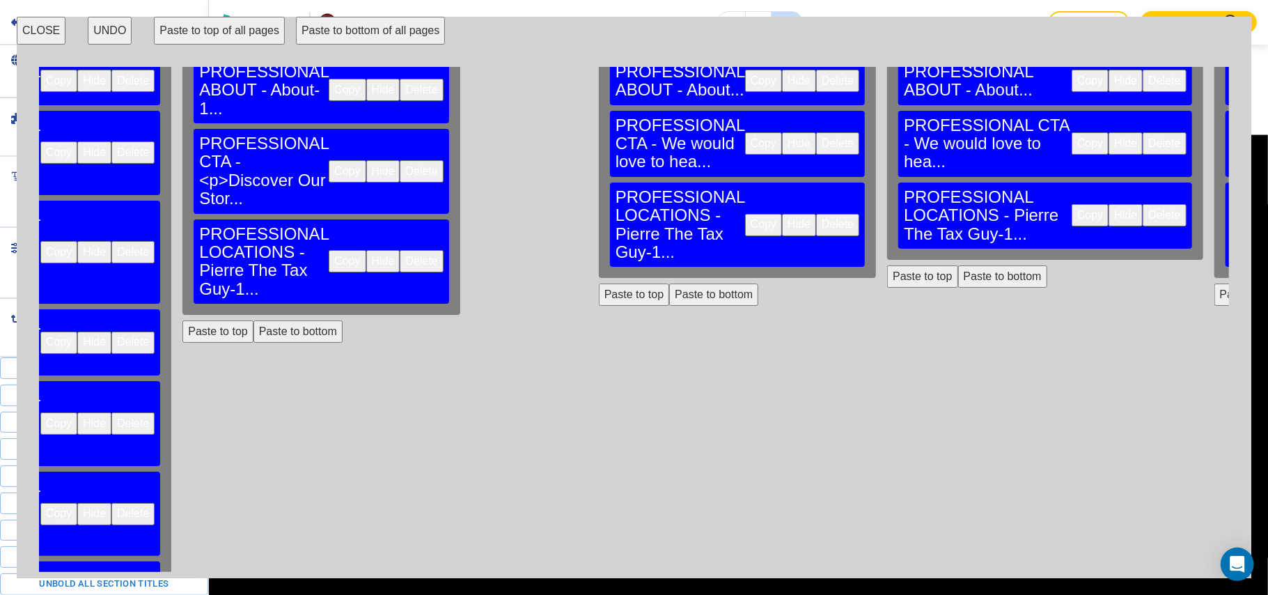
scroll to position [98, 0]
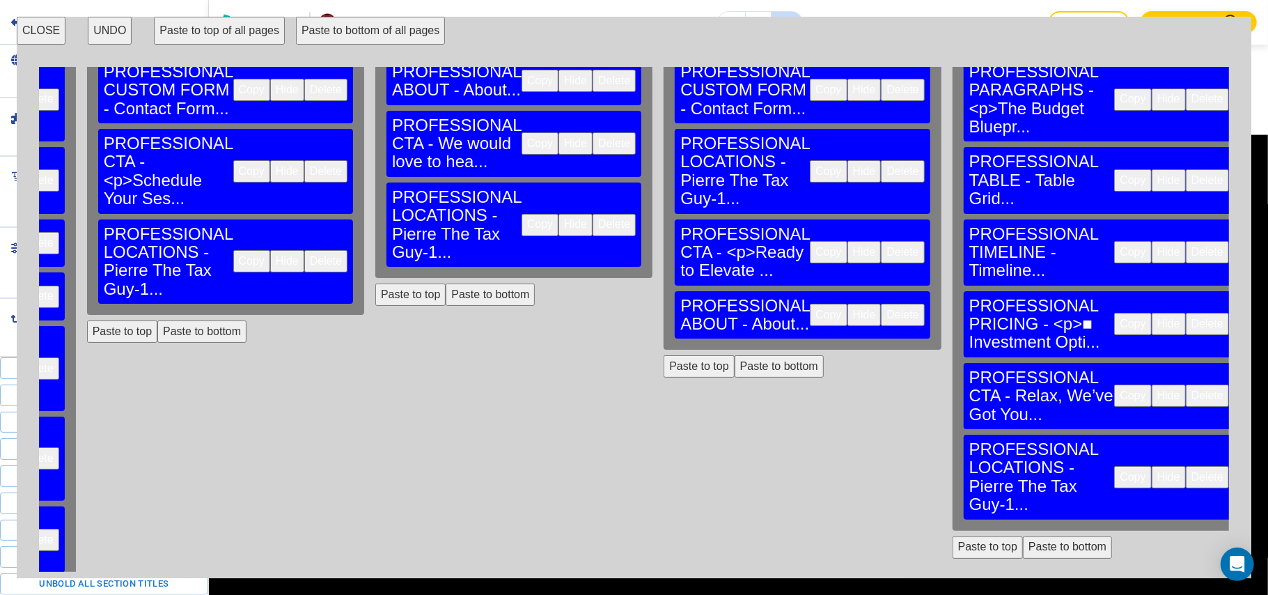
scroll to position [0, 0]
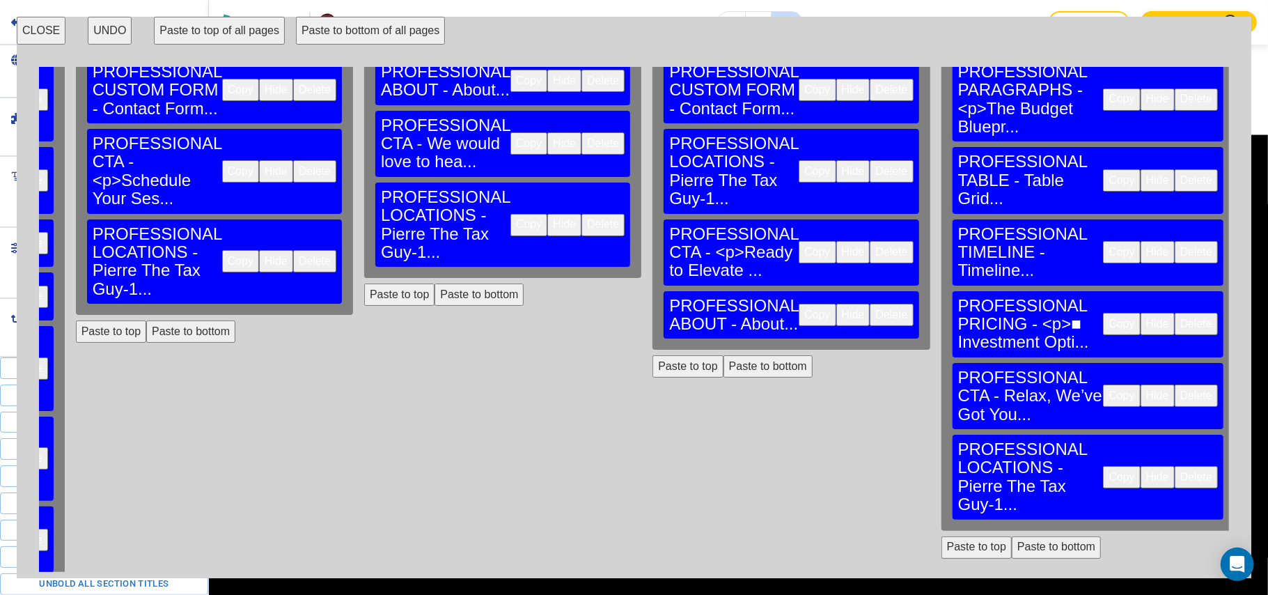
drag, startPoint x: 1043, startPoint y: 530, endPoint x: 995, endPoint y: 518, distance: 49.5
click at [1046, 529] on div "HOME PROFESSIONAL HERO - Hero... Copy Hide Delete PROFESSIONAL ABOUT - About...…" at bounding box center [634, 319] width 1190 height 505
click at [1012, 536] on button "Paste to bottom" at bounding box center [1056, 547] width 89 height 22
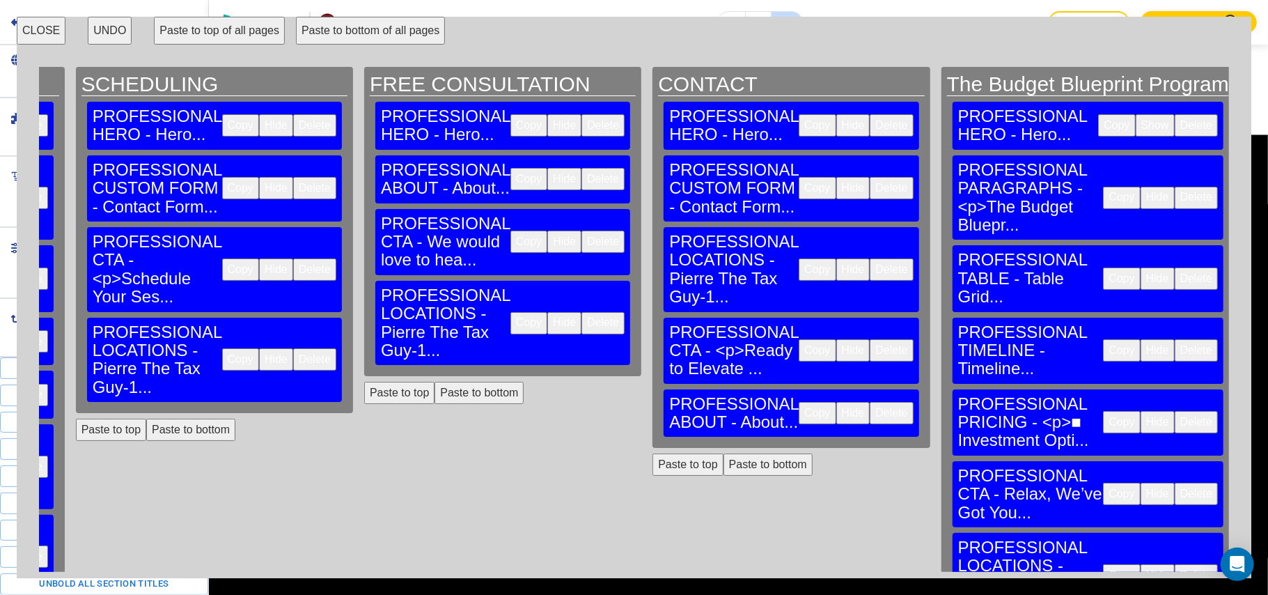
click at [47, 31] on button "CLOSE" at bounding box center [41, 31] width 49 height 28
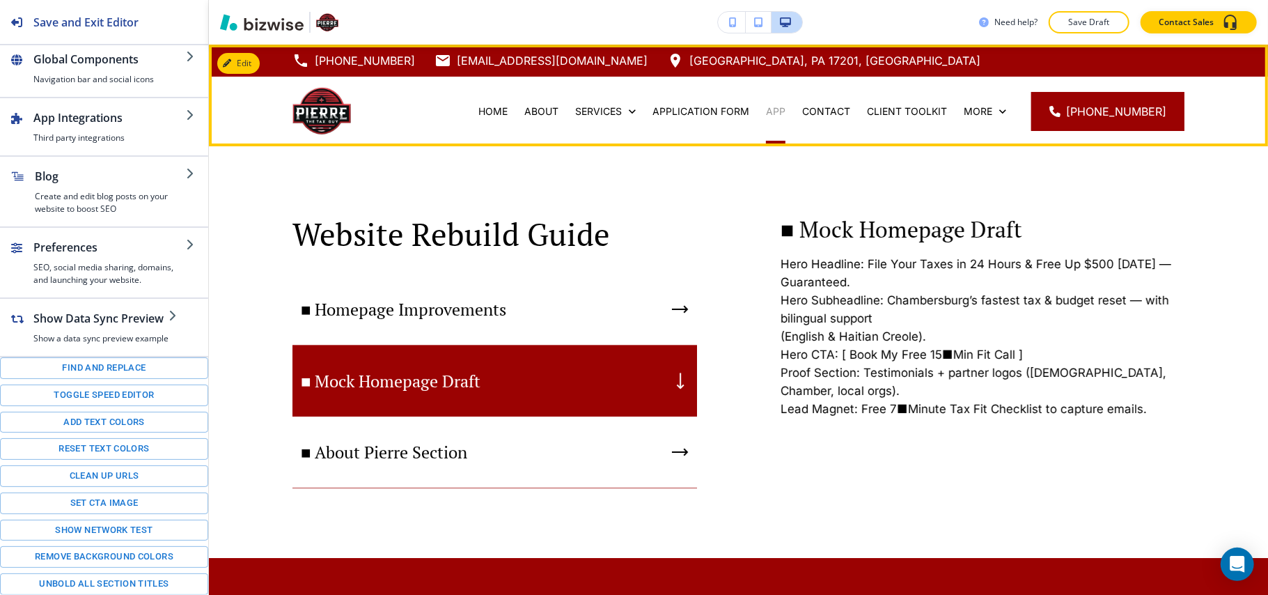
click at [786, 112] on p "APP" at bounding box center [776, 111] width 20 height 14
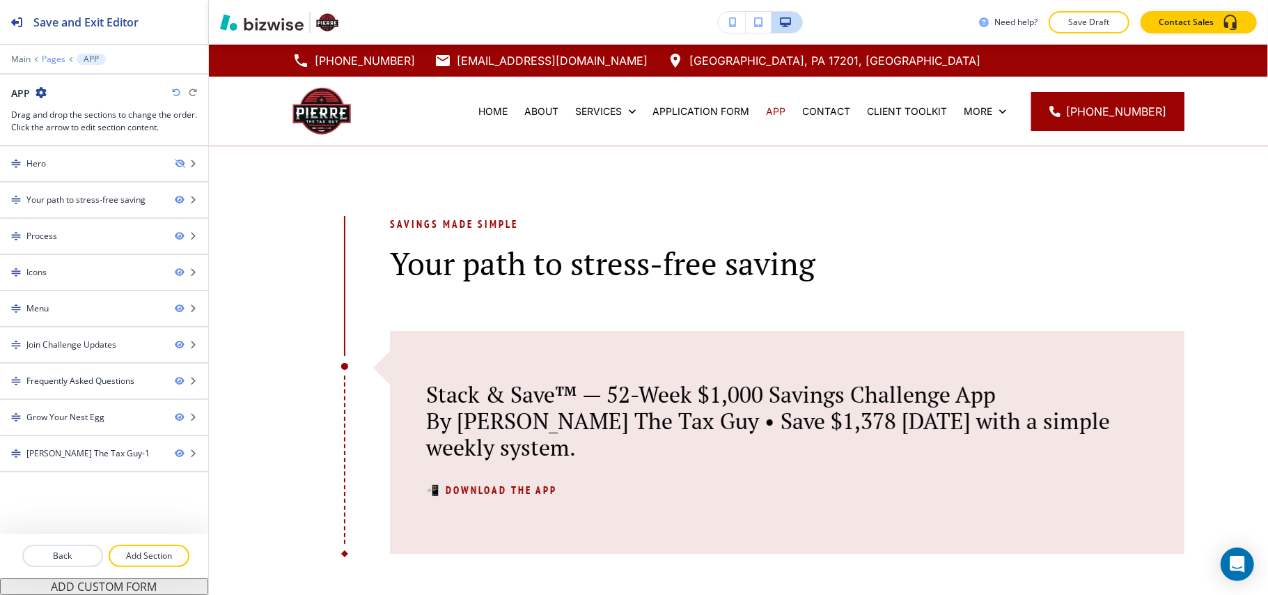
click at [51, 57] on p "Pages" at bounding box center [54, 59] width 24 height 10
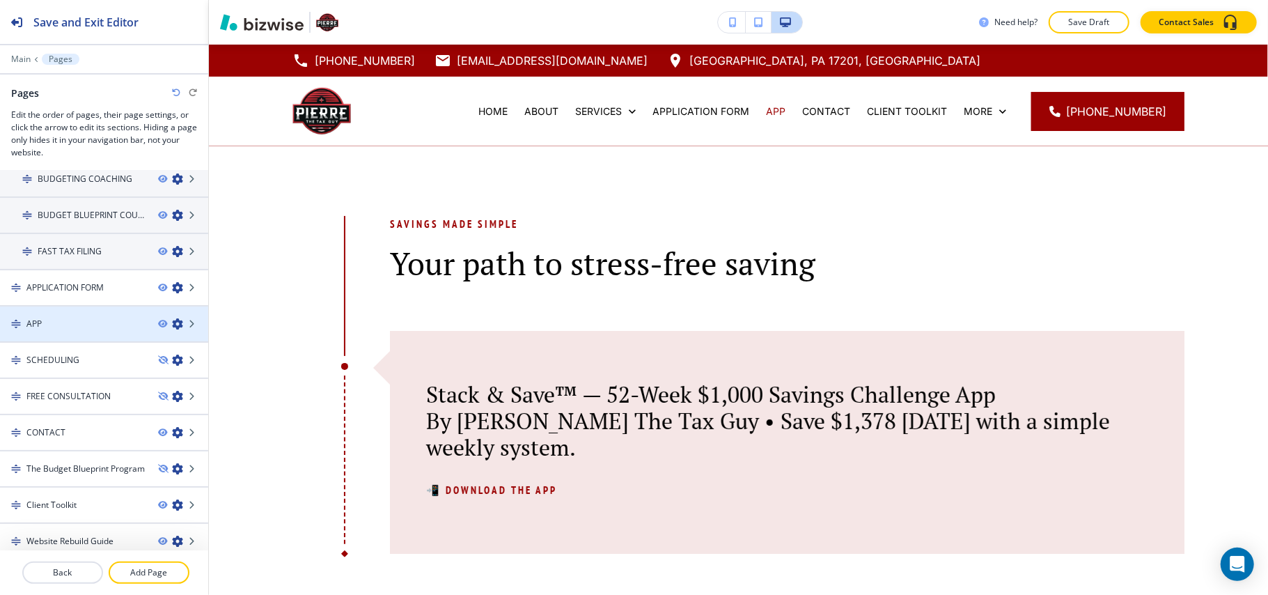
scroll to position [123, 0]
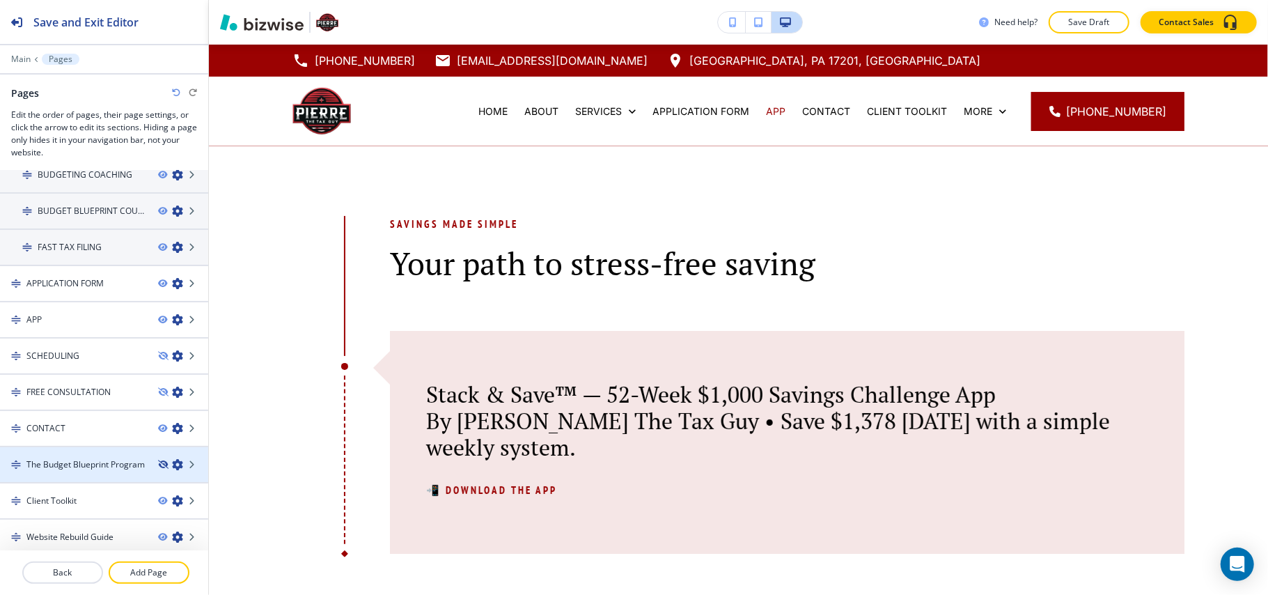
click at [158, 460] on icon "button" at bounding box center [162, 464] width 8 height 8
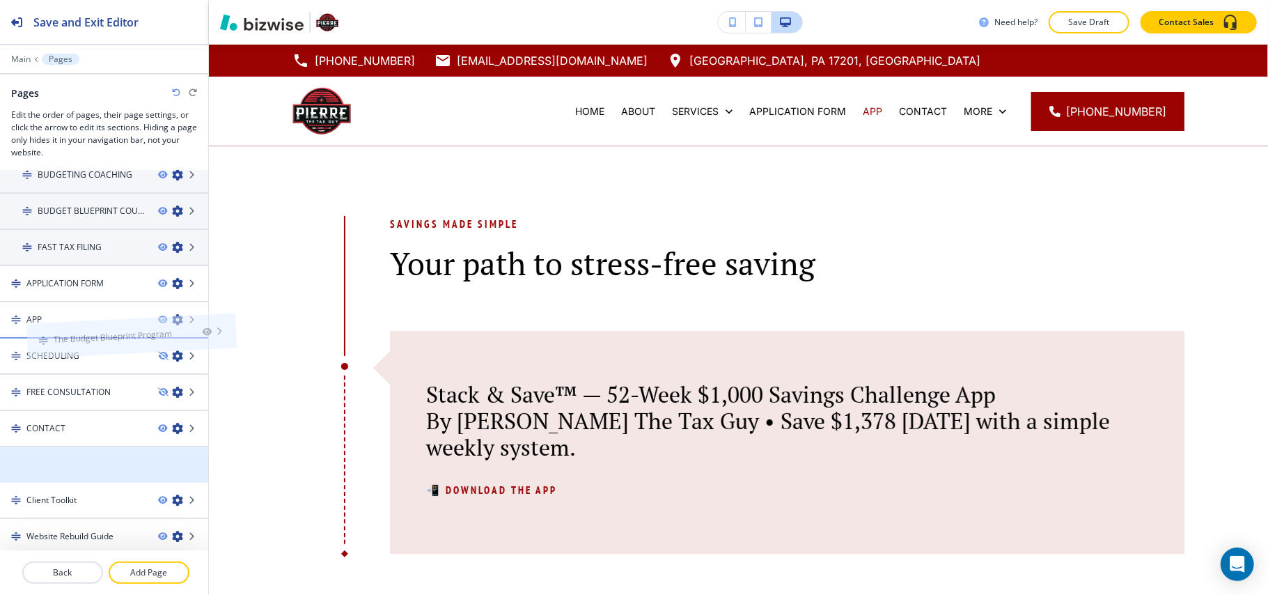
scroll to position [121, 0]
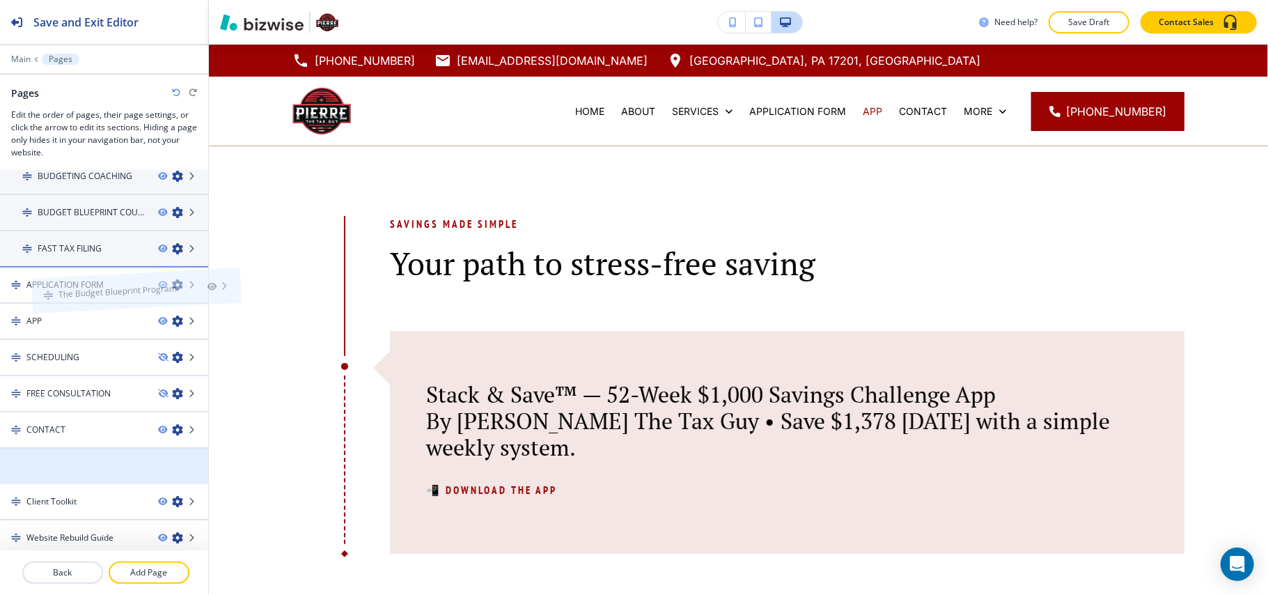
drag, startPoint x: 53, startPoint y: 463, endPoint x: 84, endPoint y: 265, distance: 200.9
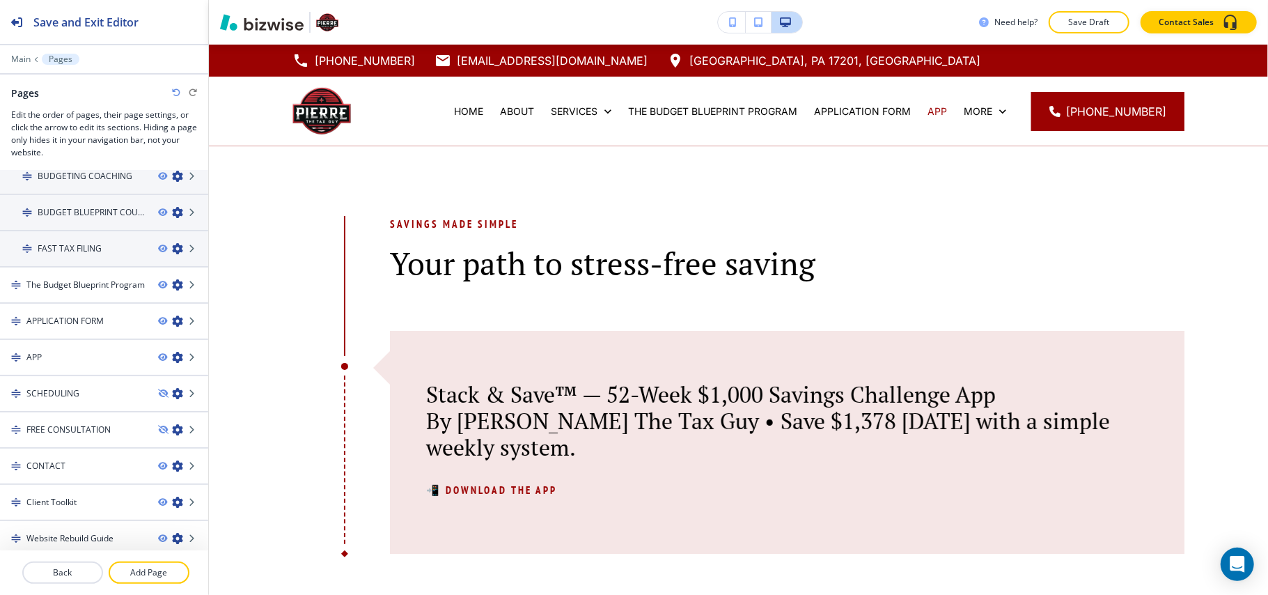
scroll to position [123, 0]
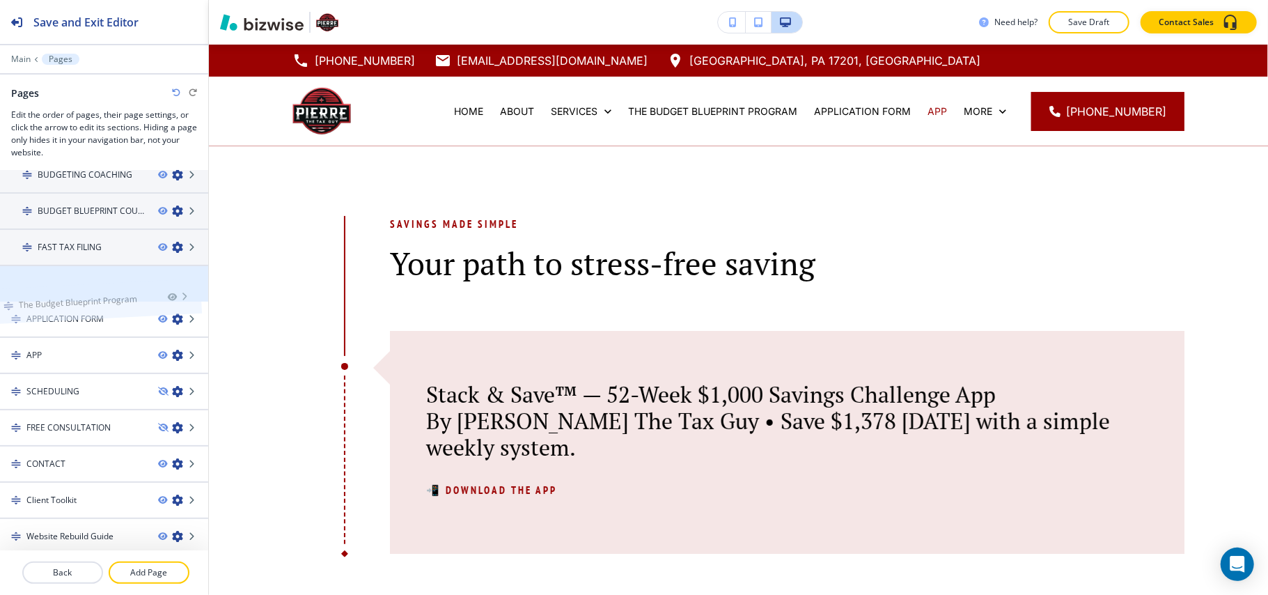
drag, startPoint x: 54, startPoint y: 279, endPoint x: 46, endPoint y: 270, distance: 11.8
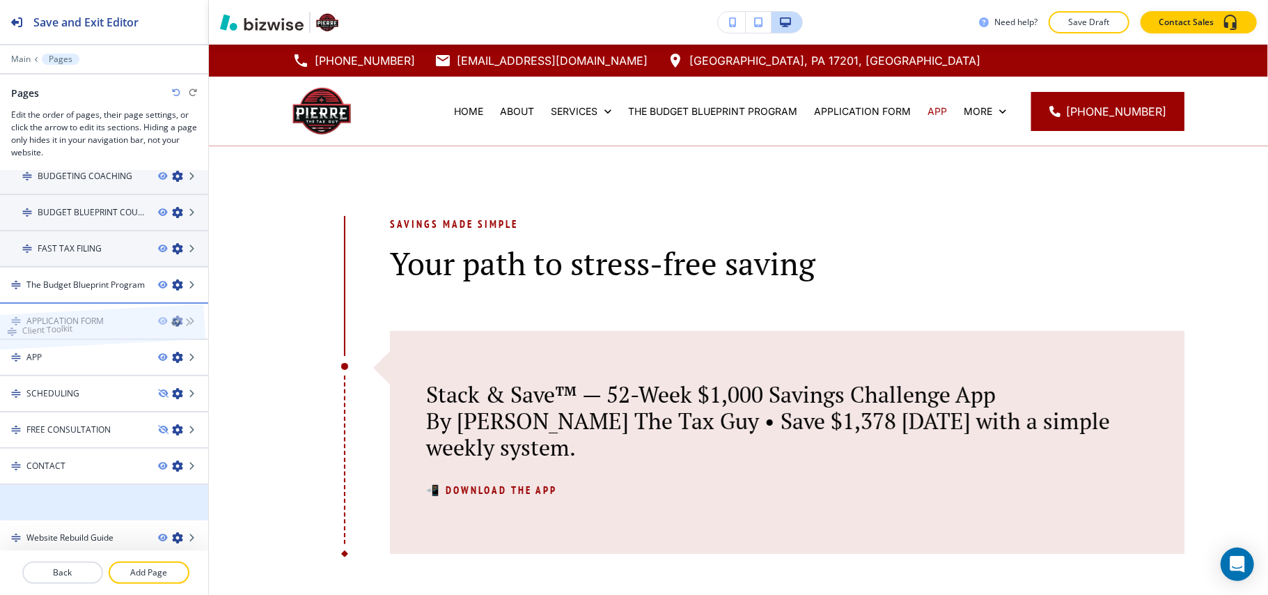
drag, startPoint x: 62, startPoint y: 499, endPoint x: 57, endPoint y: 302, distance: 197.2
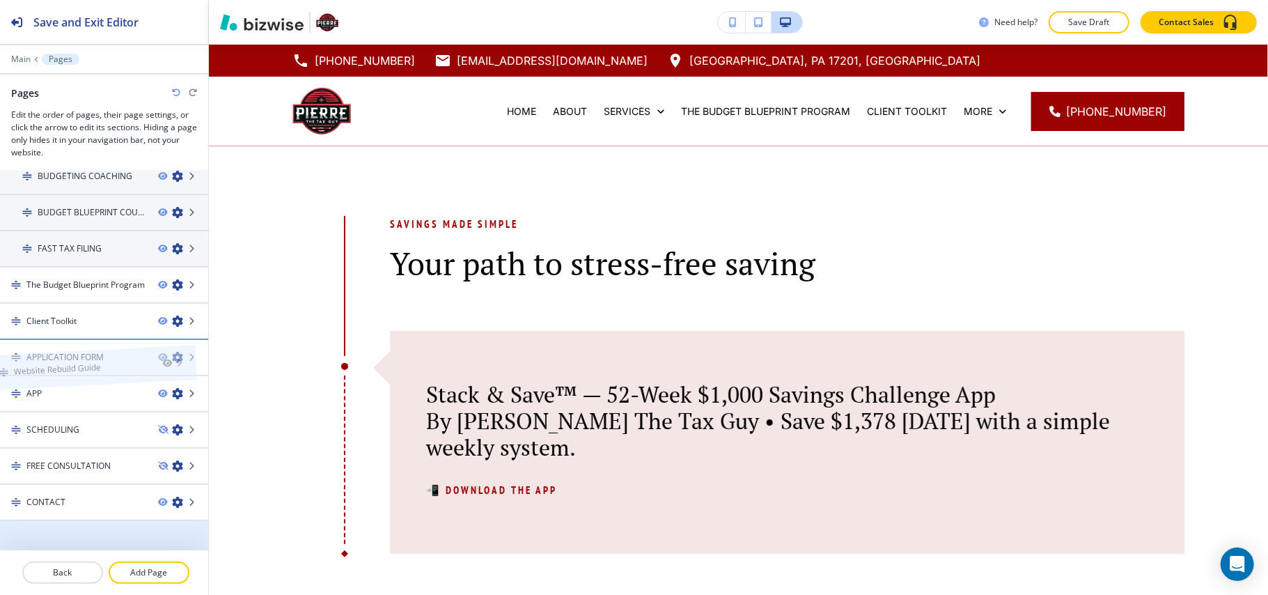
drag, startPoint x: 65, startPoint y: 535, endPoint x: 52, endPoint y: 343, distance: 192.7
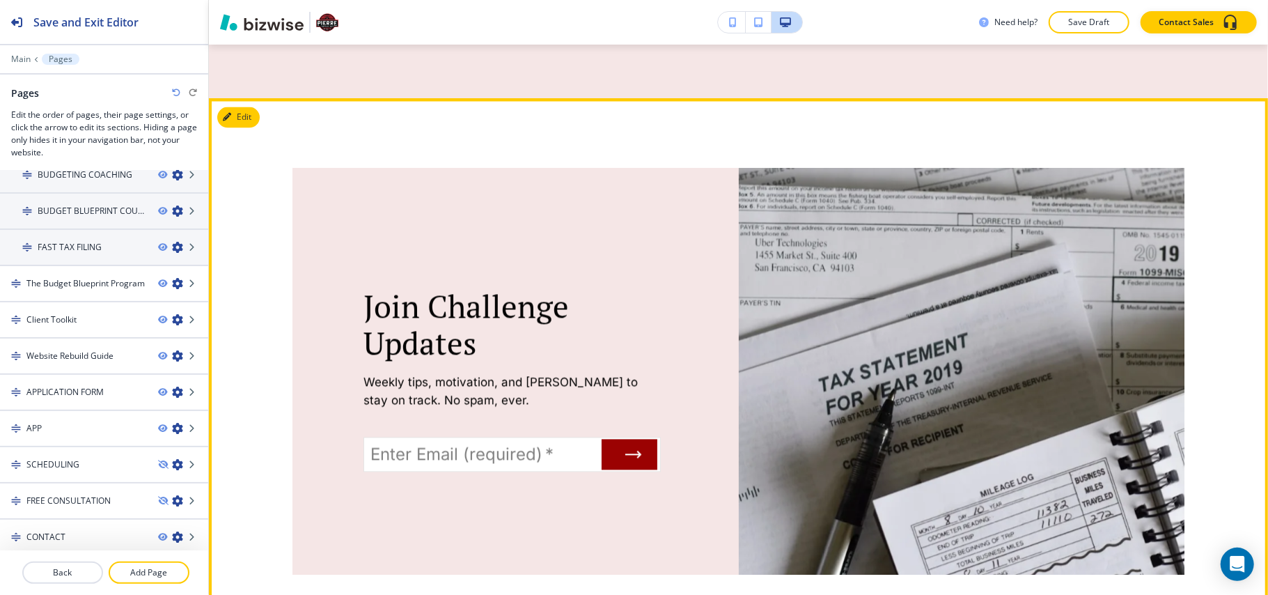
scroll to position [1857, 0]
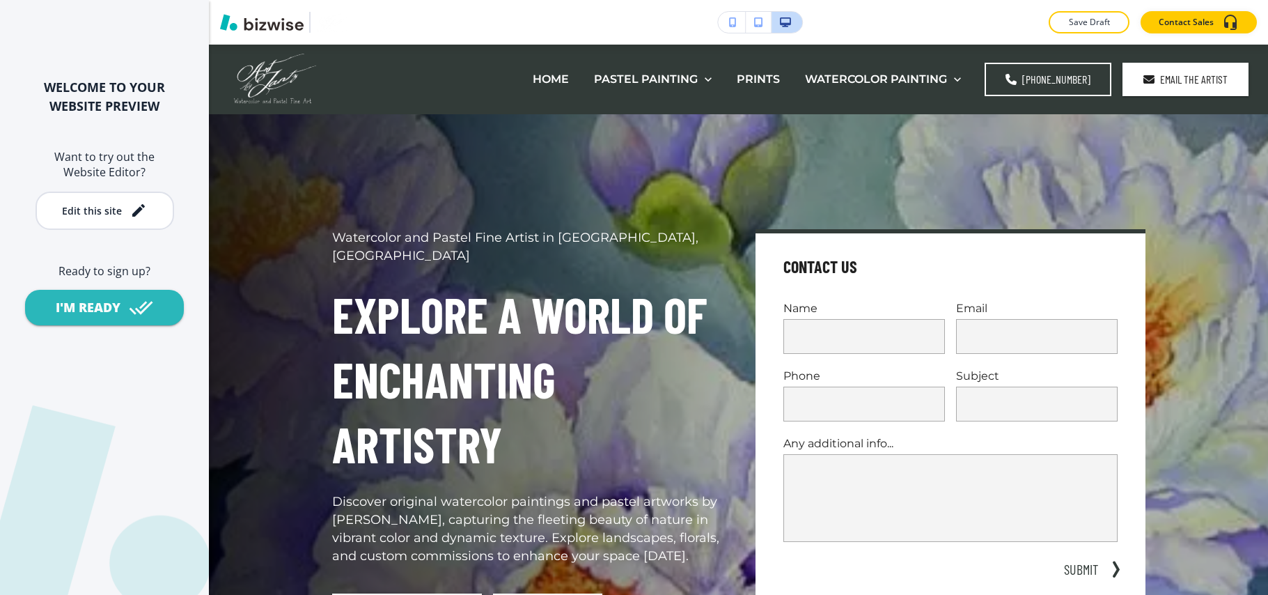
click at [93, 215] on div "Edit this site" at bounding box center [92, 210] width 60 height 10
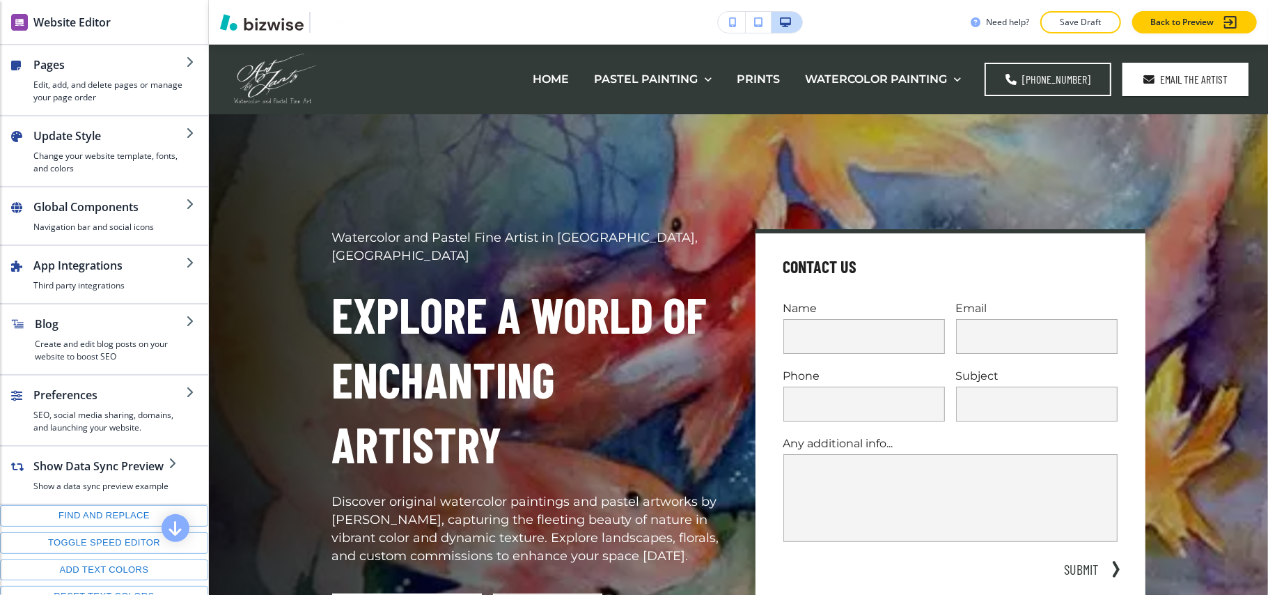
click at [92, 14] on h2 "Website Editor" at bounding box center [71, 22] width 77 height 17
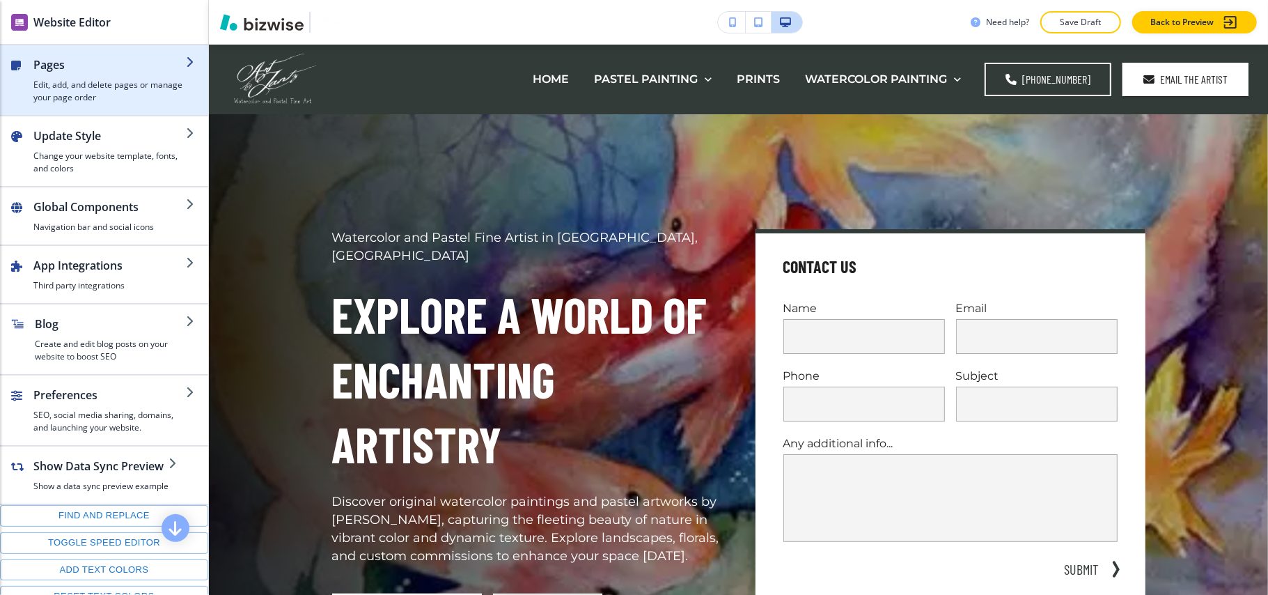
click at [87, 95] on h4 "Edit, add, and delete pages or manage your page order" at bounding box center [109, 91] width 153 height 25
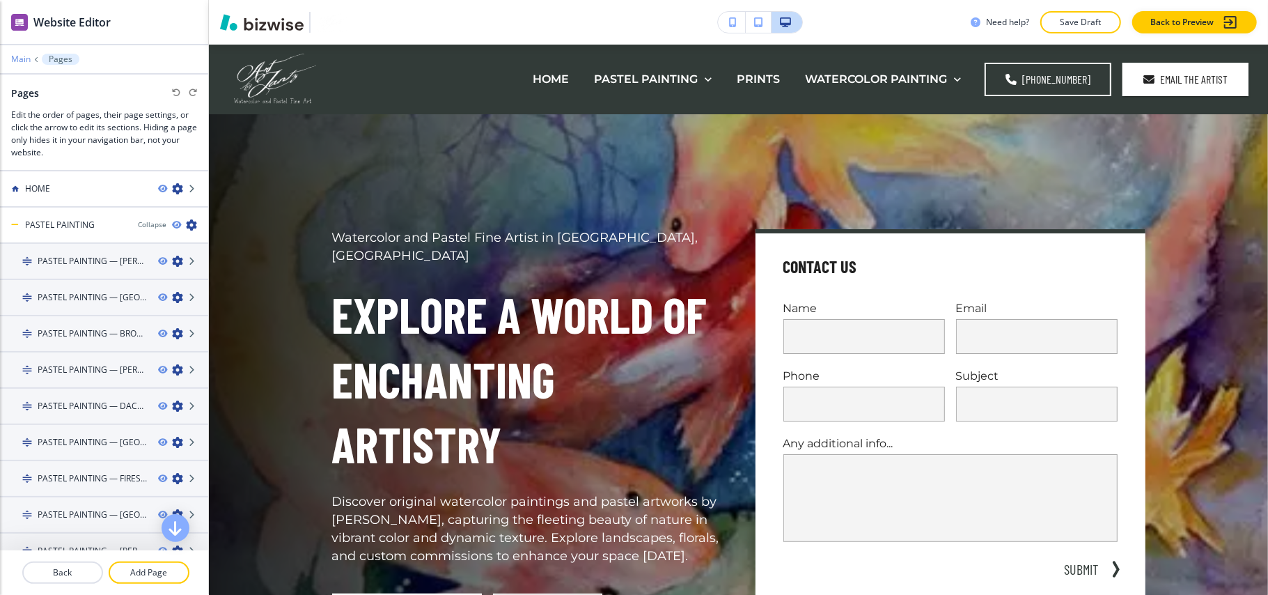
click at [18, 59] on p "Main" at bounding box center [21, 59] width 20 height 10
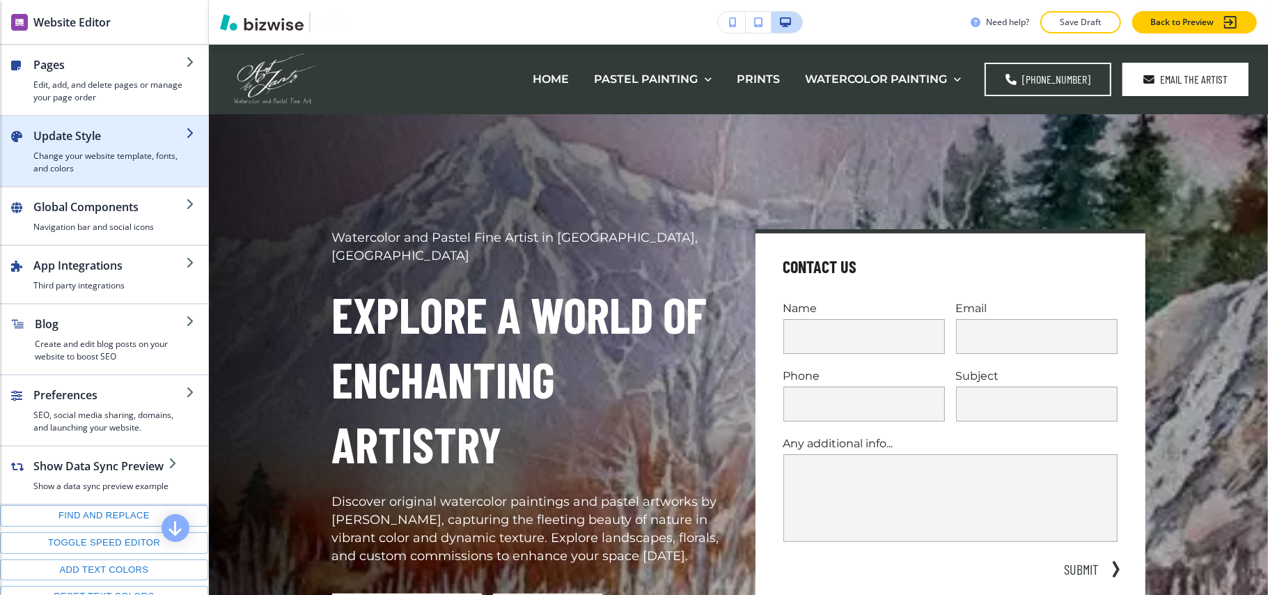
click at [84, 149] on div "button" at bounding box center [109, 147] width 153 height 6
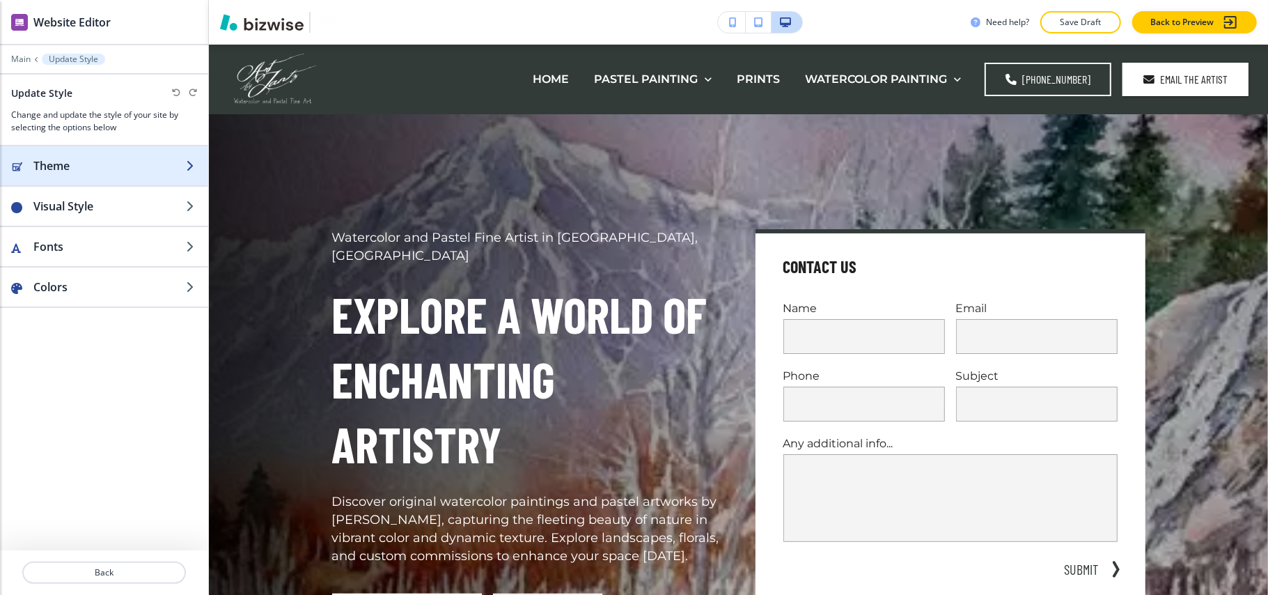
click at [82, 176] on div "button" at bounding box center [104, 179] width 208 height 11
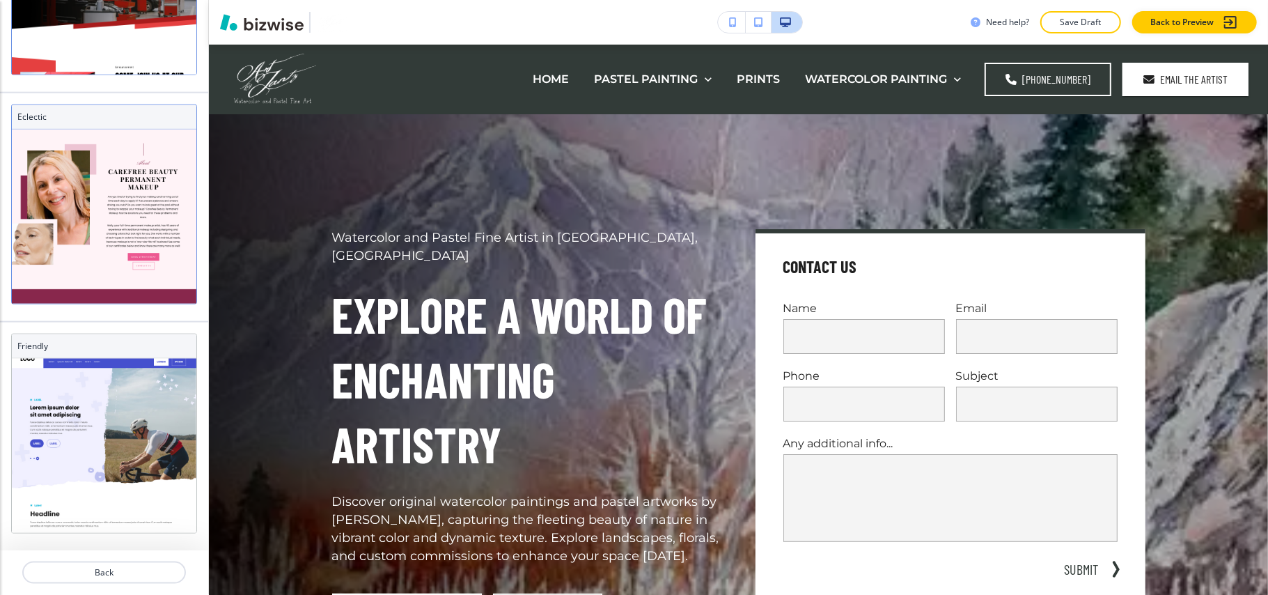
scroll to position [234, 0]
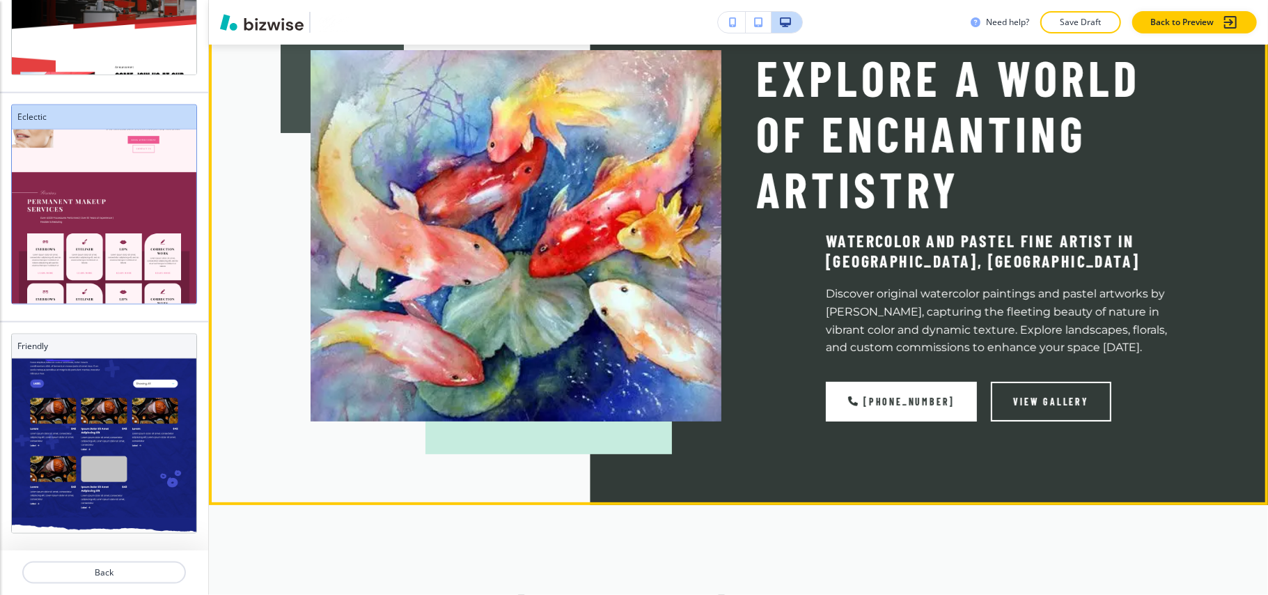
scroll to position [0, 0]
